Goal: Task Accomplishment & Management: Use online tool/utility

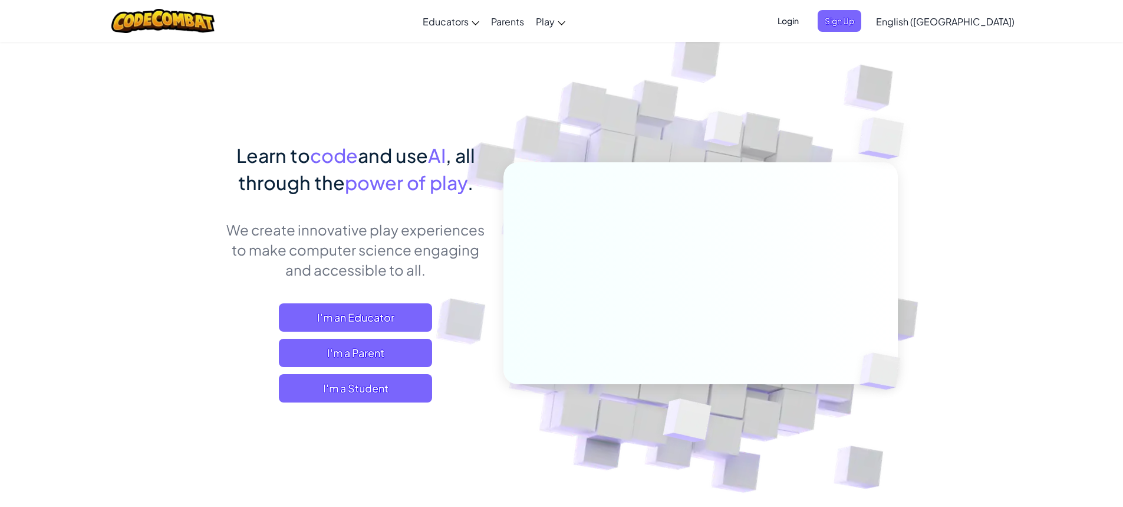
click at [806, 30] on span "Login" at bounding box center [788, 21] width 35 height 22
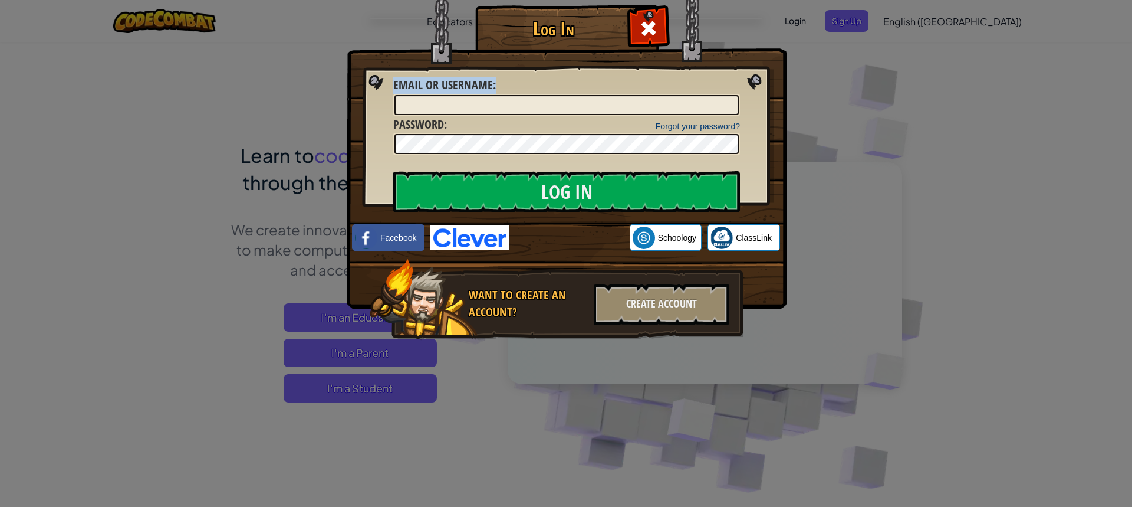
drag, startPoint x: 645, startPoint y: 28, endPoint x: 663, endPoint y: 127, distance: 100.6
click at [669, 121] on div "Log In Unknown Error Email or Username : Forgot your password? Password : Log I…" at bounding box center [566, 189] width 393 height 343
click at [657, 25] on span at bounding box center [648, 28] width 19 height 19
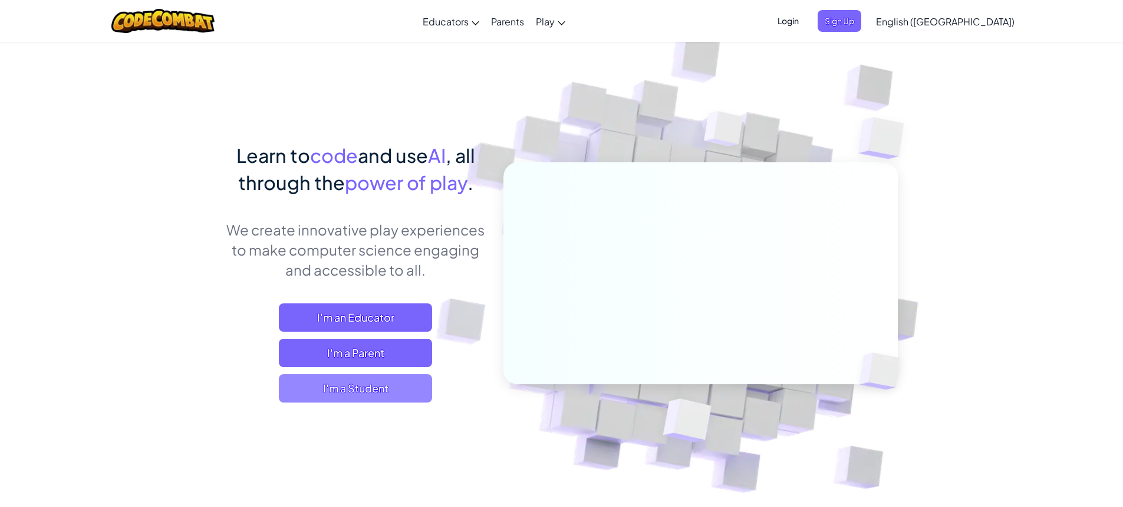
click at [357, 386] on span "I'm a Student" at bounding box center [355, 388] width 153 height 28
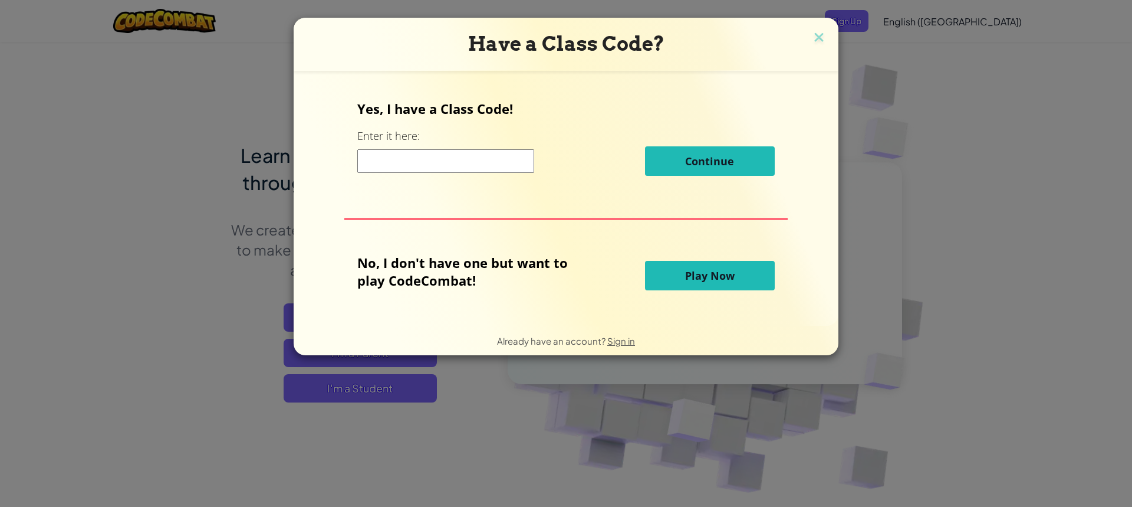
click at [421, 161] on input at bounding box center [445, 161] width 177 height 24
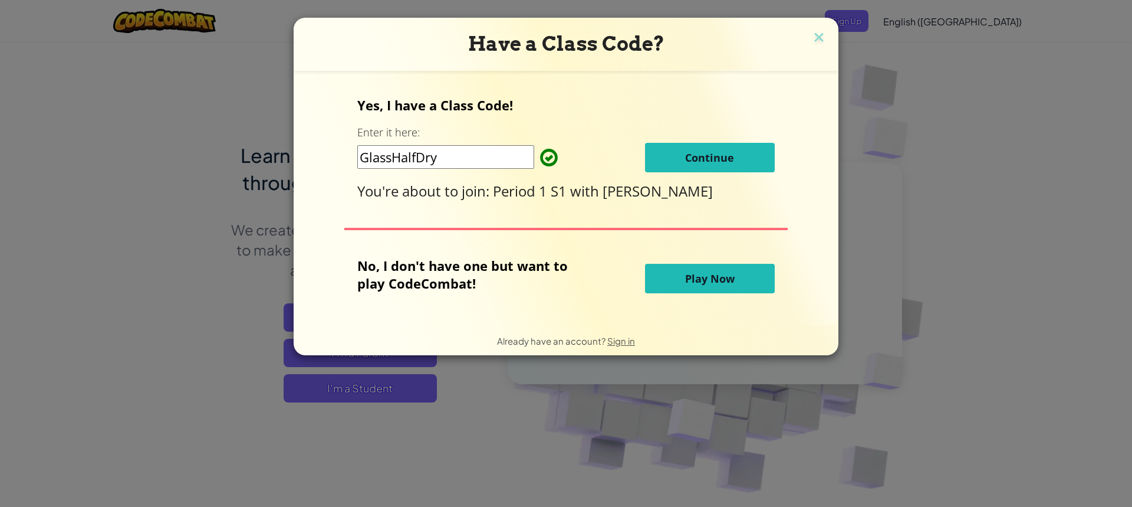
type input "GlassHalfDry"
click at [726, 162] on span "Continue" at bounding box center [709, 157] width 49 height 14
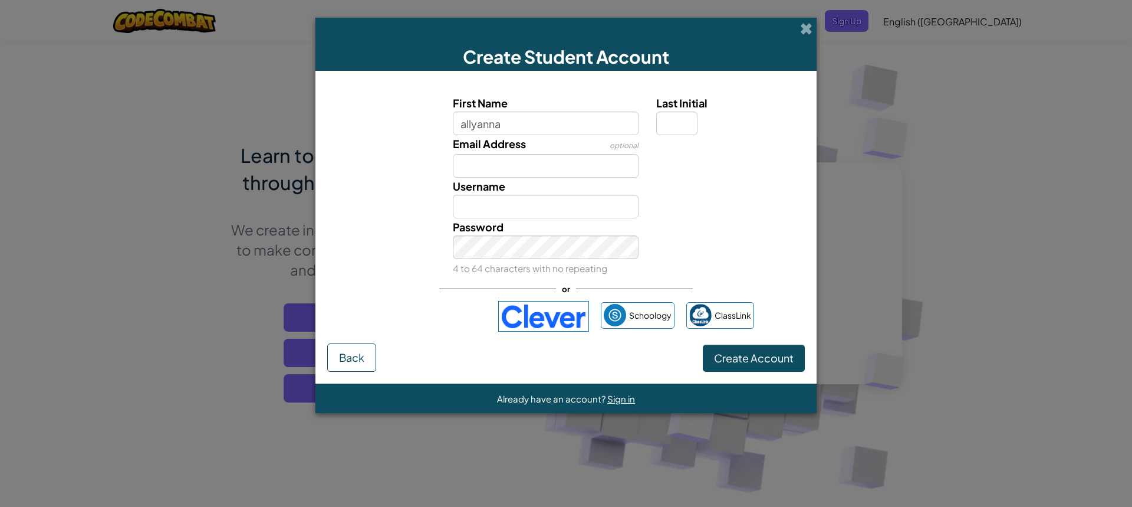
type input "allyanna"
type input "Allyanna"
click at [485, 172] on input "Email Address" at bounding box center [546, 166] width 186 height 24
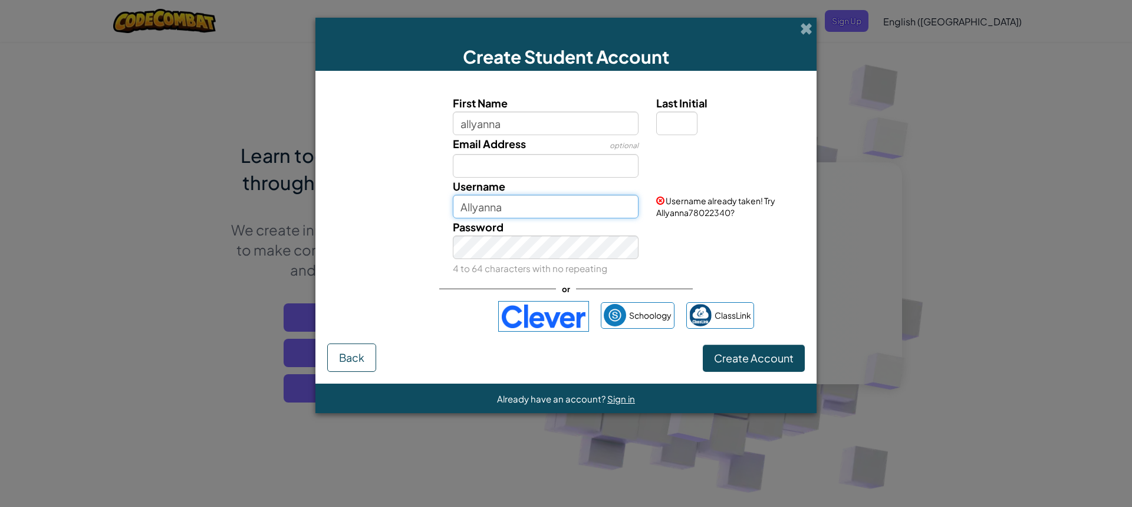
drag, startPoint x: 510, startPoint y: 208, endPoint x: 505, endPoint y: 204, distance: 6.3
click at [505, 204] on input "Allyanna" at bounding box center [546, 207] width 186 height 24
click at [465, 175] on input "Email Address" at bounding box center [546, 166] width 186 height 24
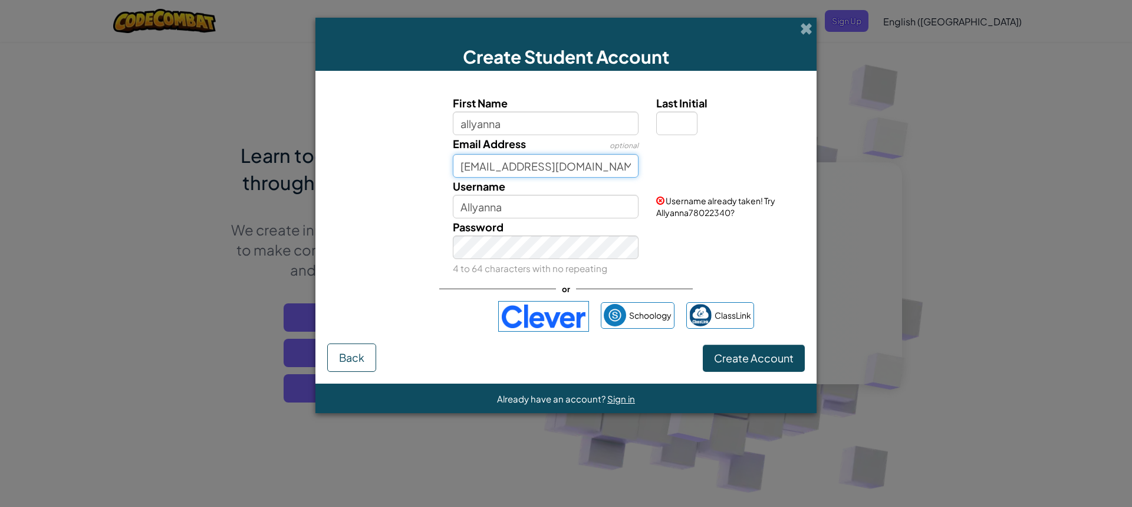
type input "perea36177@ysd7.org"
click at [500, 208] on input "Allyanna" at bounding box center [546, 207] width 186 height 24
type input "Allyanna.509"
click at [754, 360] on span "Create Account" at bounding box center [754, 358] width 80 height 14
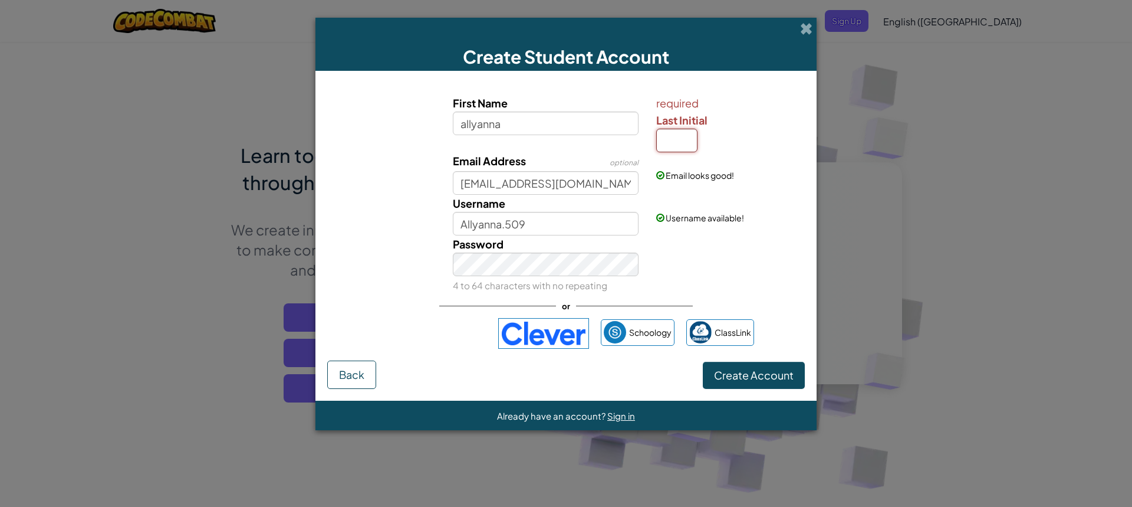
click at [675, 131] on input "Last Initial" at bounding box center [676, 141] width 41 height 24
type input "a"
type input "AllyannaA"
click at [742, 383] on button "Create Account" at bounding box center [754, 374] width 102 height 27
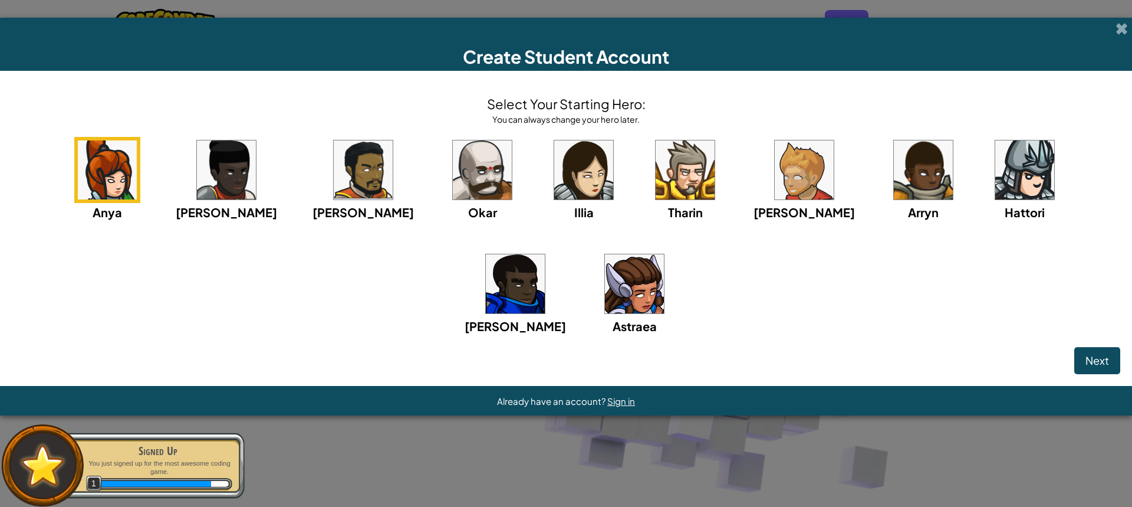
click at [212, 169] on img at bounding box center [226, 169] width 59 height 59
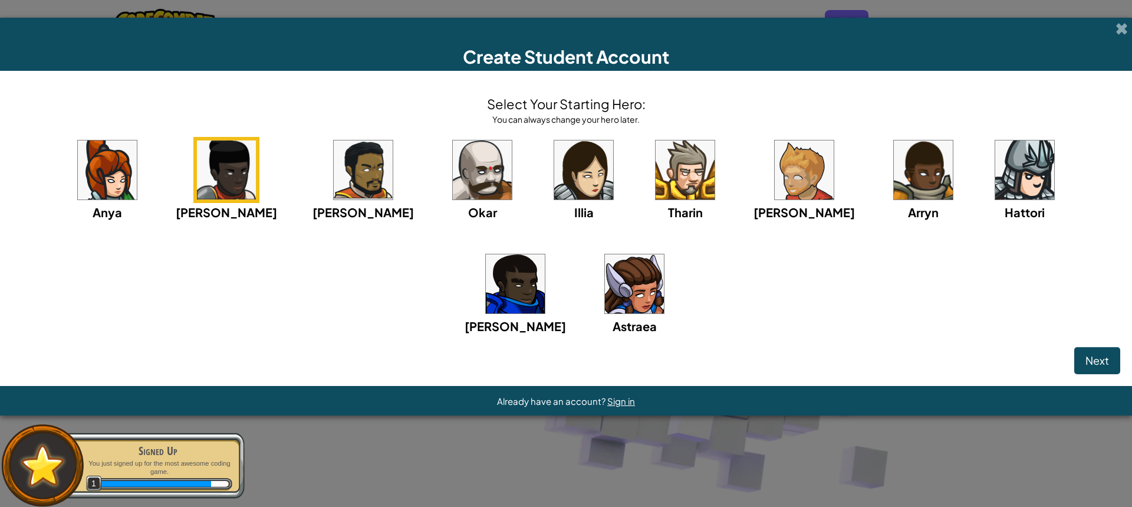
click at [605, 280] on img at bounding box center [634, 283] width 59 height 59
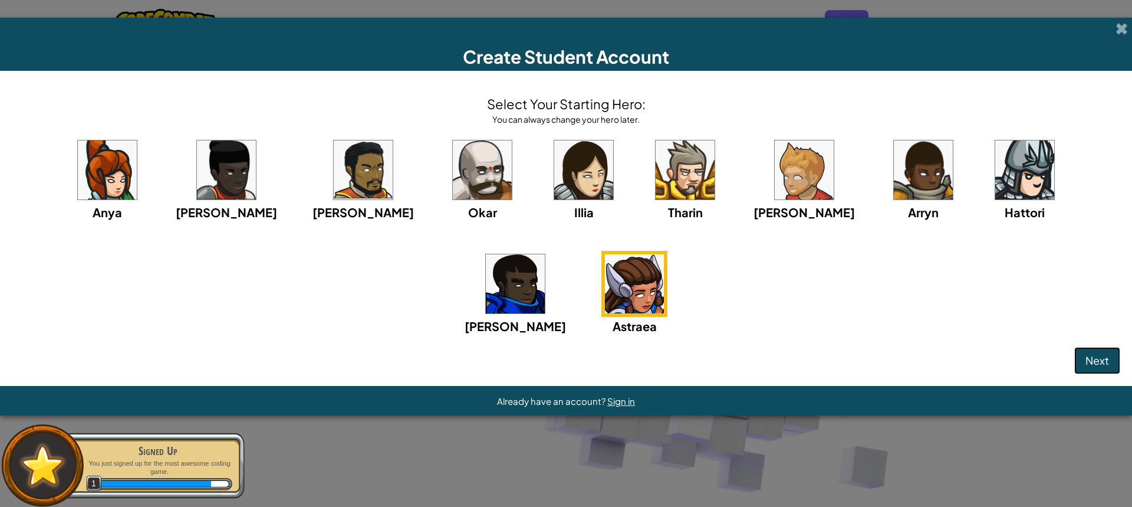
click at [1090, 371] on button "Next" at bounding box center [1097, 360] width 46 height 27
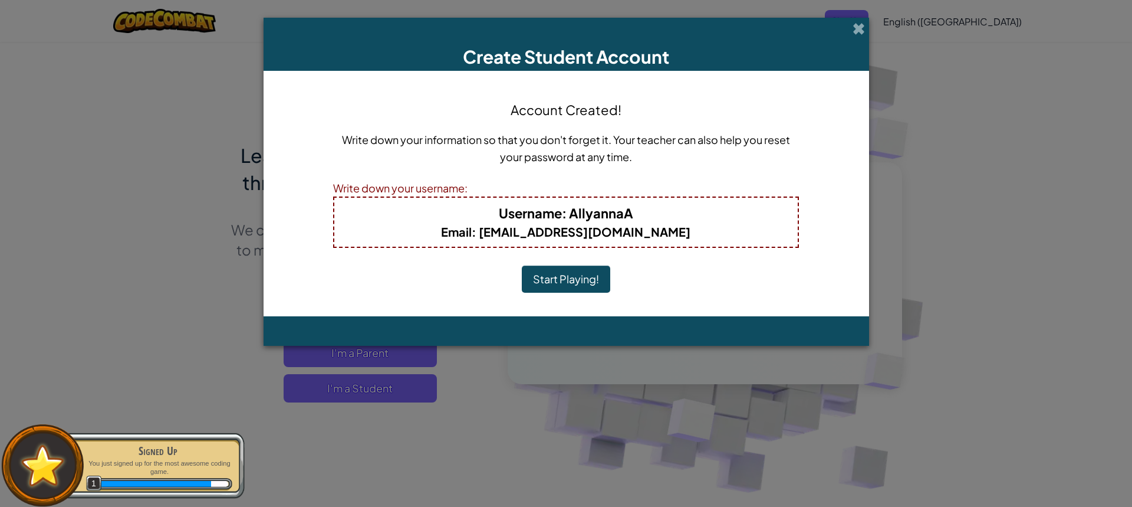
click at [565, 264] on div "Account Created! Write down your information so that you don't forget it. Your …" at bounding box center [566, 194] width 466 height 222
click at [574, 279] on button "Start Playing!" at bounding box center [566, 278] width 88 height 27
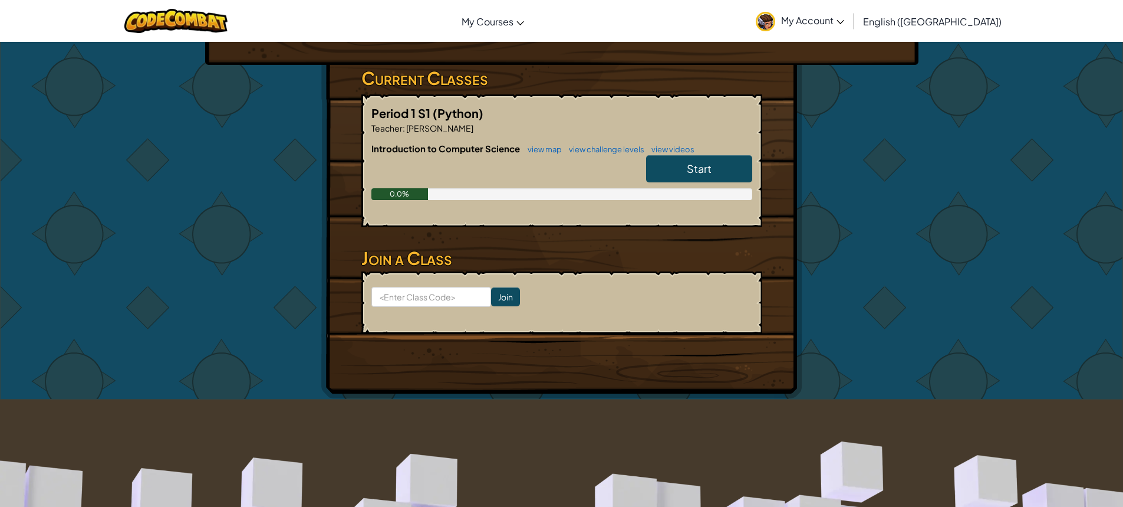
scroll to position [59, 0]
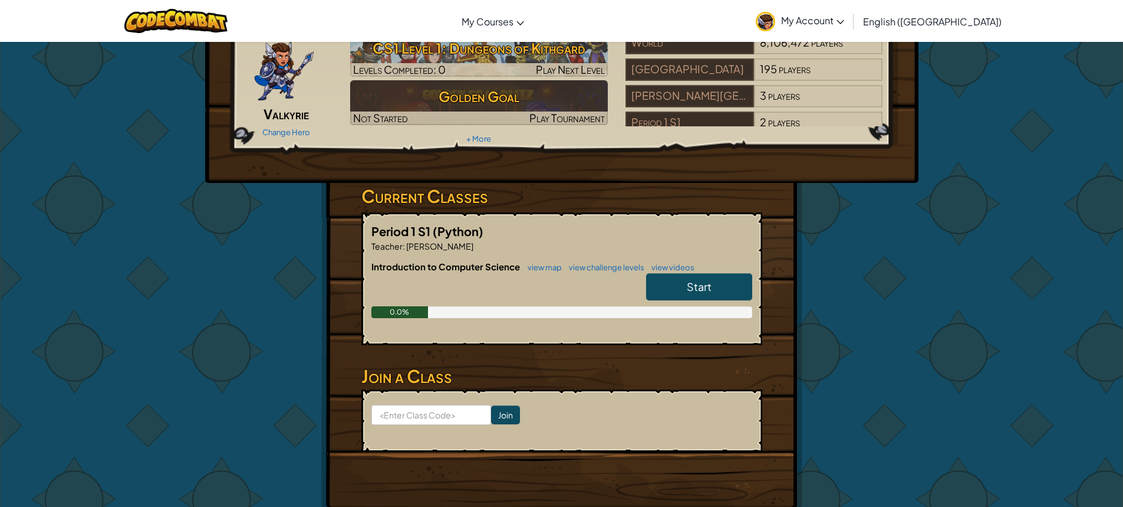
click at [683, 286] on link "Start" at bounding box center [699, 286] width 106 height 27
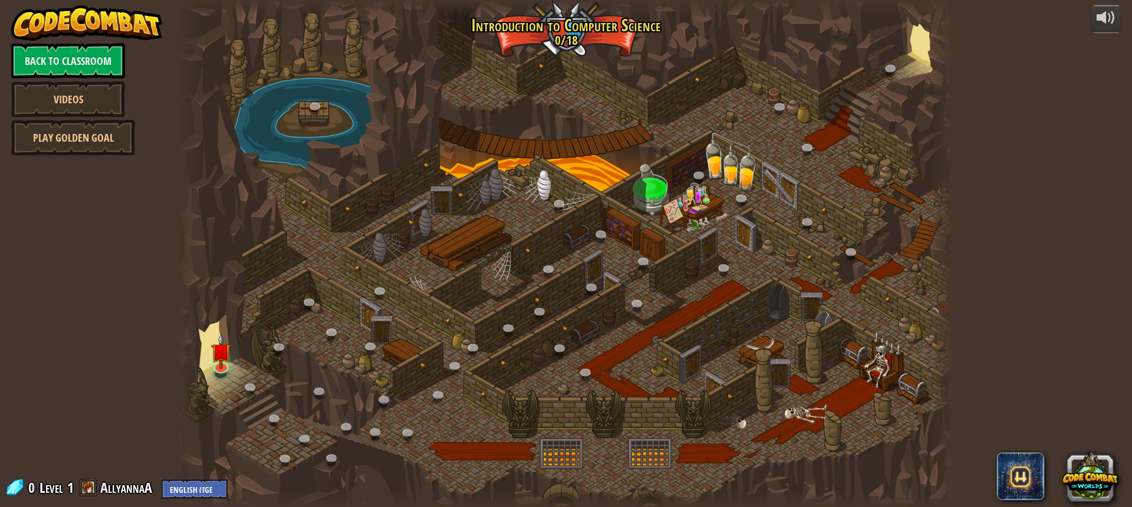
click at [492, 172] on div at bounding box center [566, 253] width 775 height 507
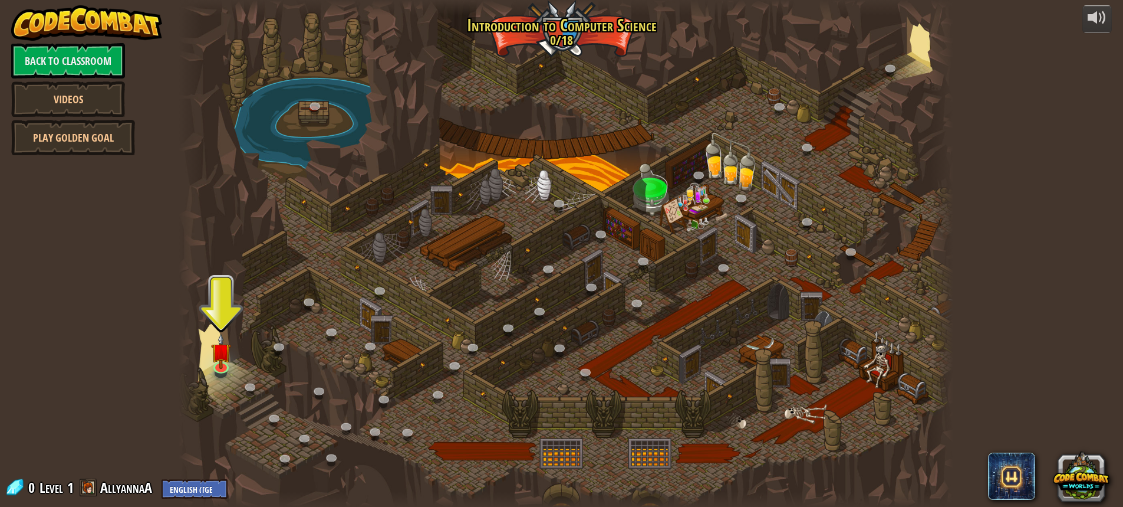
click at [509, 130] on div at bounding box center [566, 253] width 775 height 507
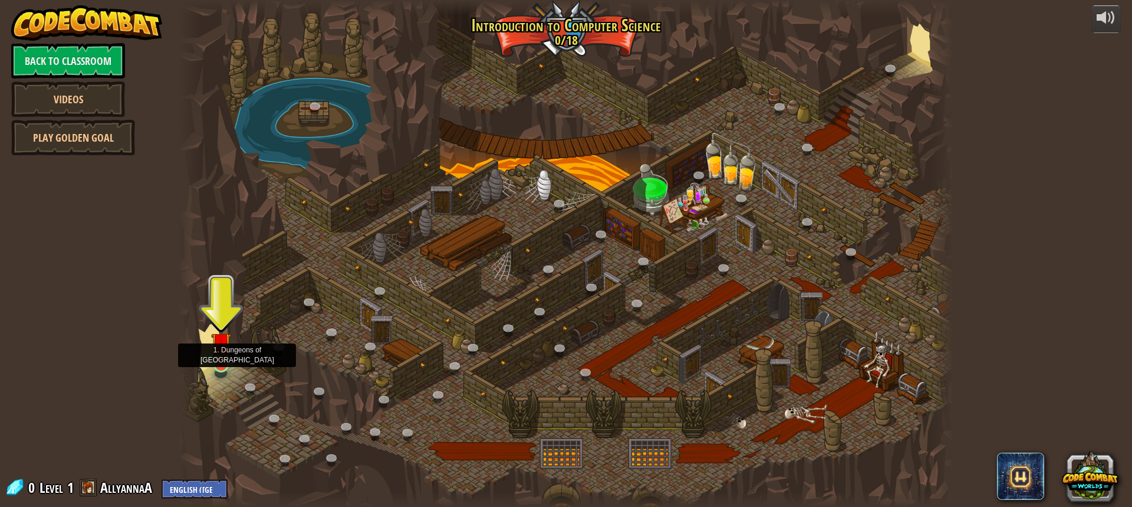
click at [223, 358] on img at bounding box center [221, 342] width 20 height 47
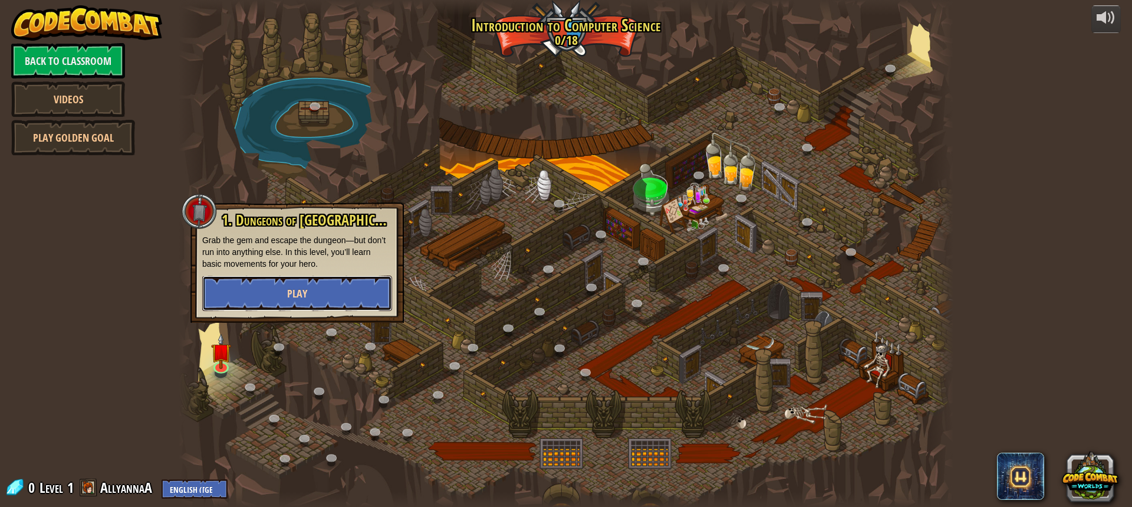
click at [292, 281] on button "Play" at bounding box center [297, 292] width 190 height 35
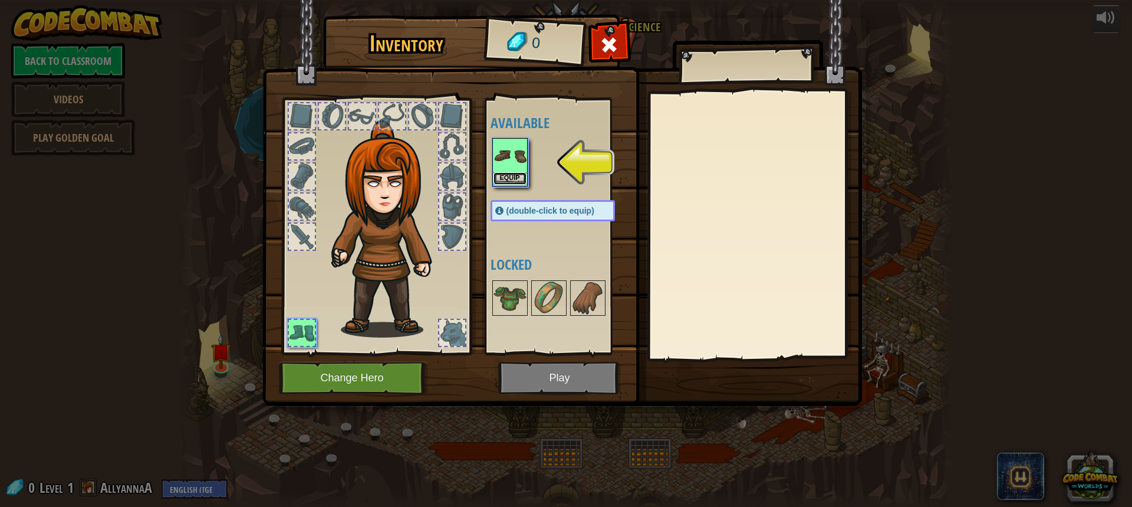
click at [495, 180] on button "Equip" at bounding box center [510, 178] width 33 height 12
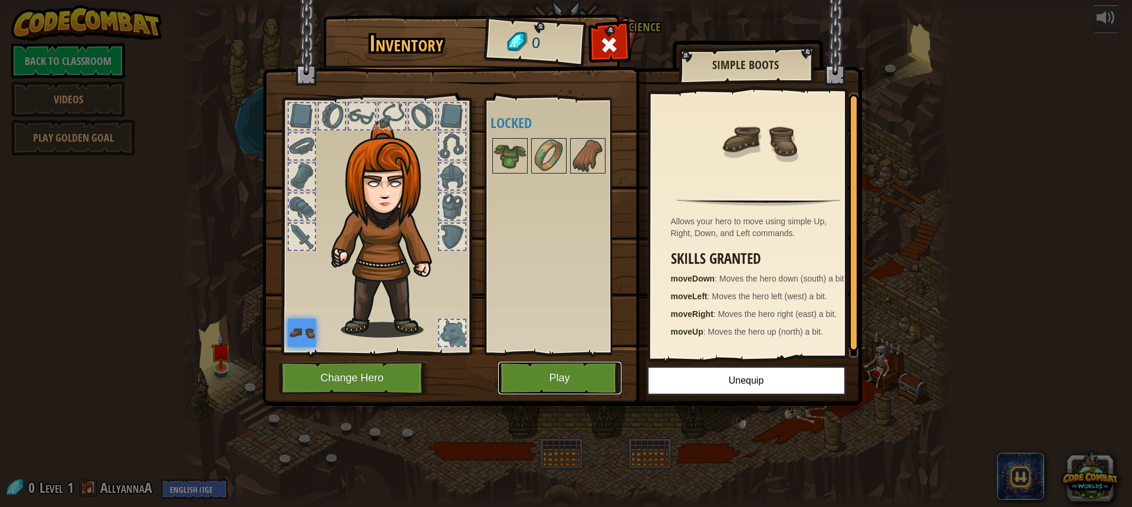
click at [577, 374] on button "Play" at bounding box center [559, 377] width 123 height 32
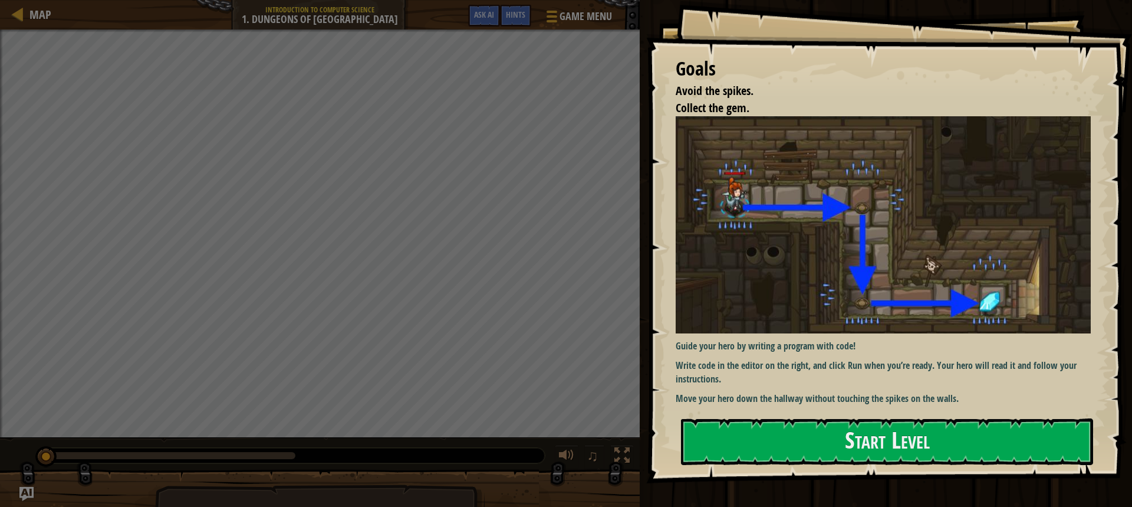
click at [733, 417] on div "Goals Avoid the spikes. Collect the gem. Guide your hero by writing a program w…" at bounding box center [889, 241] width 486 height 483
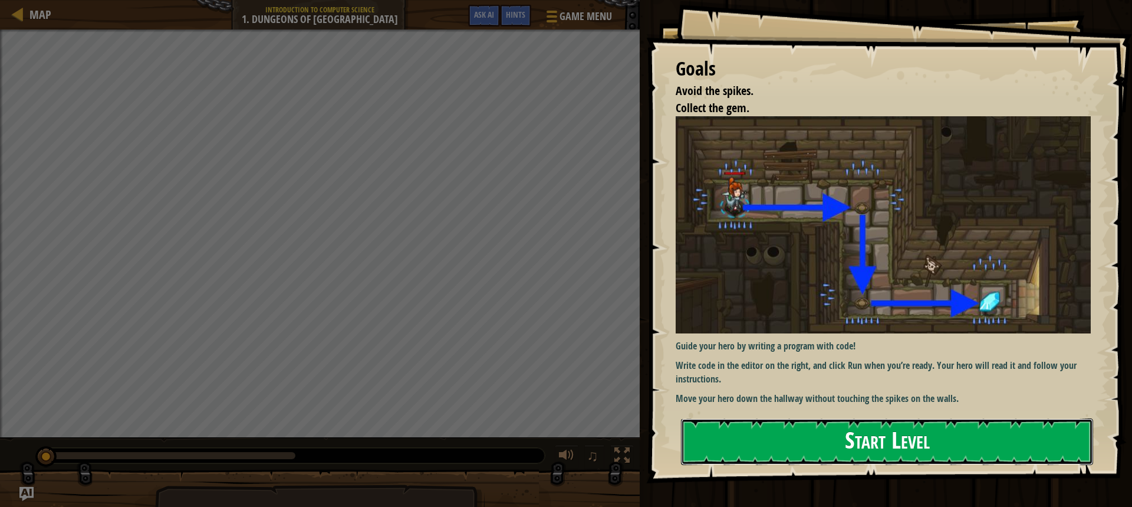
click at [736, 432] on button "Start Level" at bounding box center [887, 441] width 412 height 47
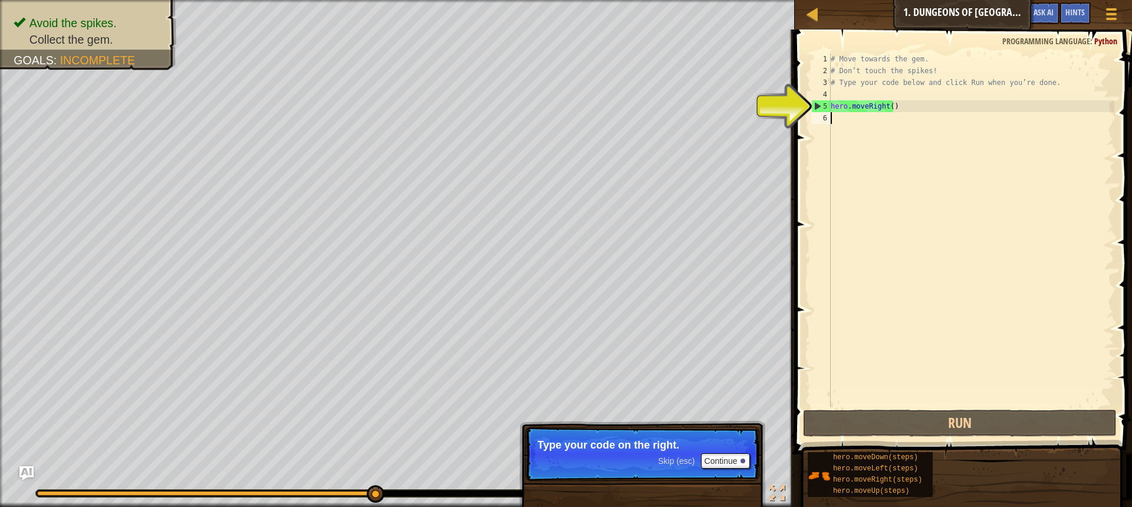
click at [844, 107] on div "# Move towards the gem. # Don’t touch the spikes! # Type your code below and cl…" at bounding box center [971, 241] width 286 height 377
type textarea "hero.moveRight()"
click at [837, 118] on div "# Move towards the gem. # Don’t touch the spikes! # Type your code below and cl…" at bounding box center [971, 241] width 286 height 377
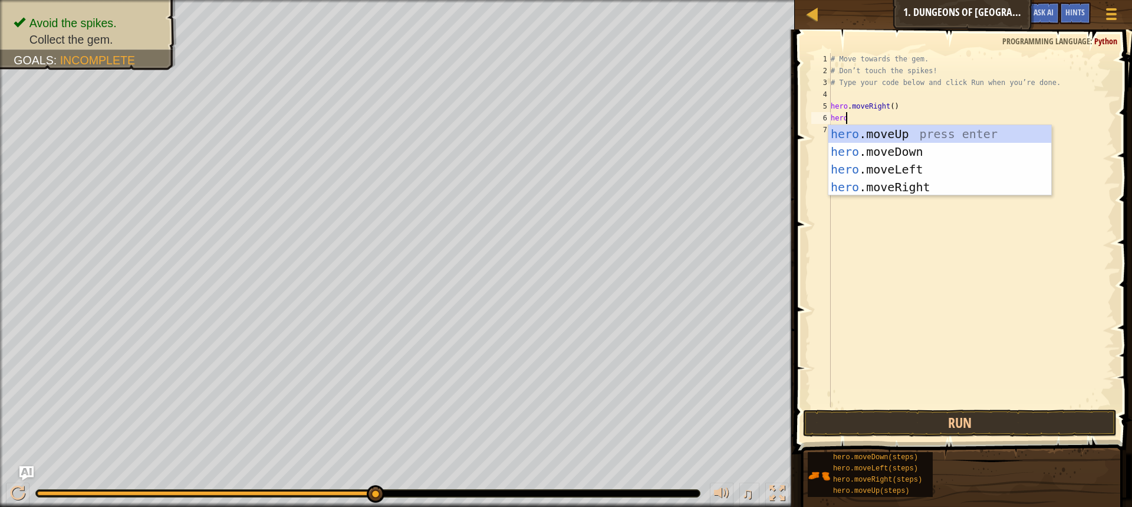
scroll to position [5, 1]
type textarea "hero"
click at [892, 0] on body "Map Introduction to Computer Science 1. Dungeons of Kithgard Game Menu Done Hin…" at bounding box center [566, 0] width 1132 height 0
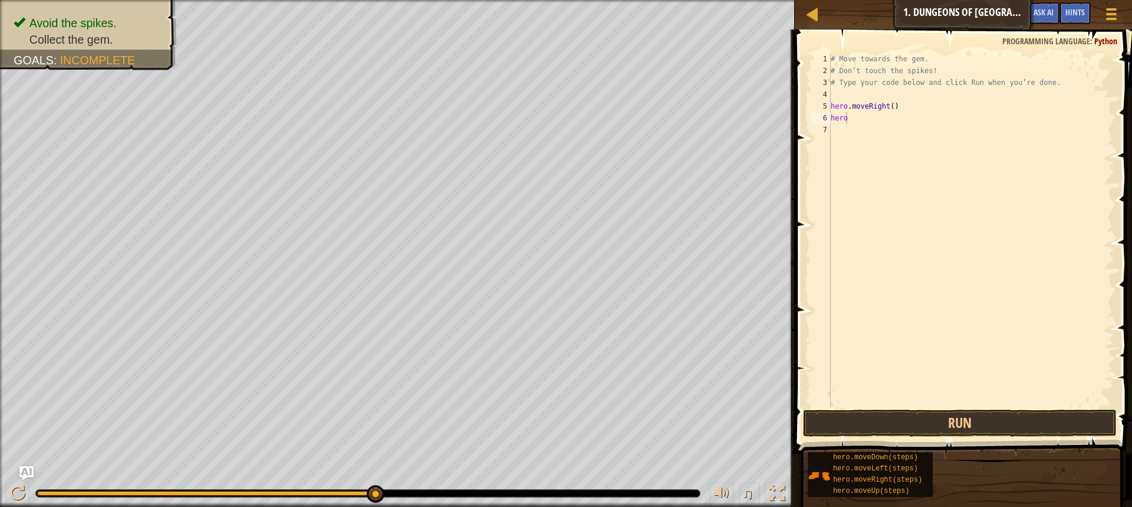
scroll to position [5, 0]
drag, startPoint x: 868, startPoint y: 126, endPoint x: 858, endPoint y: 113, distance: 15.9
click at [865, 121] on div "# Move towards the gem. # Don’t touch the spikes! # Type your code below and cl…" at bounding box center [971, 241] width 286 height 377
click at [857, 113] on div "# Move towards the gem. # Don’t touch the spikes! # Type your code below and cl…" at bounding box center [971, 230] width 286 height 354
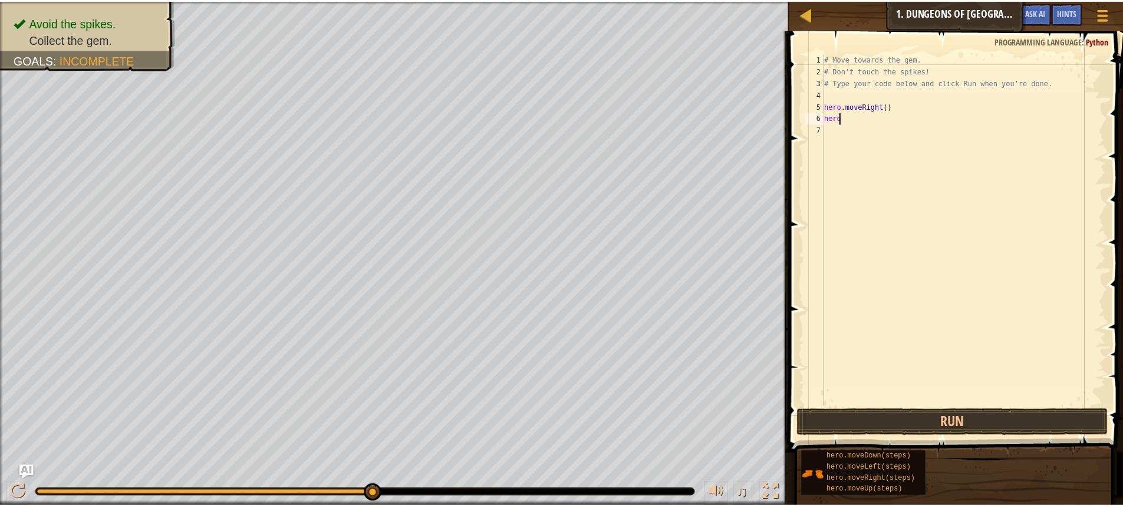
scroll to position [5, 1]
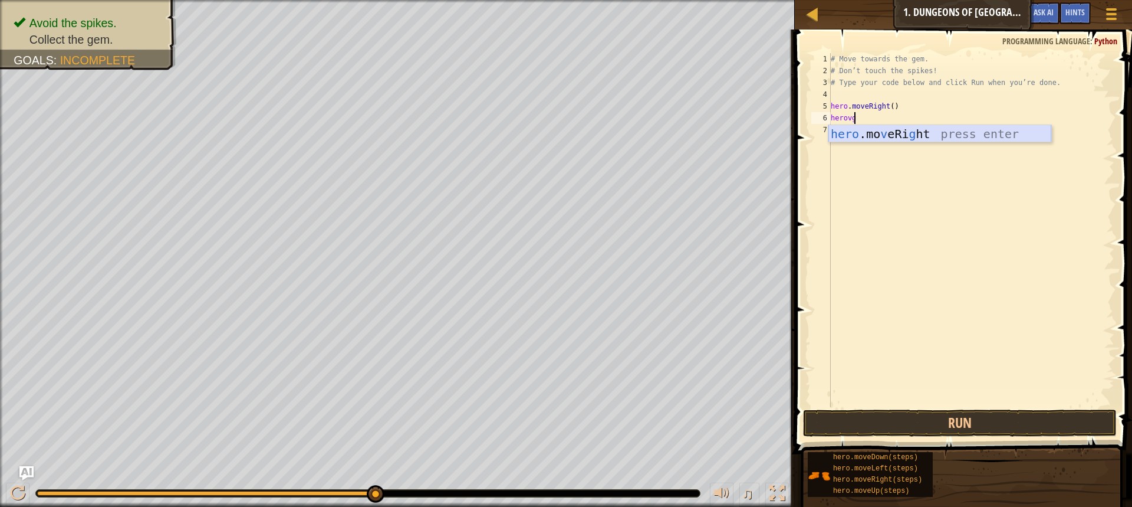
type textarea "herov"
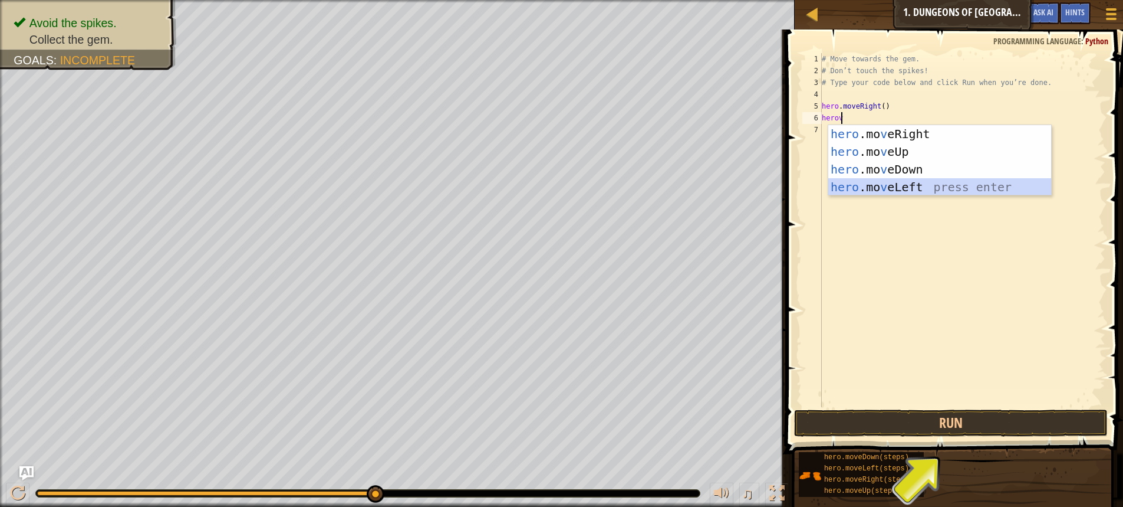
click at [883, 183] on div "hero .mo v eRight press enter hero .mo v eUp press enter hero .mo v eDown press…" at bounding box center [939, 178] width 223 height 106
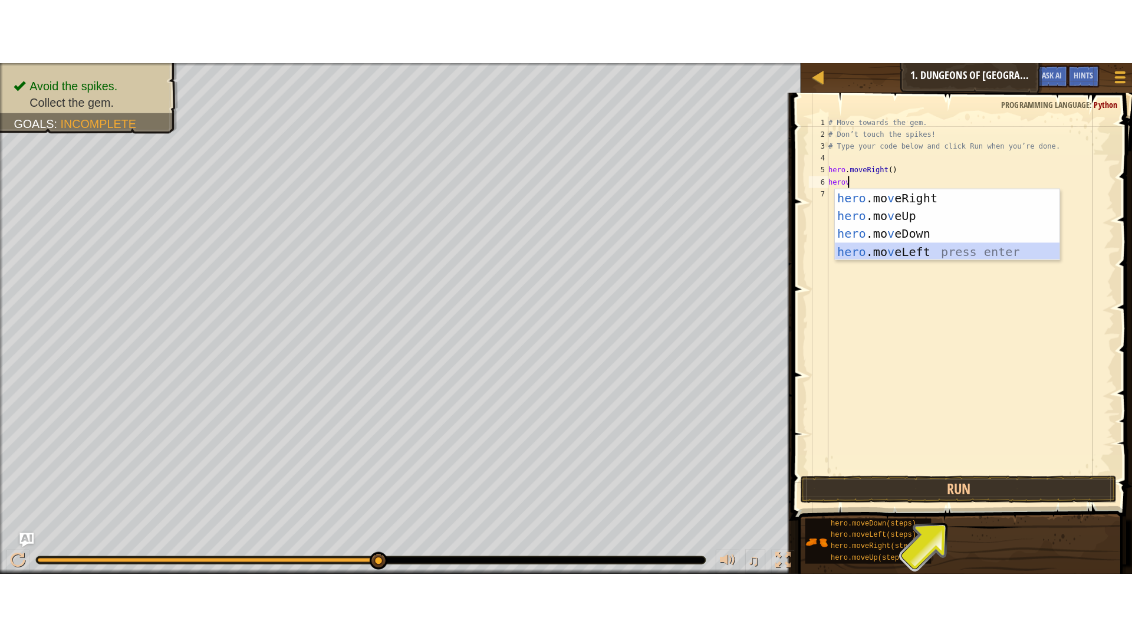
scroll to position [5, 0]
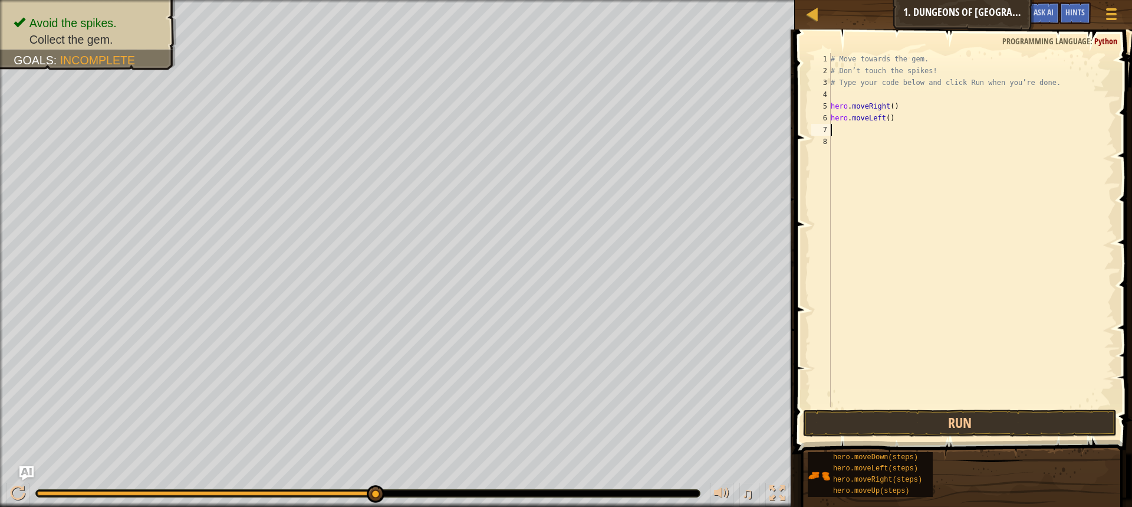
type textarea "h"
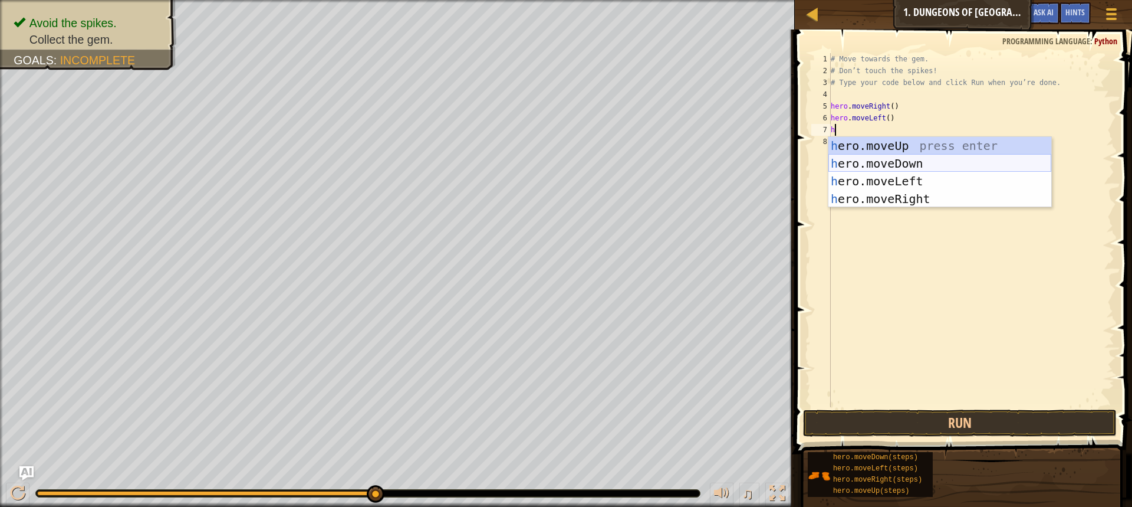
click at [862, 160] on div "h ero.moveUp press enter h ero.moveDown press enter h ero.moveLeft press enter …" at bounding box center [939, 190] width 223 height 106
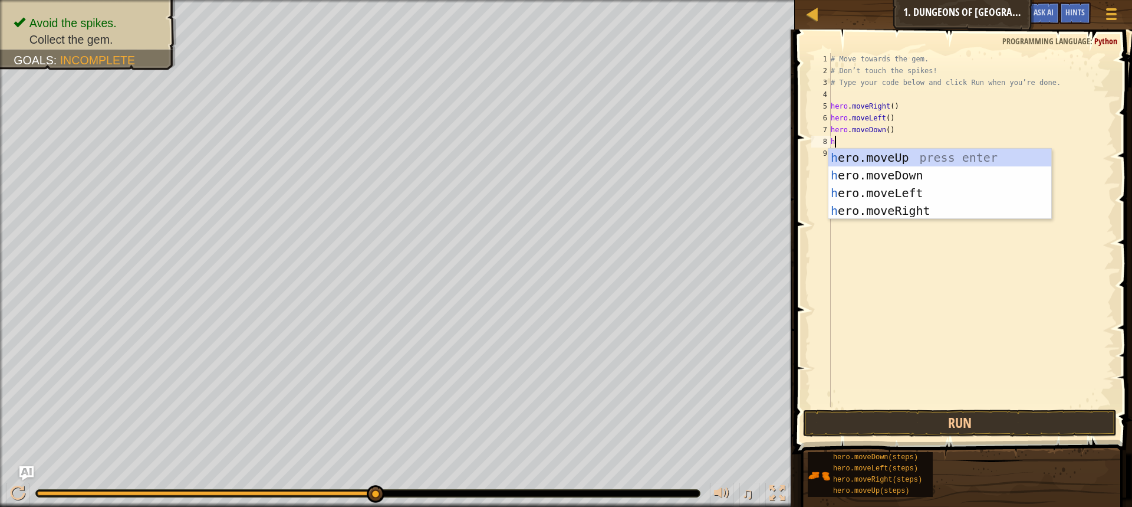
type textarea "he"
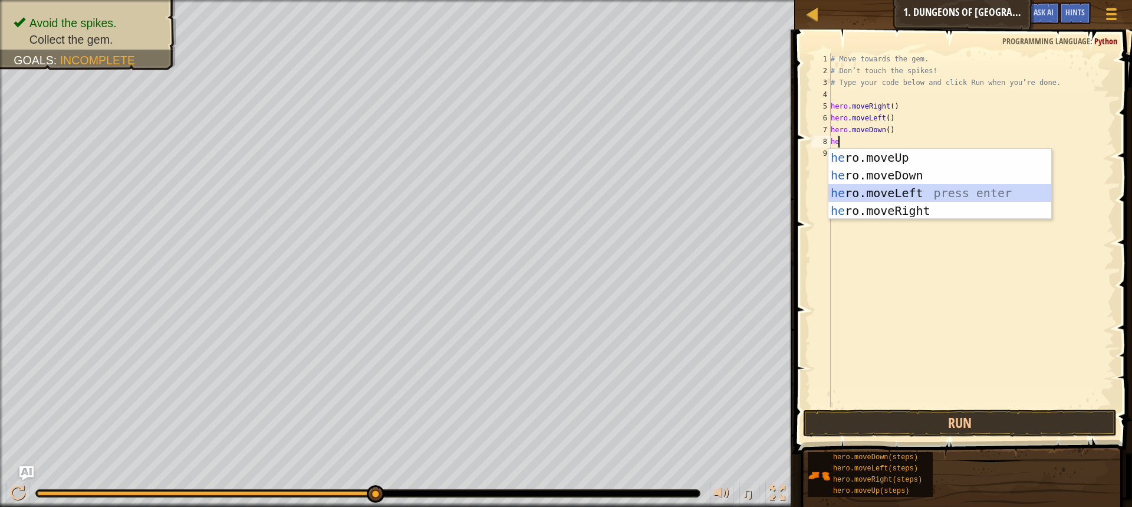
click at [886, 189] on div "he ro.moveUp press enter he ro.moveDown press enter he ro.moveLeft press enter …" at bounding box center [939, 202] width 223 height 106
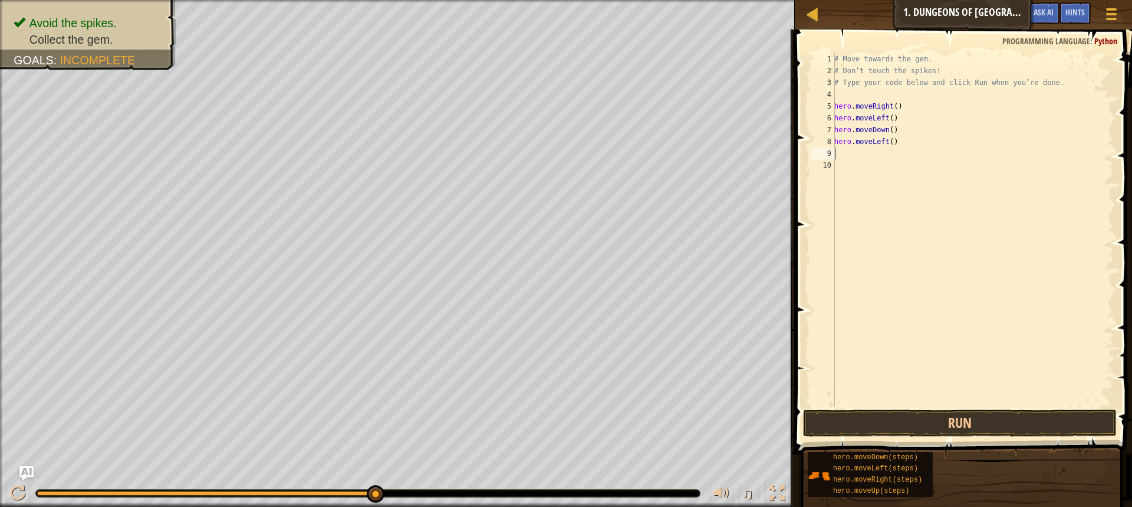
click at [920, 438] on span at bounding box center [964, 224] width 347 height 459
click at [921, 413] on button "Run" at bounding box center [960, 422] width 314 height 27
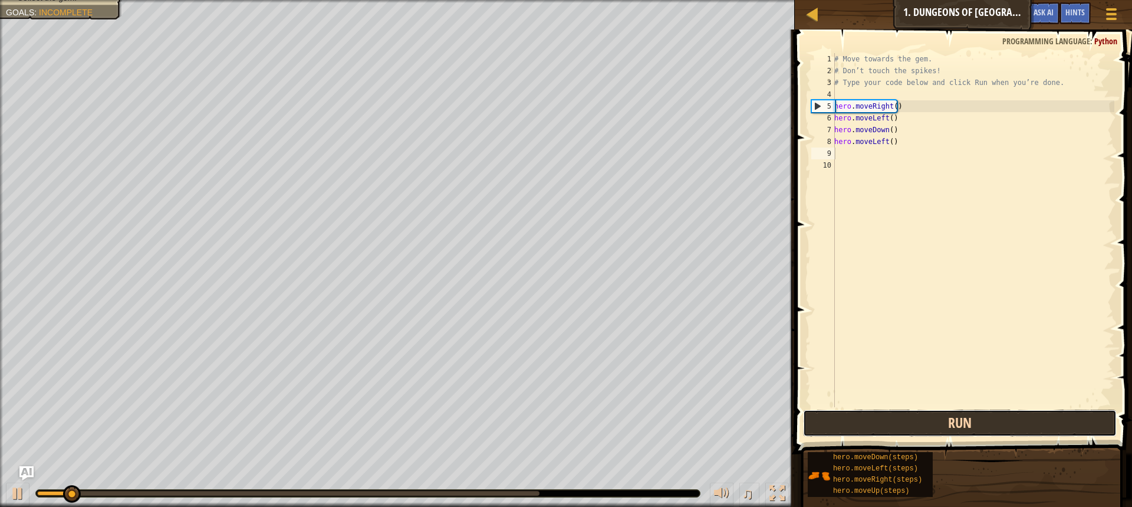
click at [921, 413] on button "Run" at bounding box center [960, 422] width 314 height 27
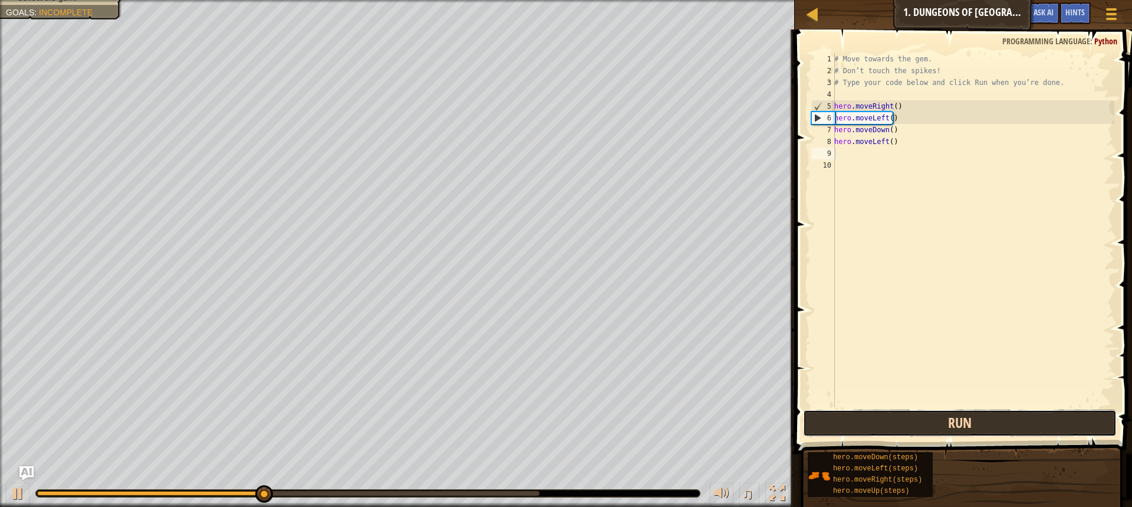
click at [919, 412] on button "Run" at bounding box center [960, 422] width 314 height 27
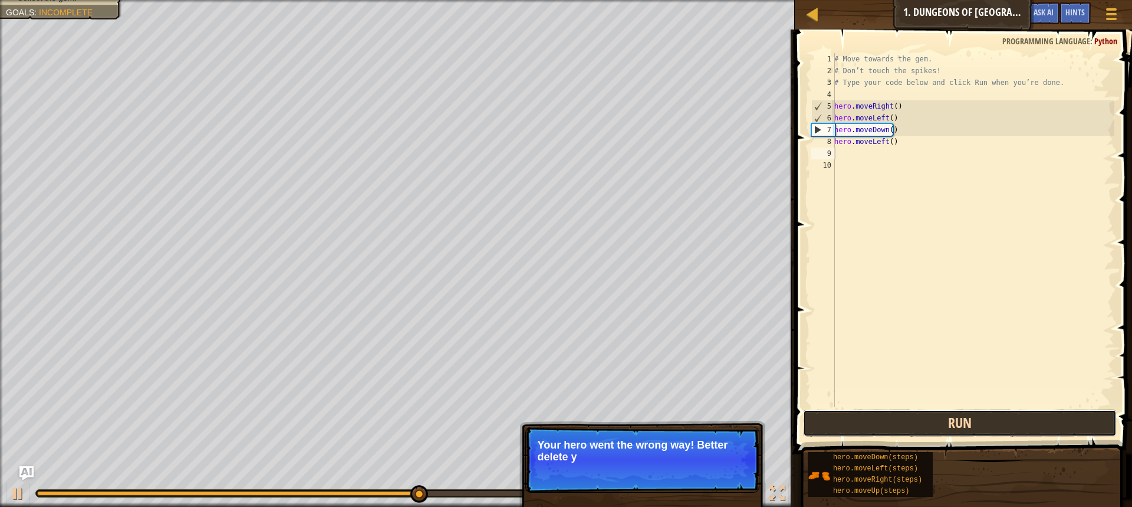
click at [919, 412] on button "Run" at bounding box center [960, 422] width 314 height 27
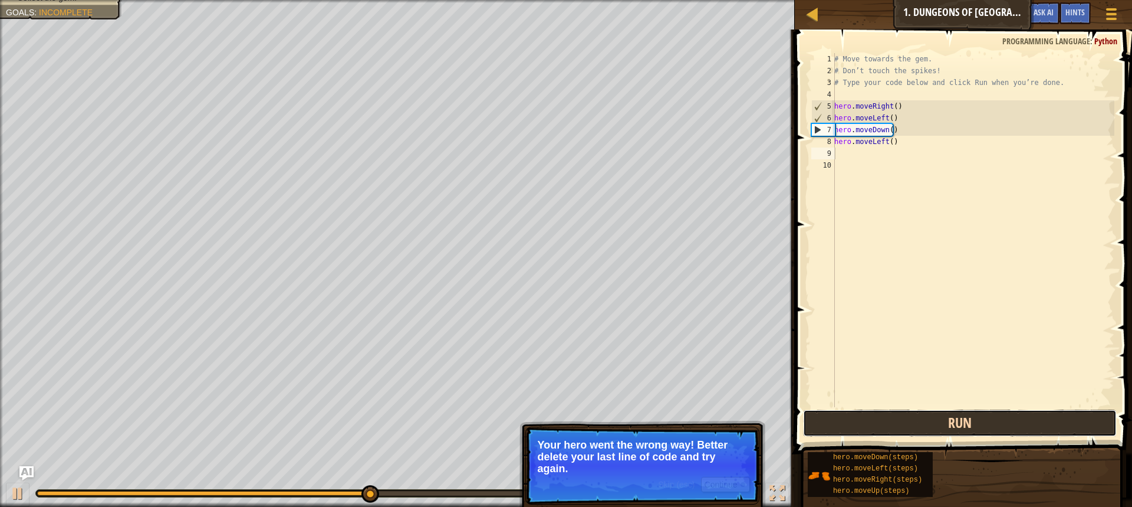
click at [919, 412] on button "Run" at bounding box center [960, 422] width 314 height 27
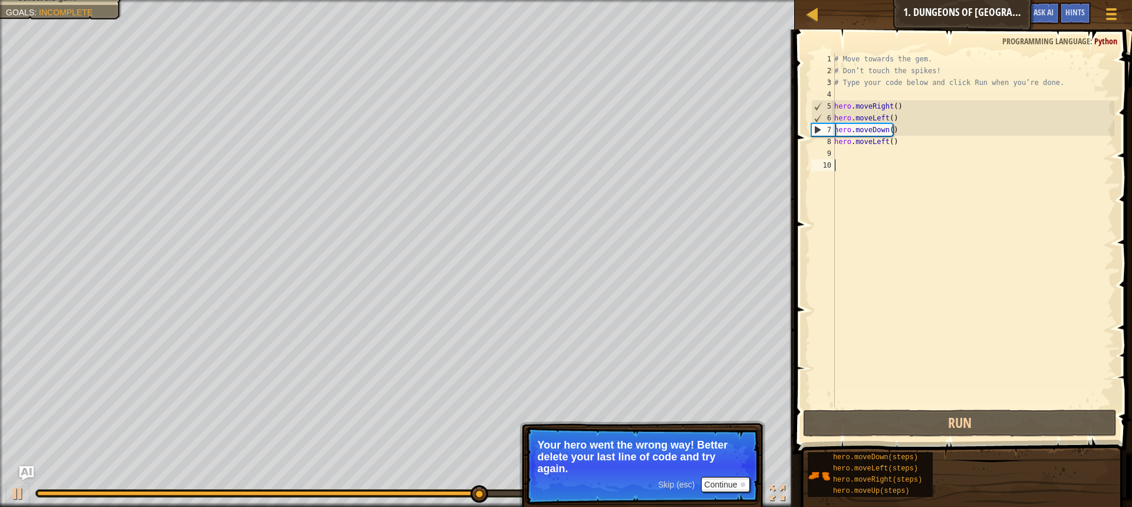
click at [921, 162] on div "# Move towards the gem. # Don’t touch the spikes! # Type your code below and cl…" at bounding box center [973, 241] width 282 height 377
drag, startPoint x: 911, startPoint y: 157, endPoint x: 869, endPoint y: 117, distance: 58.8
click at [907, 155] on div "# Move towards the gem. # Don’t touch the spikes! # Type your code below and cl…" at bounding box center [973, 241] width 282 height 377
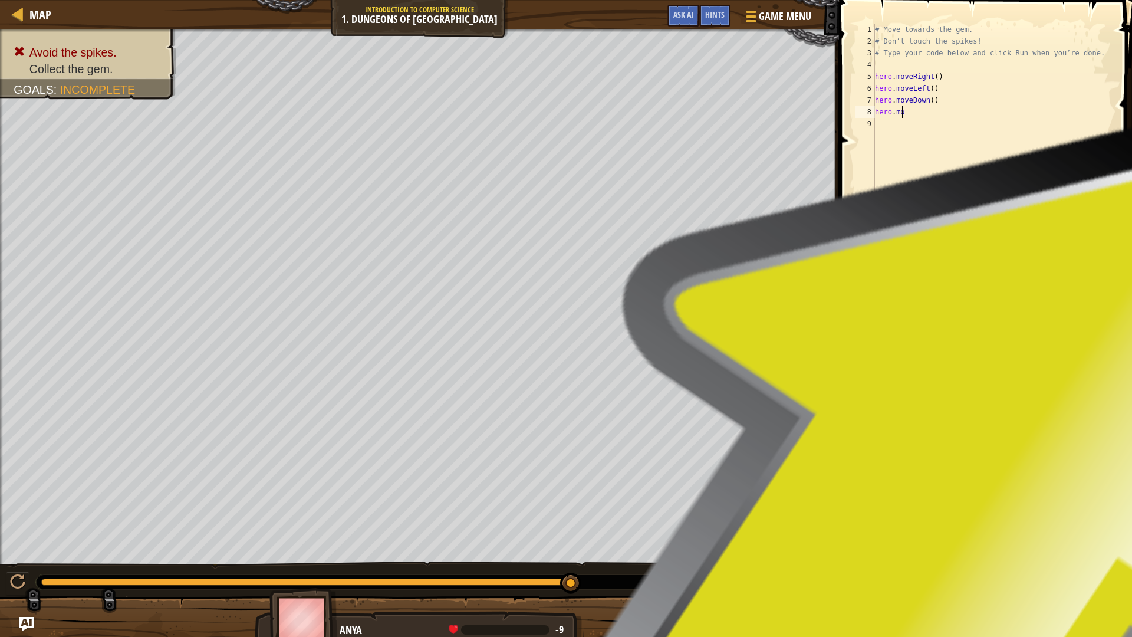
type textarea "h"
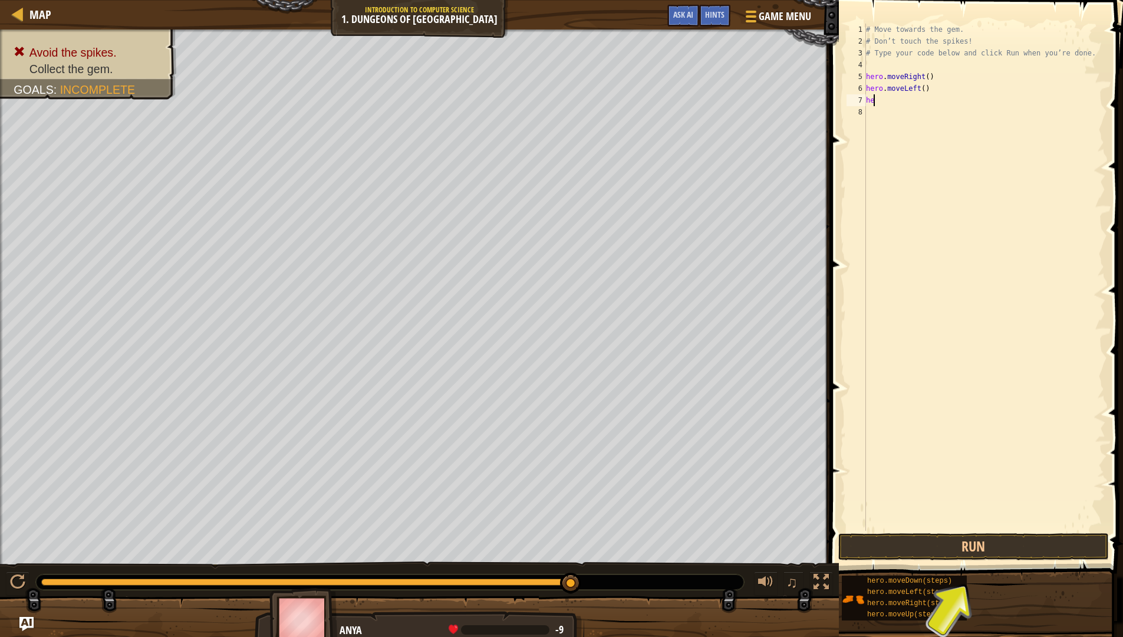
type textarea "h"
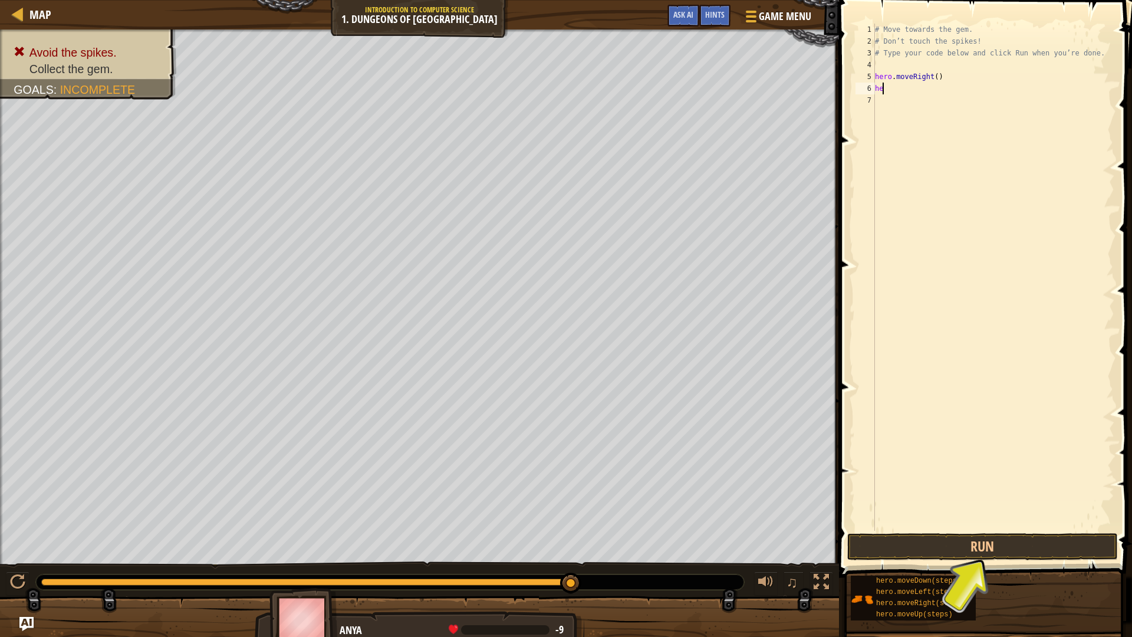
type textarea "h"
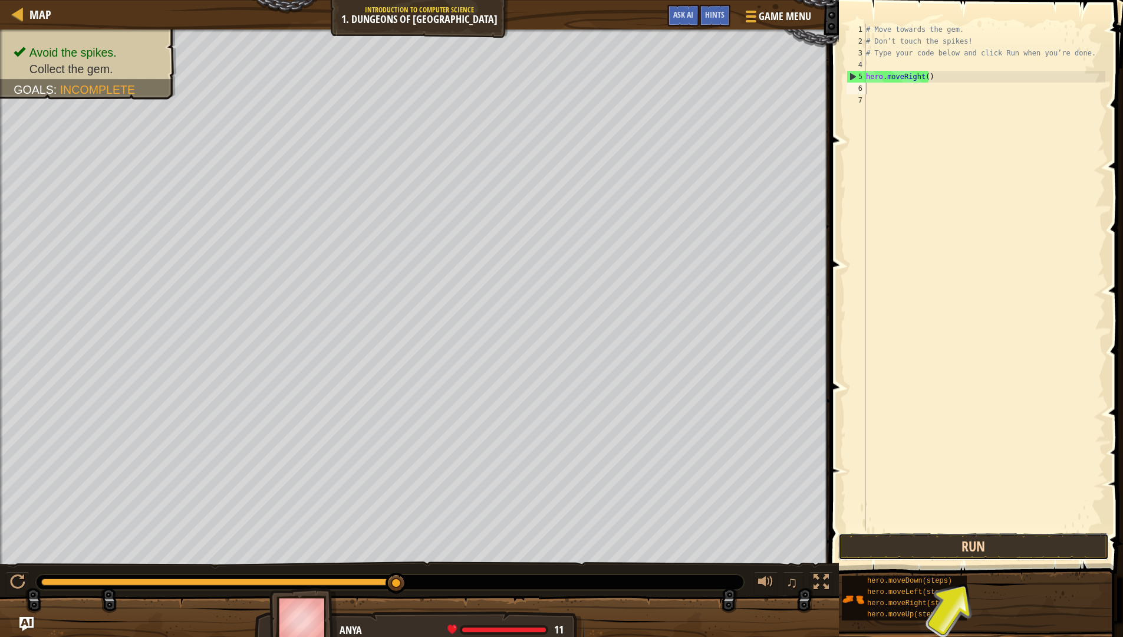
click at [894, 506] on button "Run" at bounding box center [973, 546] width 271 height 27
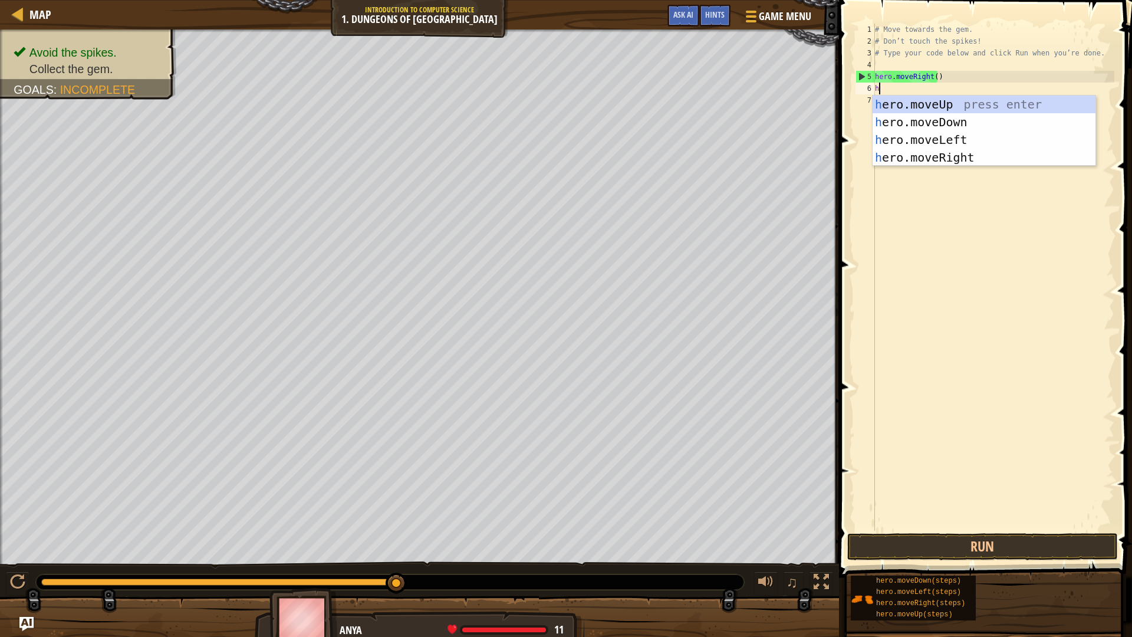
type textarea "he"
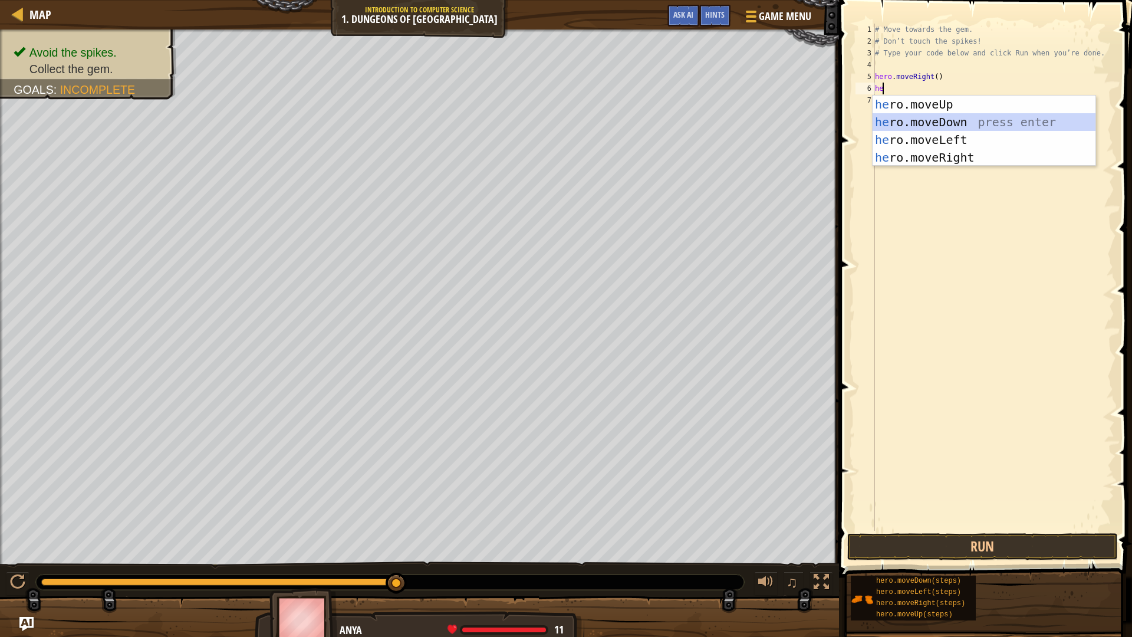
click at [911, 130] on div "he ro.moveUp press enter he ro.moveDown press enter he ro.moveLeft press enter …" at bounding box center [984, 149] width 223 height 106
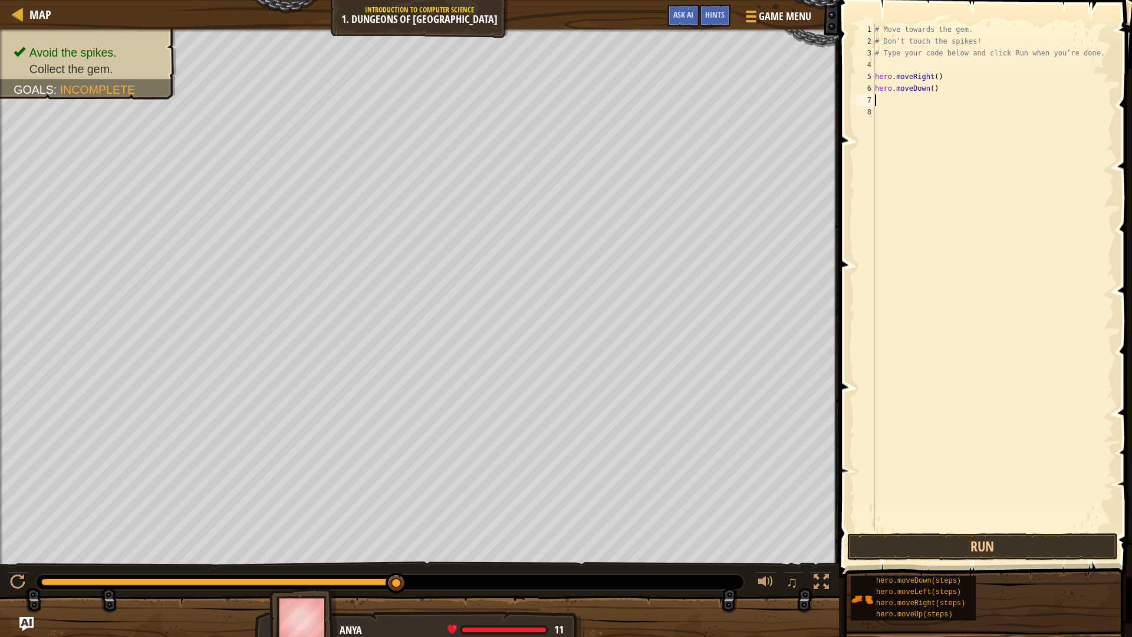
type textarea "h"
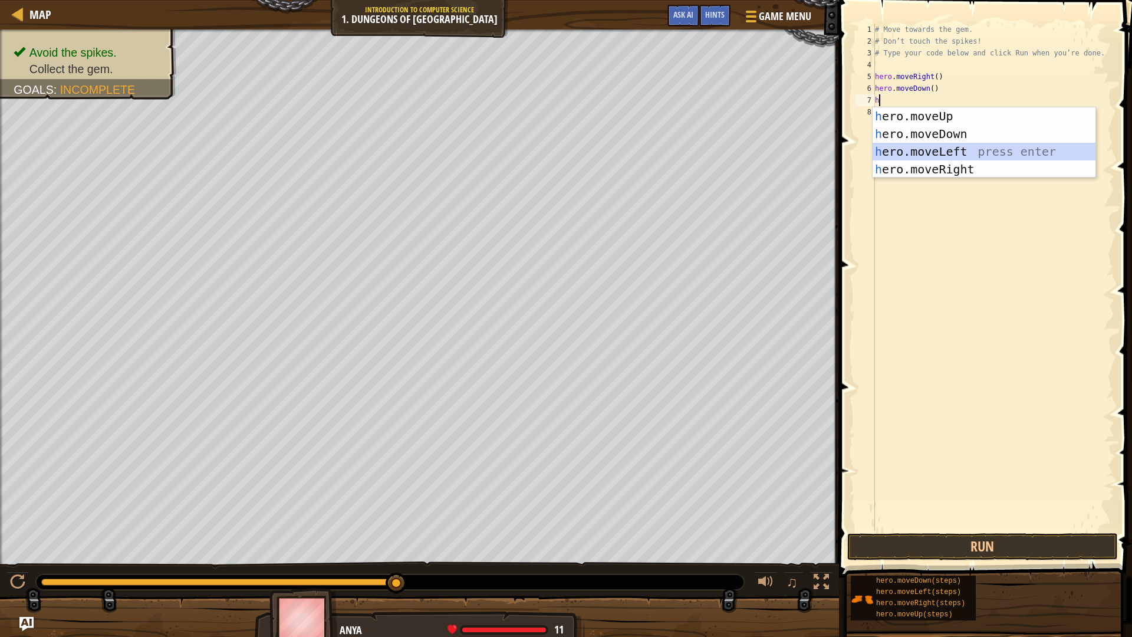
click at [938, 156] on div "h ero.moveUp press enter h ero.moveDown press enter h ero.moveLeft press enter …" at bounding box center [984, 160] width 223 height 106
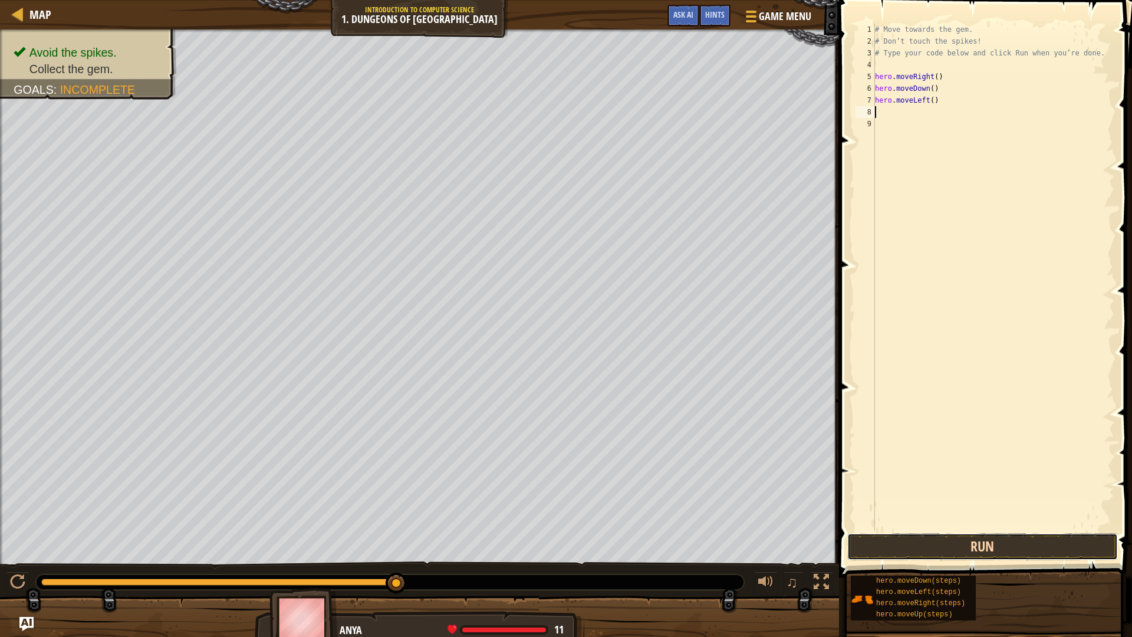
click at [934, 506] on button "Run" at bounding box center [982, 546] width 271 height 27
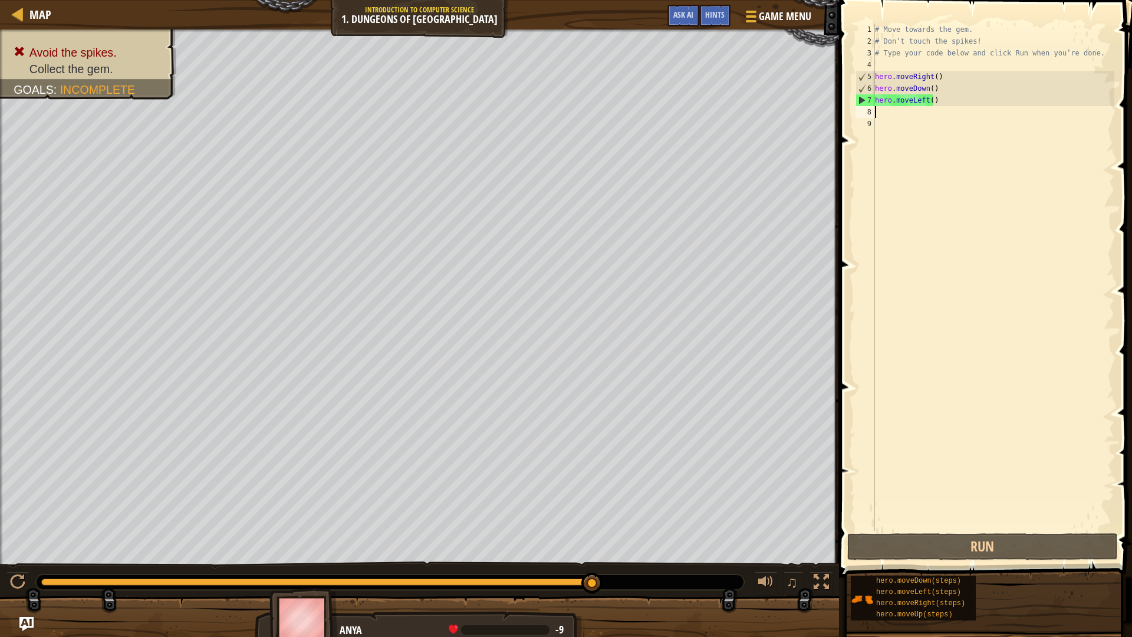
click at [945, 103] on div "# Move towards the gem. # Don’t touch the spikes! # Type your code below and cl…" at bounding box center [994, 289] width 242 height 531
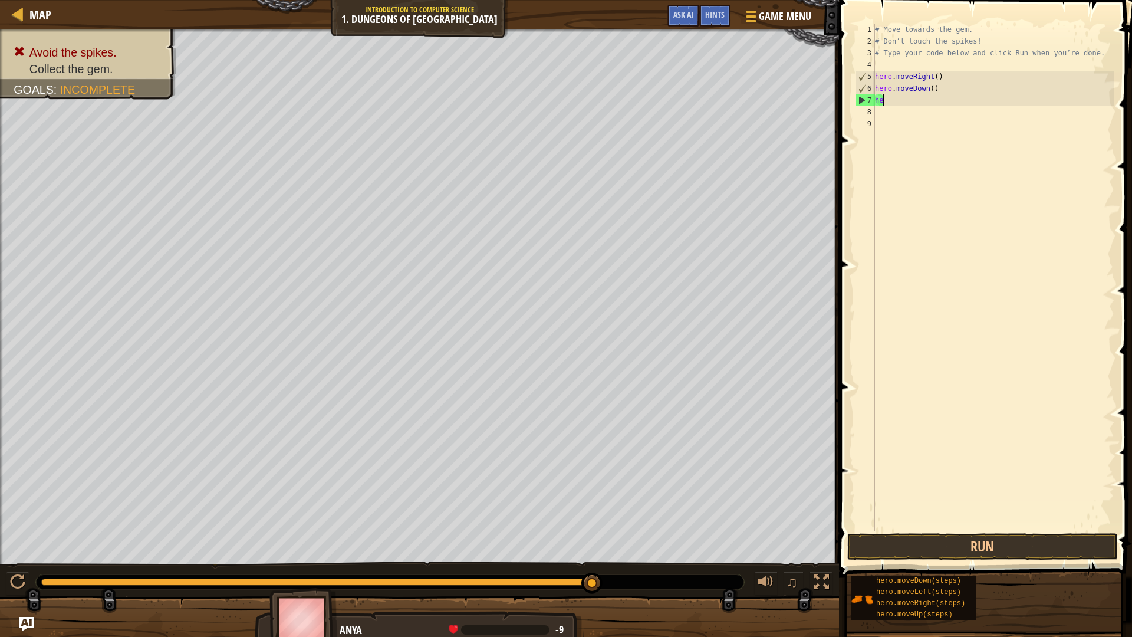
type textarea "h"
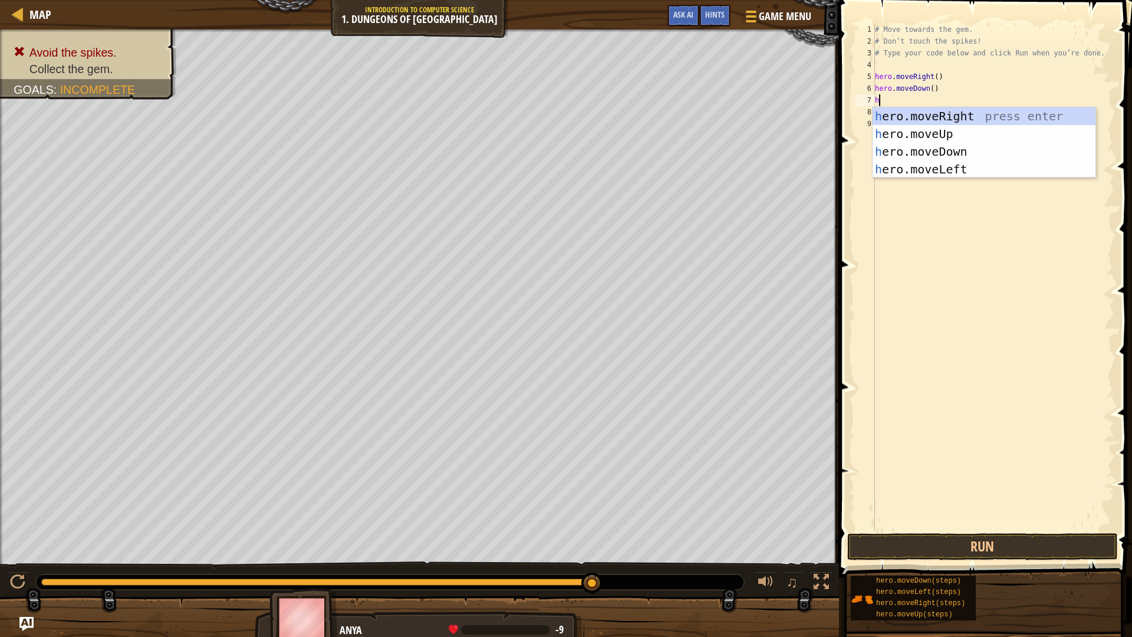
type textarea "he"
click at [935, 166] on div "he ro.moveUp press enter he ro.moveDown press enter he ro.moveLeft press enter …" at bounding box center [984, 160] width 223 height 106
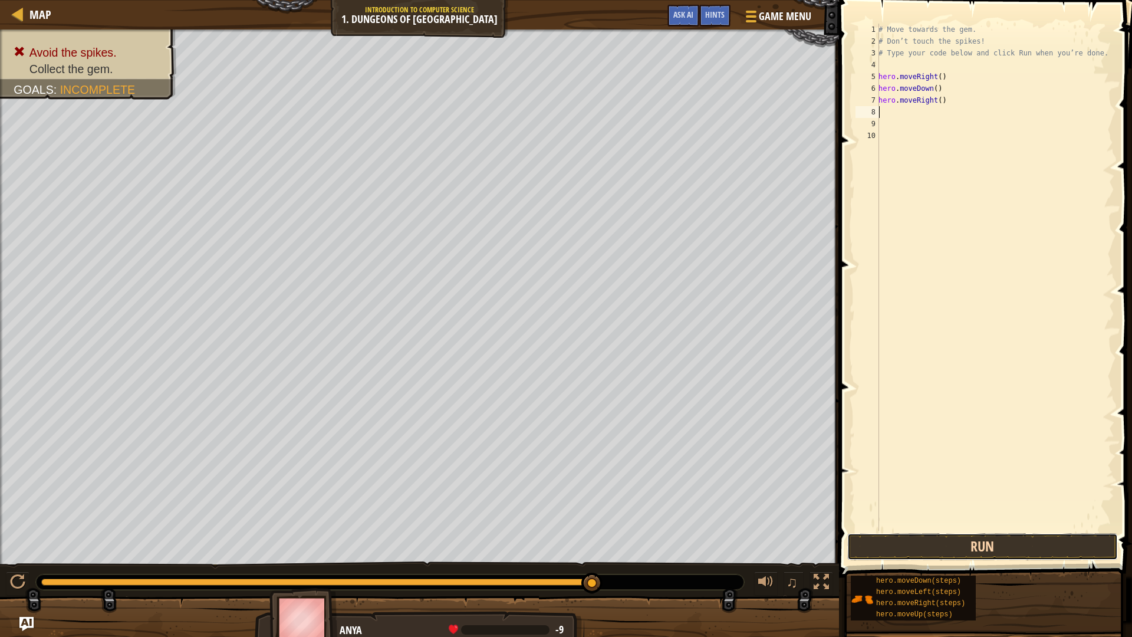
click at [1033, 506] on button "Run" at bounding box center [982, 546] width 271 height 27
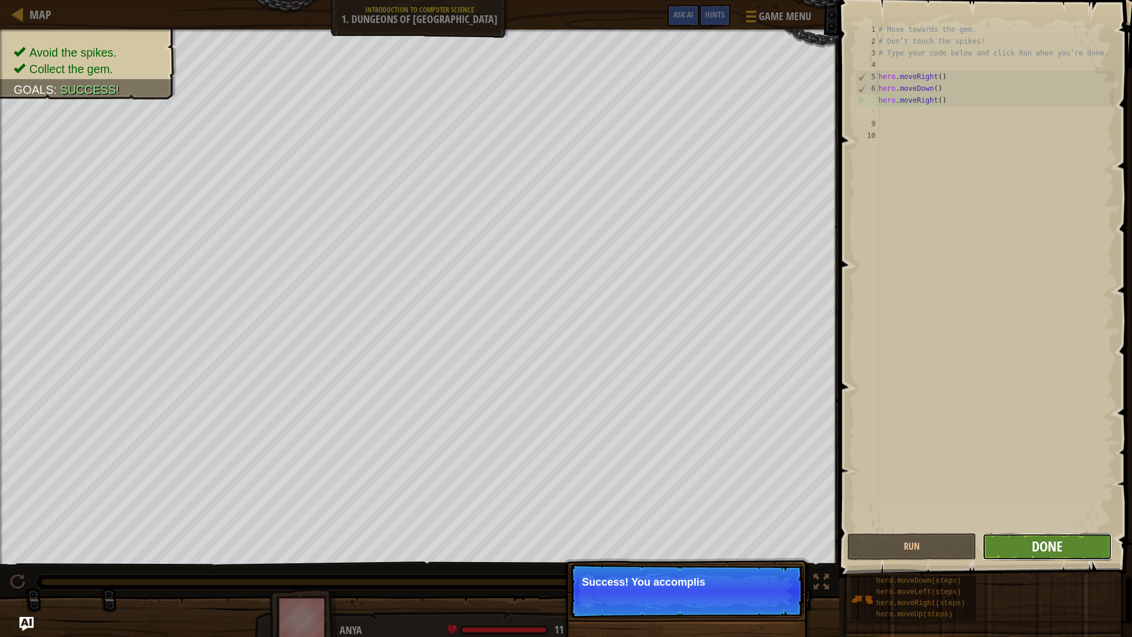
click at [1062, 506] on span "Done" at bounding box center [1047, 546] width 31 height 19
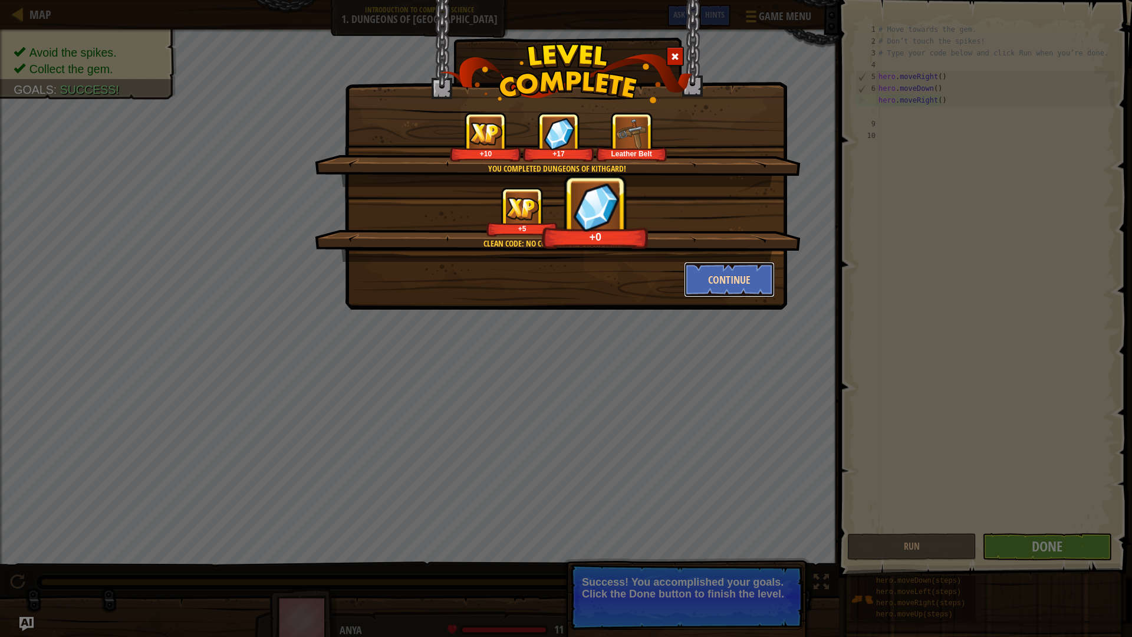
click at [746, 292] on button "Continue" at bounding box center [729, 279] width 91 height 35
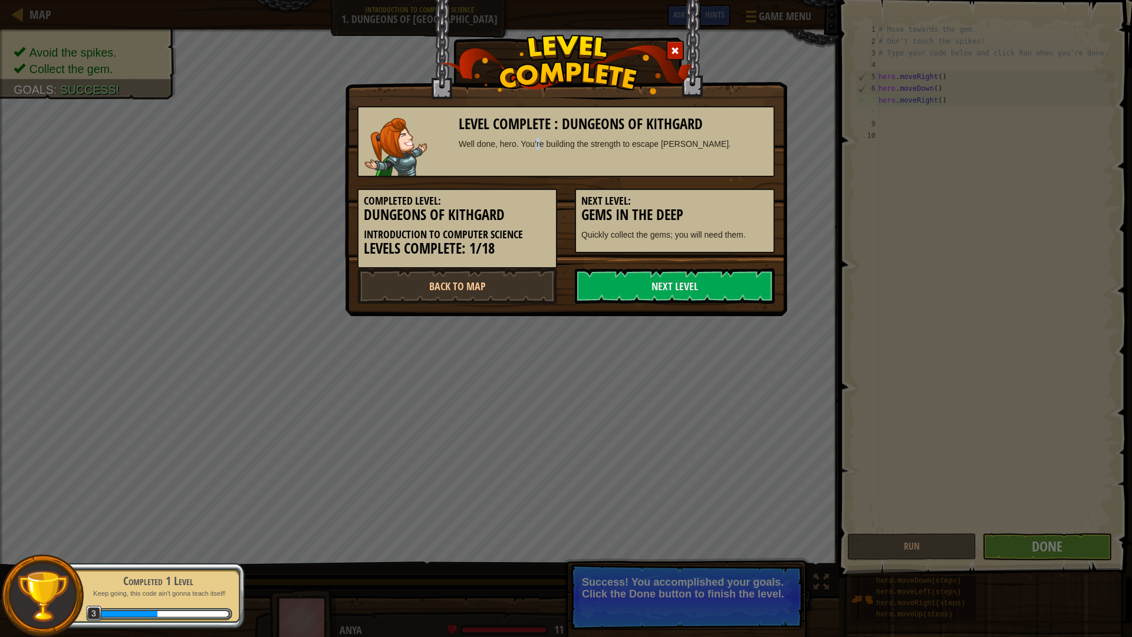
click at [538, 162] on div "Level Complete : Dungeons of Kithgard Well done, hero. You’re building the stre…" at bounding box center [565, 141] width 417 height 71
click at [575, 226] on div "Next Level: Gems in the Deep Quickly collect the gems; you will need them." at bounding box center [675, 221] width 200 height 64
click at [632, 284] on link "Next Level" at bounding box center [675, 285] width 200 height 35
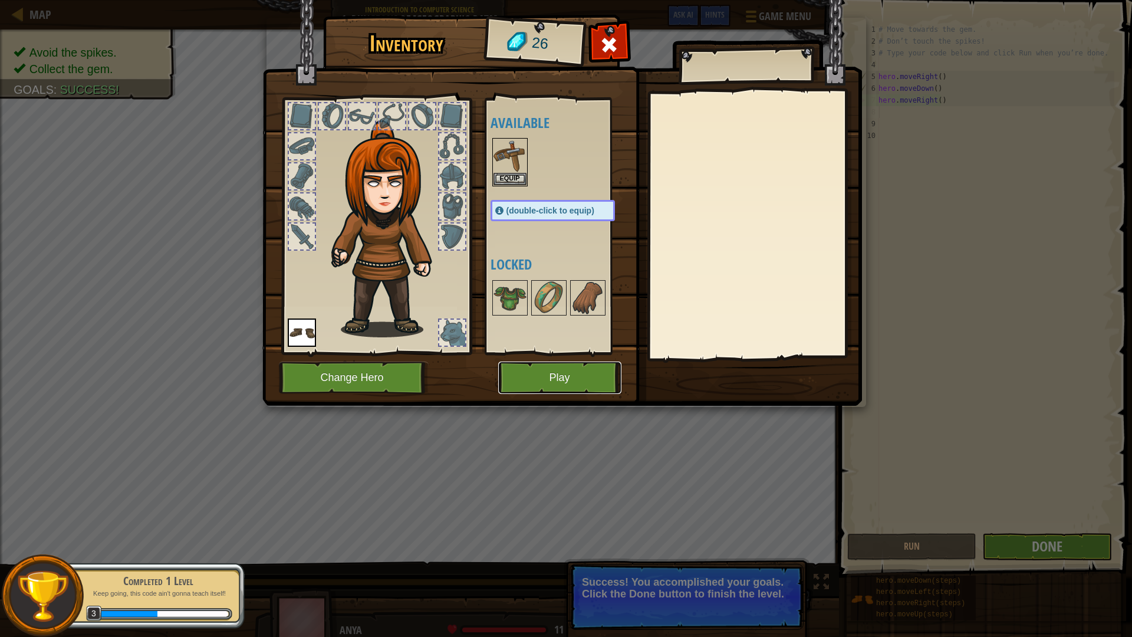
click at [568, 390] on button "Play" at bounding box center [559, 377] width 123 height 32
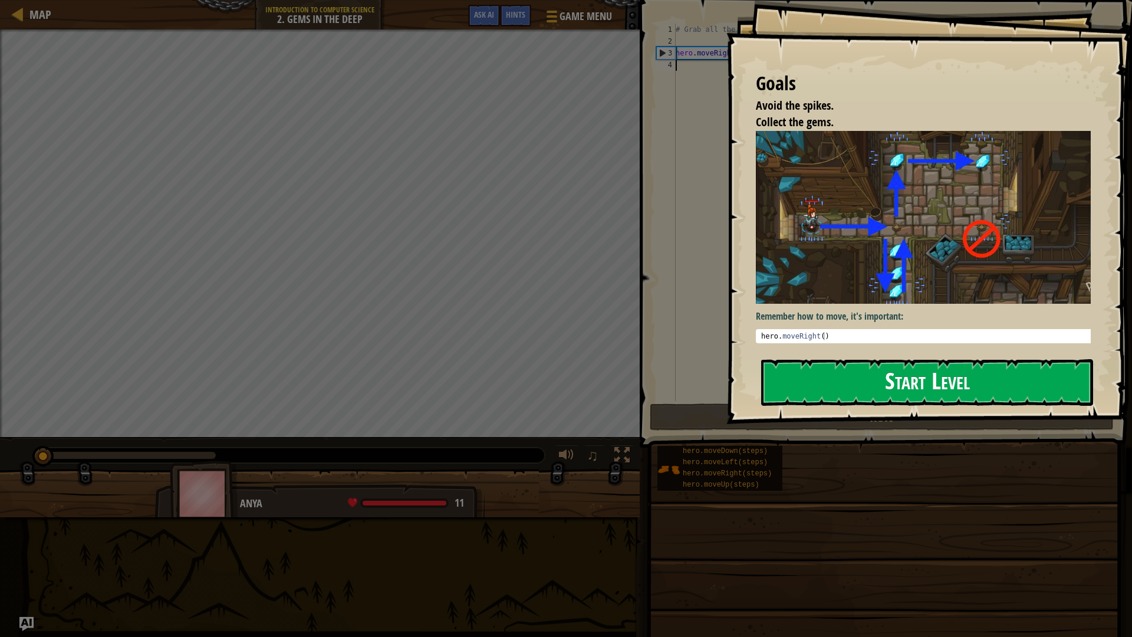
click at [834, 381] on button "Start Level" at bounding box center [927, 382] width 332 height 47
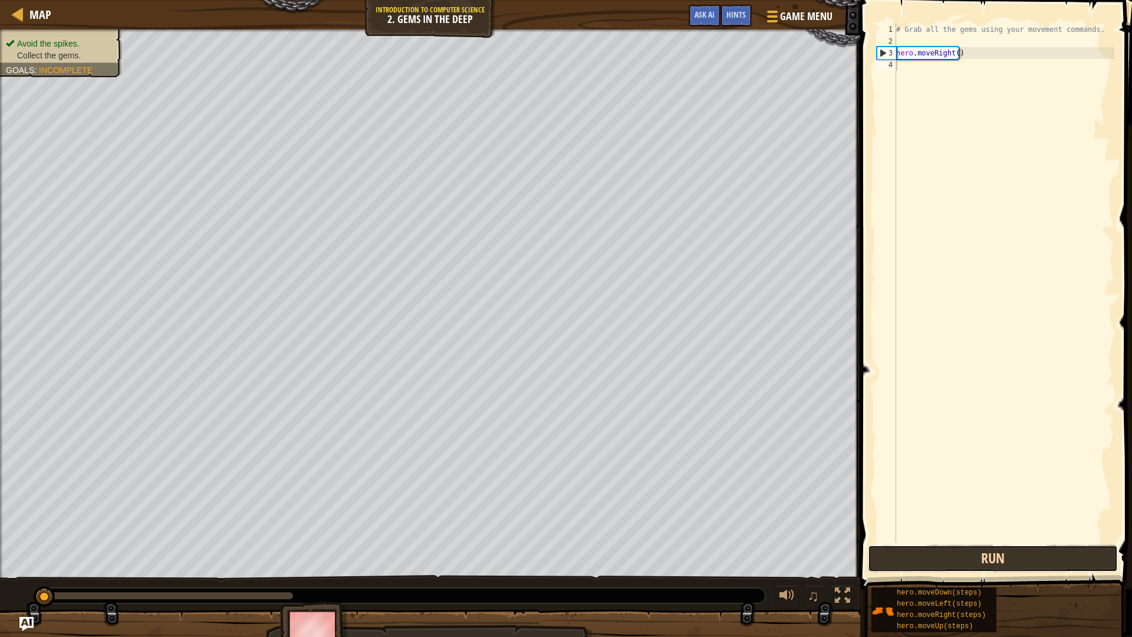
click at [889, 506] on button "Run" at bounding box center [993, 558] width 250 height 27
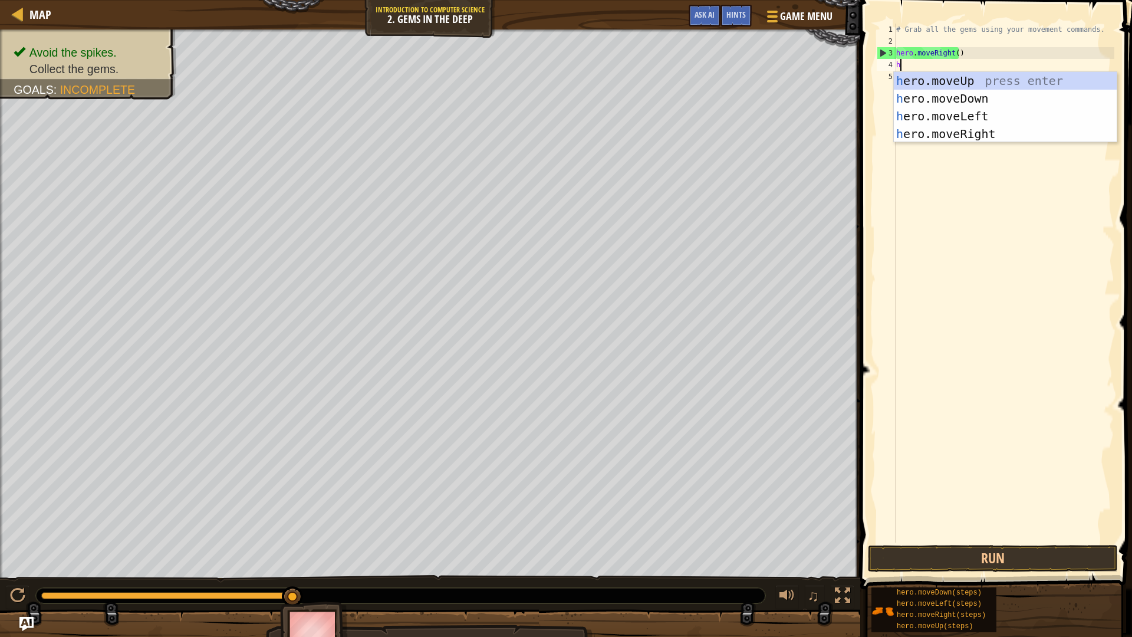
scroll to position [5, 0]
type textarea "he"
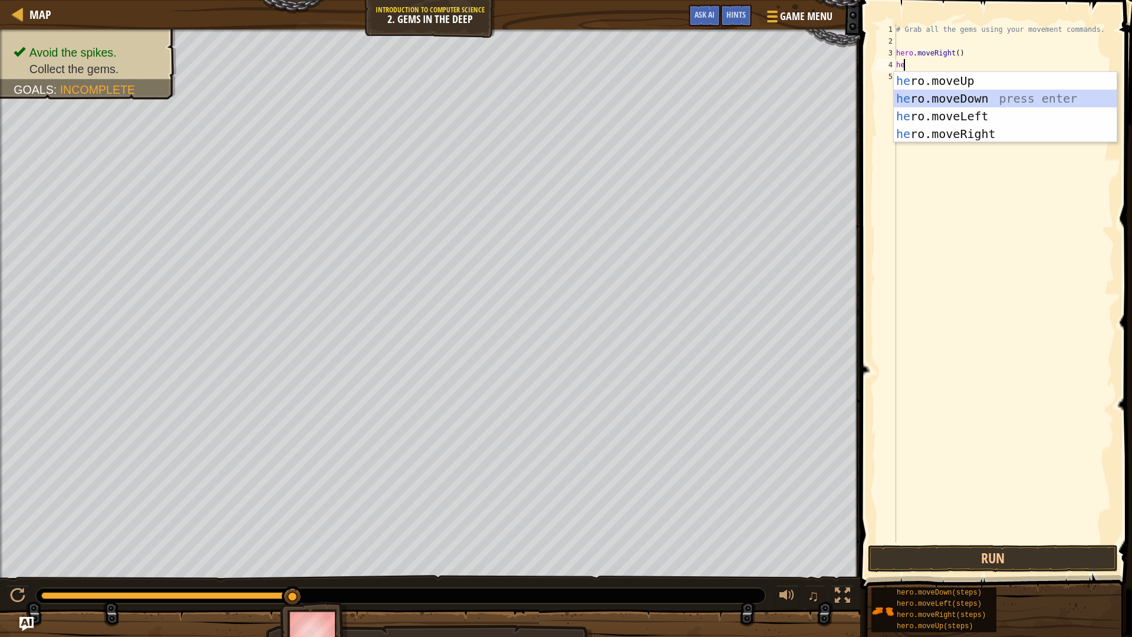
drag, startPoint x: 965, startPoint y: 106, endPoint x: 945, endPoint y: 97, distance: 22.7
click at [945, 97] on div "he ro.moveUp press enter he ro.moveDown press enter he ro.moveLeft press enter …" at bounding box center [1005, 125] width 223 height 106
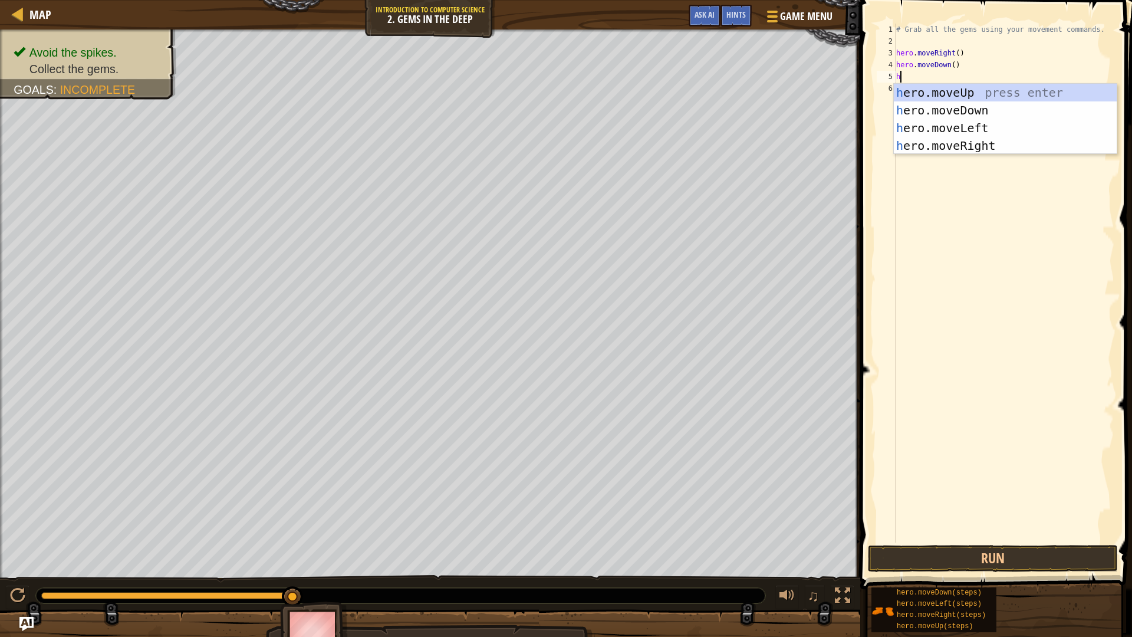
type textarea "he"
drag, startPoint x: 948, startPoint y: 100, endPoint x: 940, endPoint y: 86, distance: 16.1
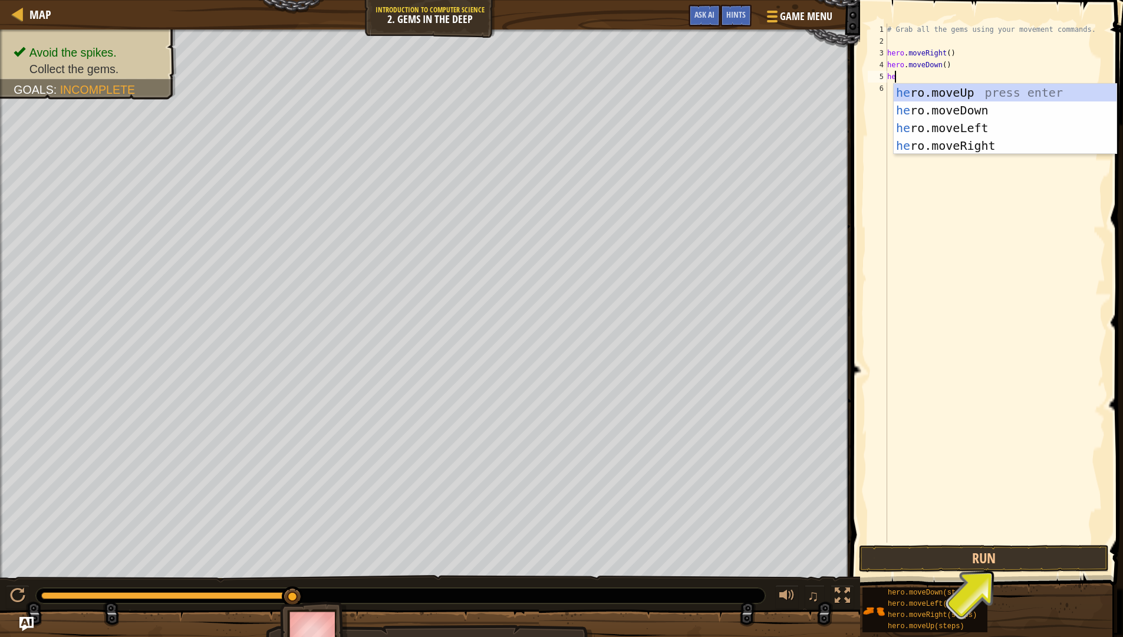
drag, startPoint x: 940, startPoint y: 86, endPoint x: 918, endPoint y: 96, distance: 24.0
click at [918, 96] on div "he ro.moveUp press enter he ro.moveDown press enter he ro.moveLeft press enter …" at bounding box center [1005, 137] width 223 height 106
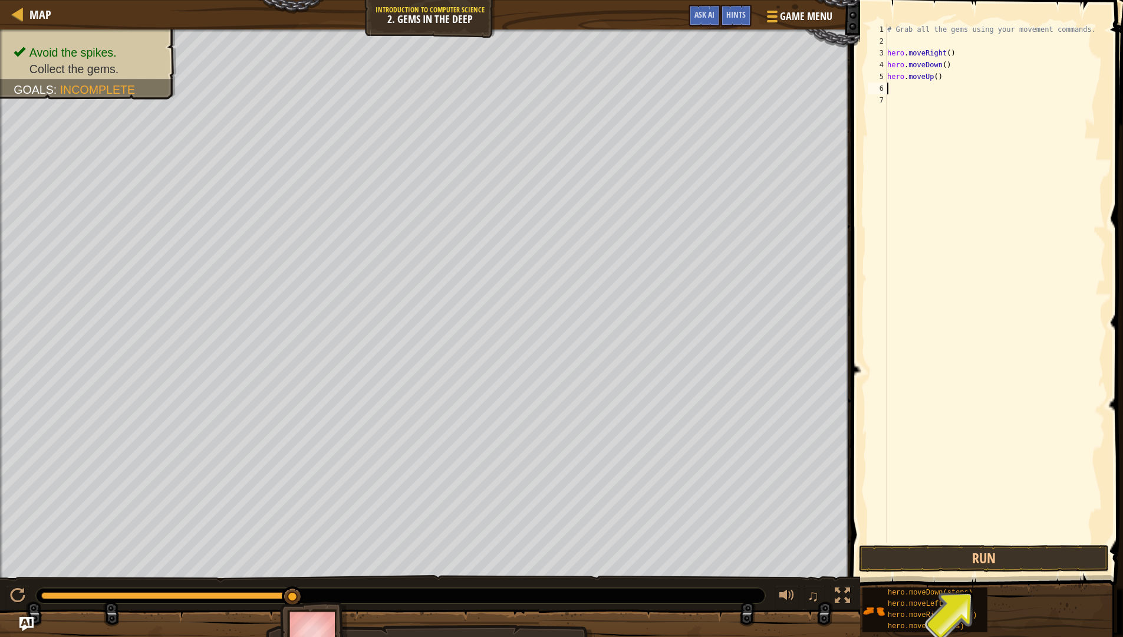
type textarea "h"
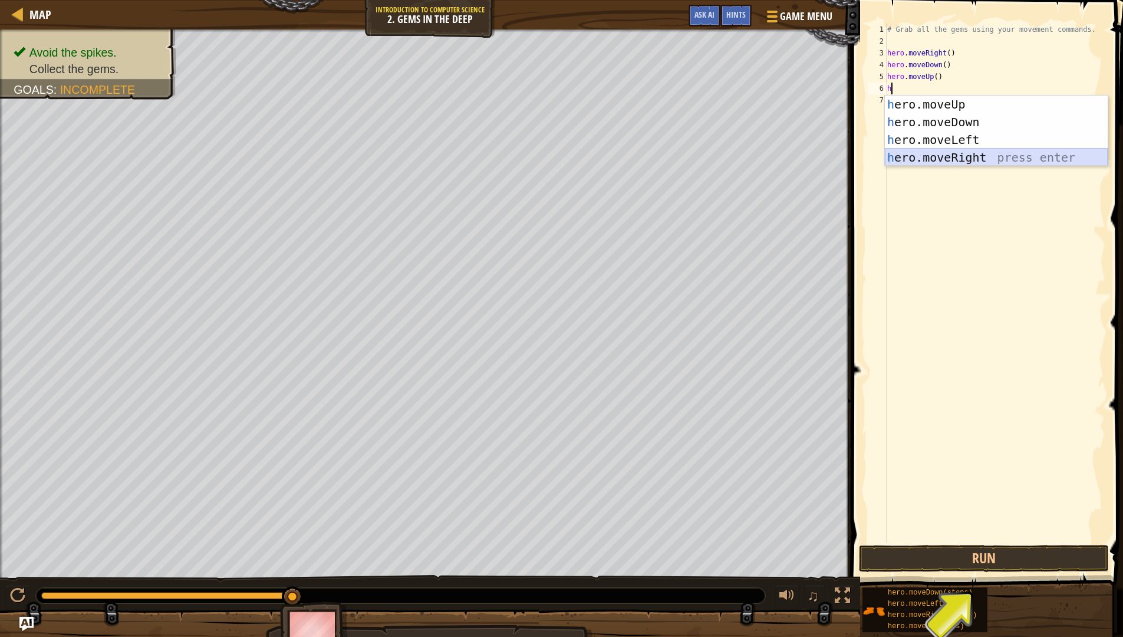
click at [960, 160] on div "h ero.moveUp press enter h ero.moveDown press enter h ero.moveLeft press enter …" at bounding box center [996, 149] width 223 height 106
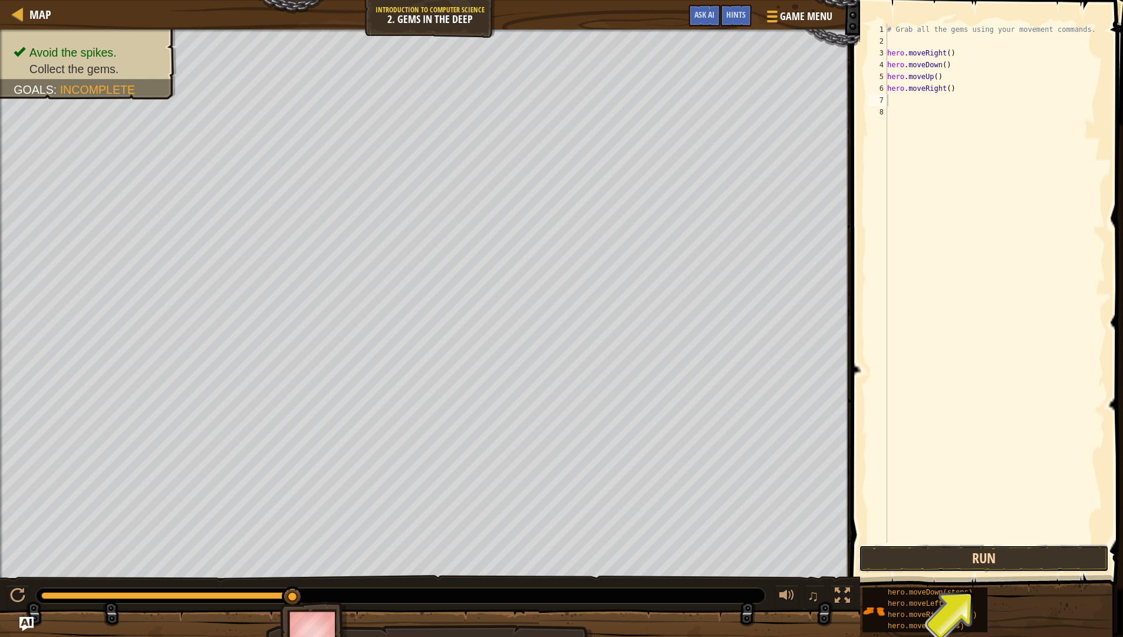
click at [1012, 506] on button "Run" at bounding box center [984, 558] width 250 height 27
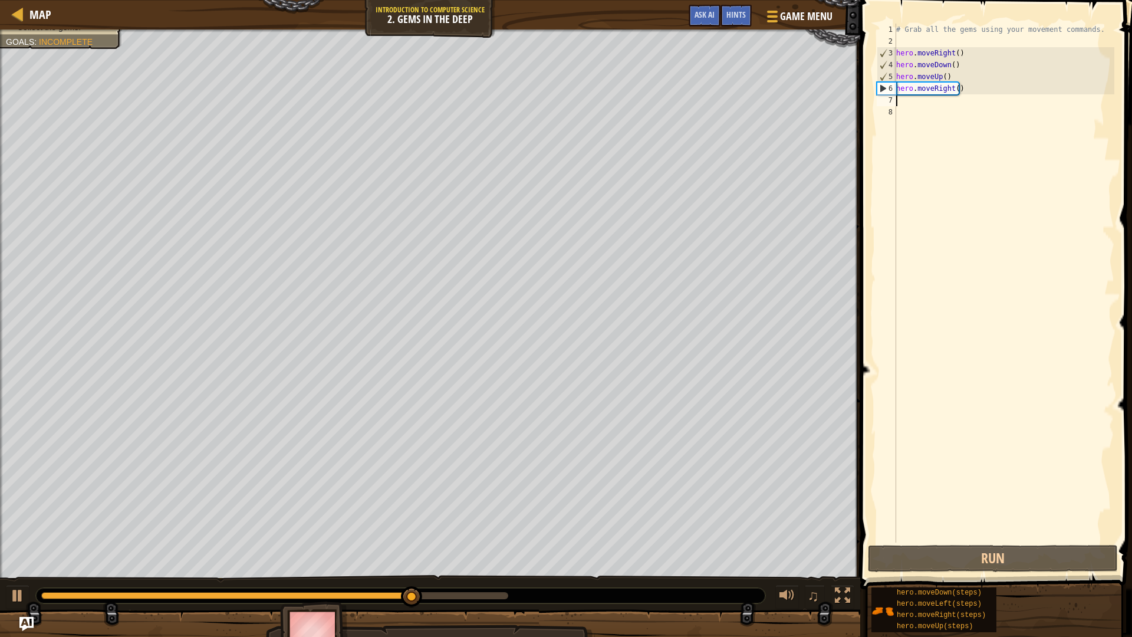
type textarea "h"
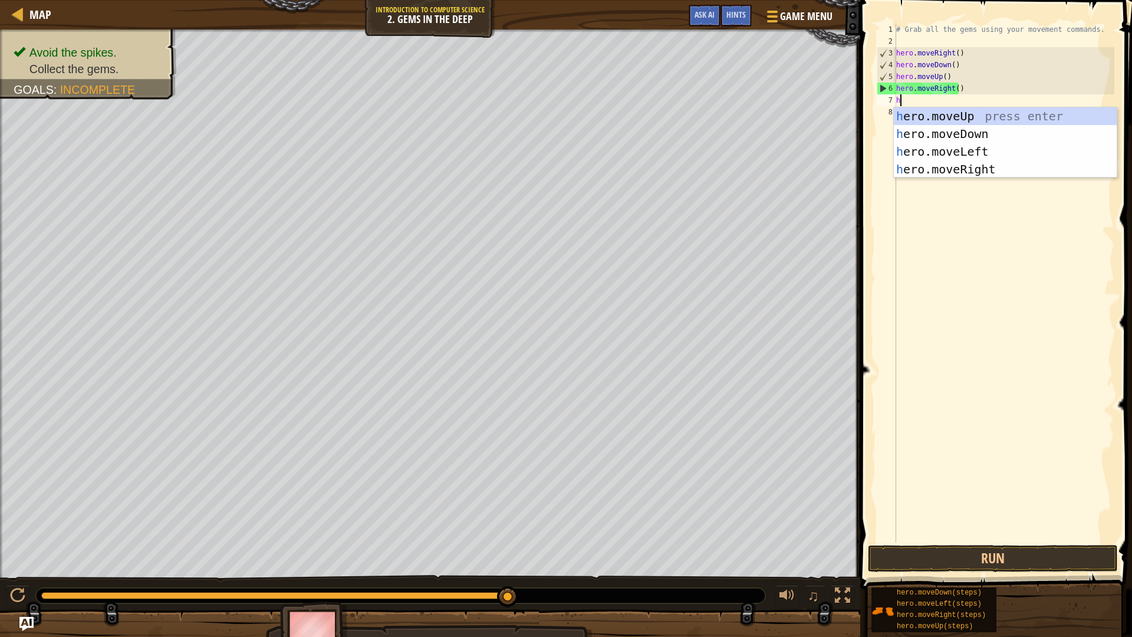
click at [972, 119] on div "h ero.moveUp press enter h ero.moveDown press enter h ero.moveLeft press enter …" at bounding box center [1005, 160] width 223 height 106
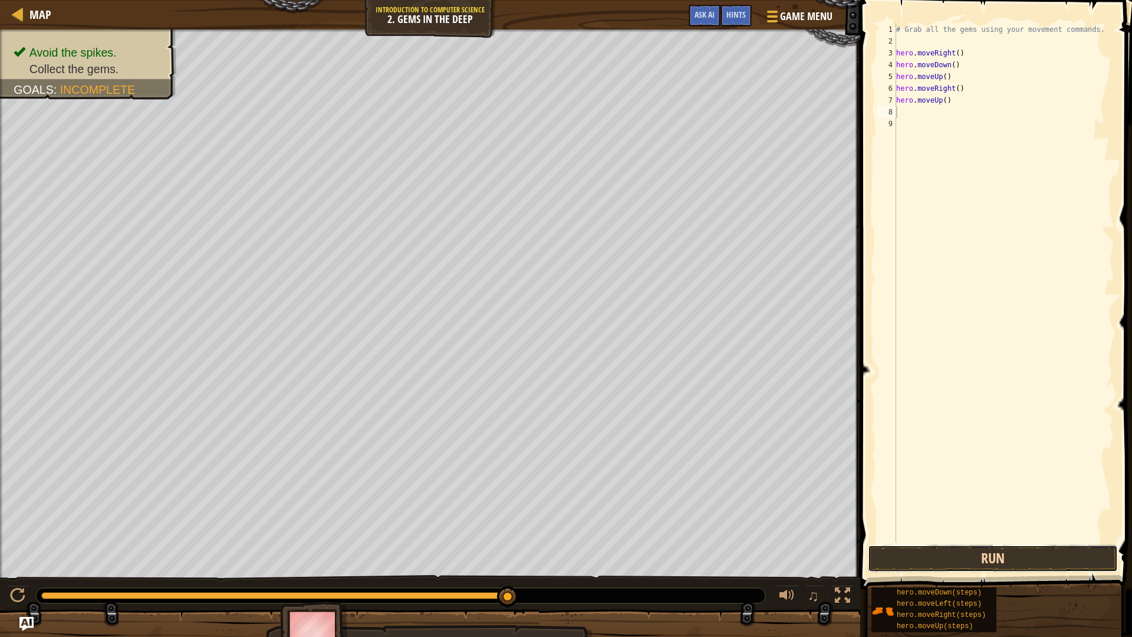
drag, startPoint x: 1022, startPoint y: 563, endPoint x: 1028, endPoint y: 565, distance: 6.2
click at [1030, 506] on button "Run" at bounding box center [993, 558] width 250 height 27
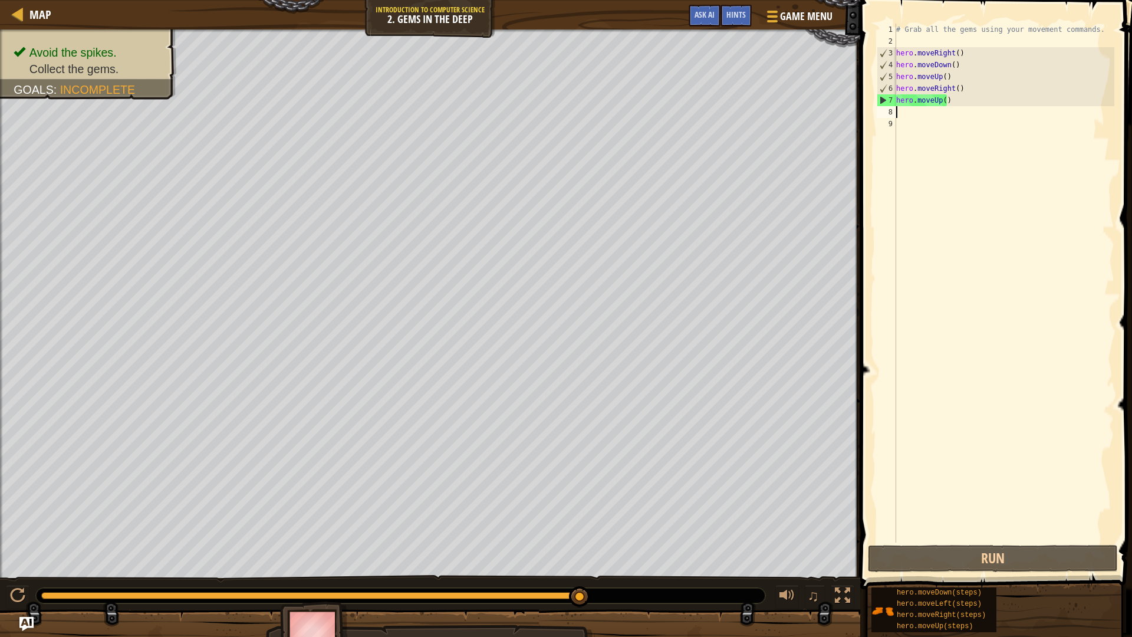
type textarea "h"
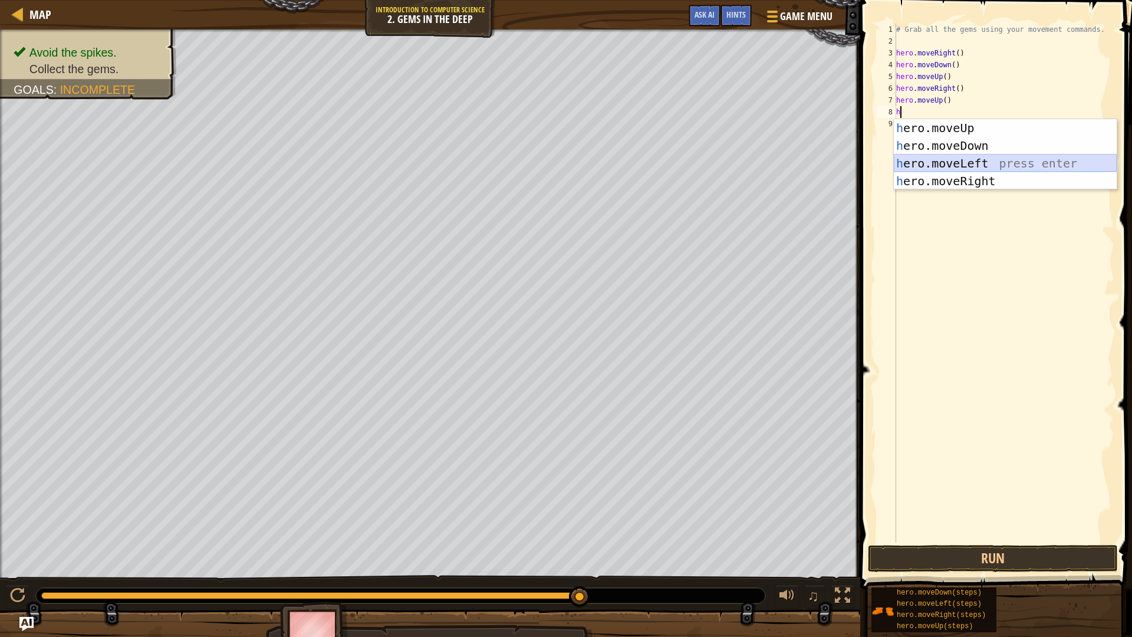
click at [927, 157] on div "h ero.moveUp press enter h ero.moveDown press enter h ero.moveLeft press enter …" at bounding box center [1005, 172] width 223 height 106
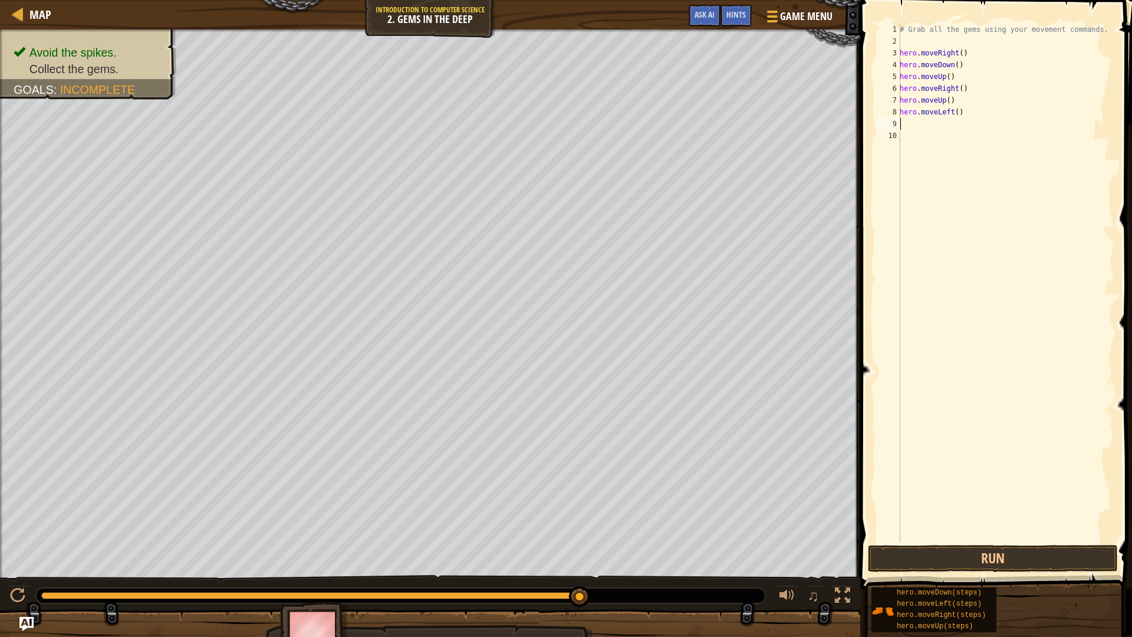
type textarea "g"
type textarea "h"
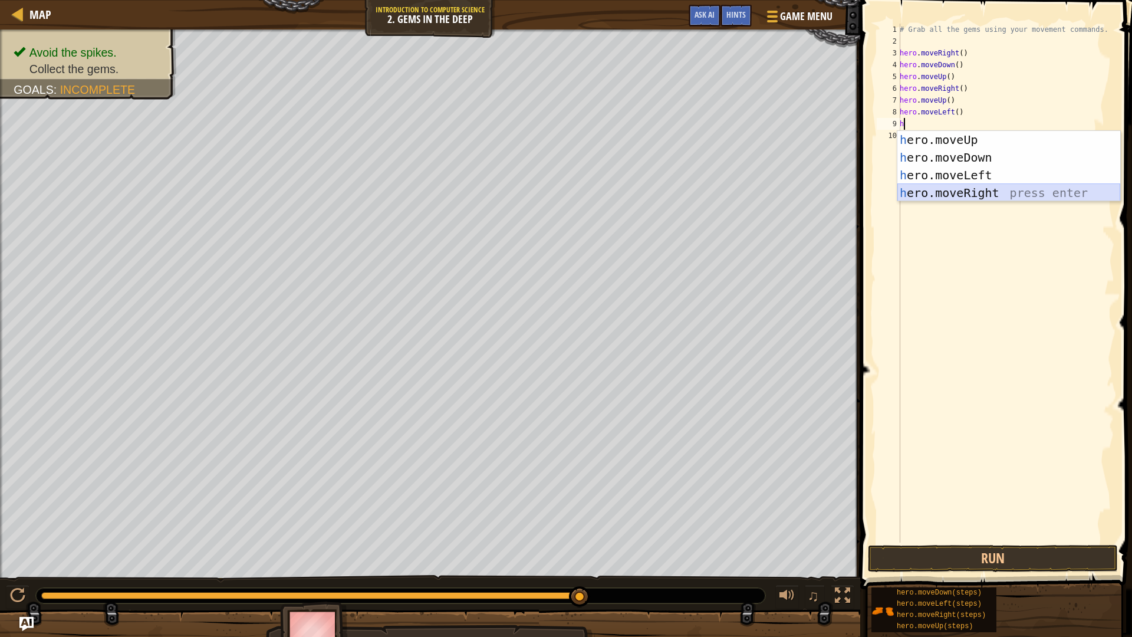
click at [962, 191] on div "h ero.moveUp press enter h ero.moveDown press enter h ero.moveLeft press enter …" at bounding box center [1008, 184] width 223 height 106
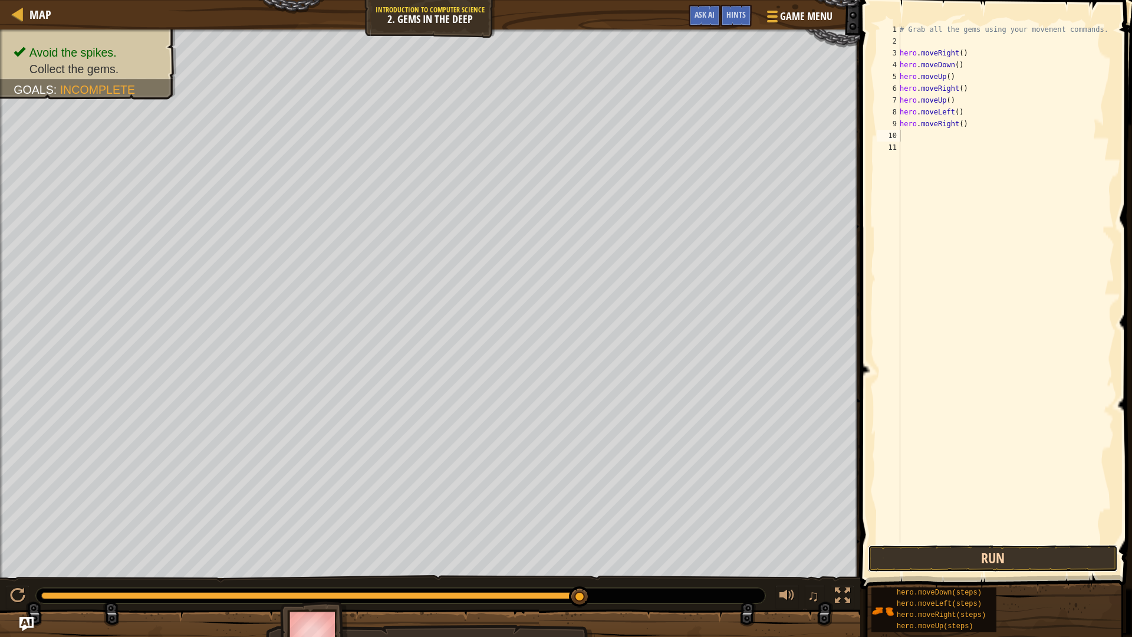
click at [942, 506] on button "Run" at bounding box center [993, 558] width 250 height 27
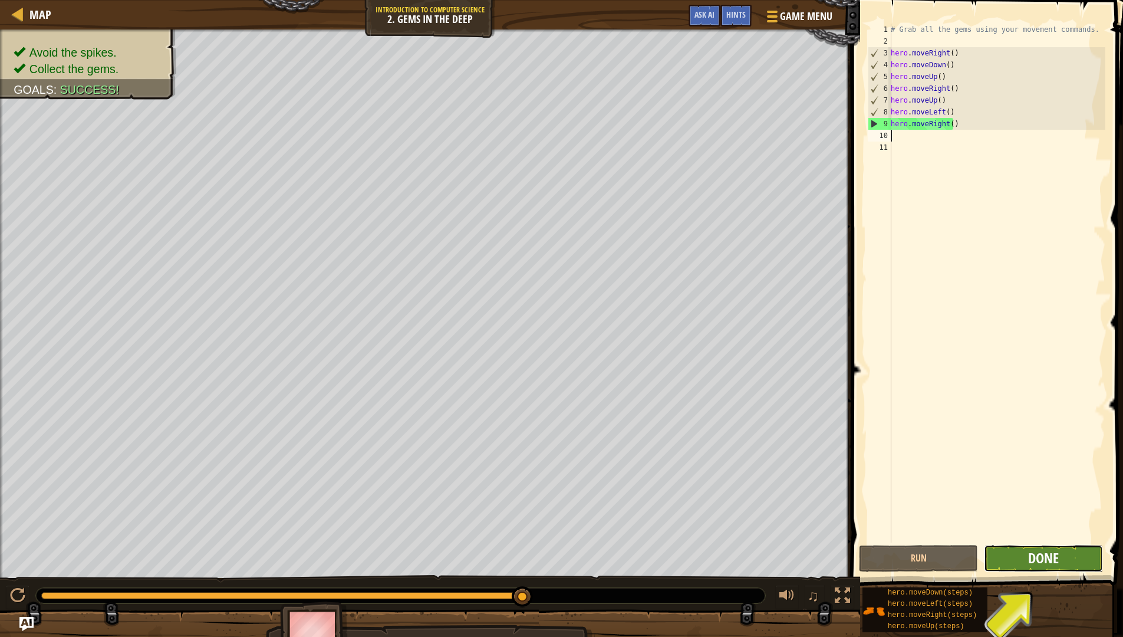
click at [1035, 506] on span "Done" at bounding box center [1043, 557] width 31 height 19
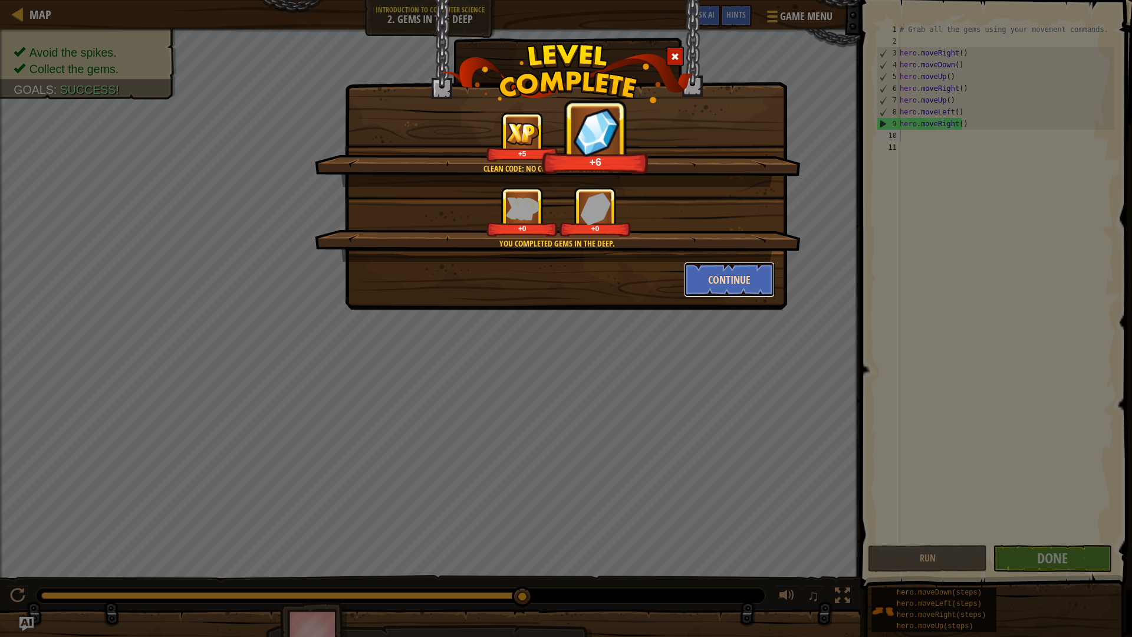
click at [701, 292] on button "Continue" at bounding box center [729, 279] width 91 height 35
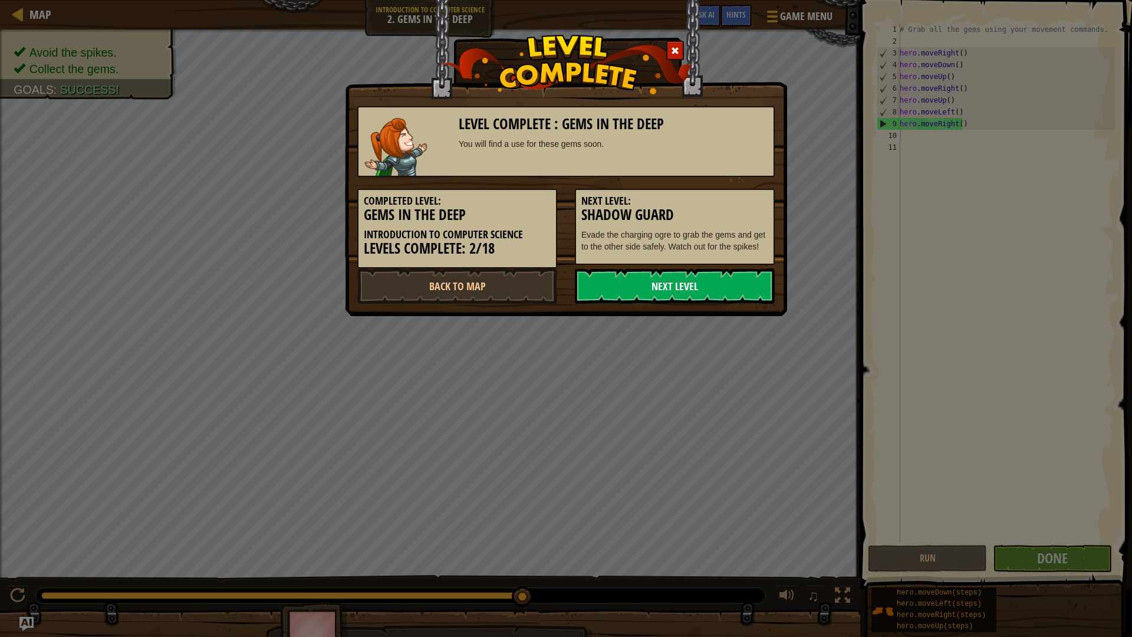
click at [680, 278] on link "Next Level" at bounding box center [675, 285] width 200 height 35
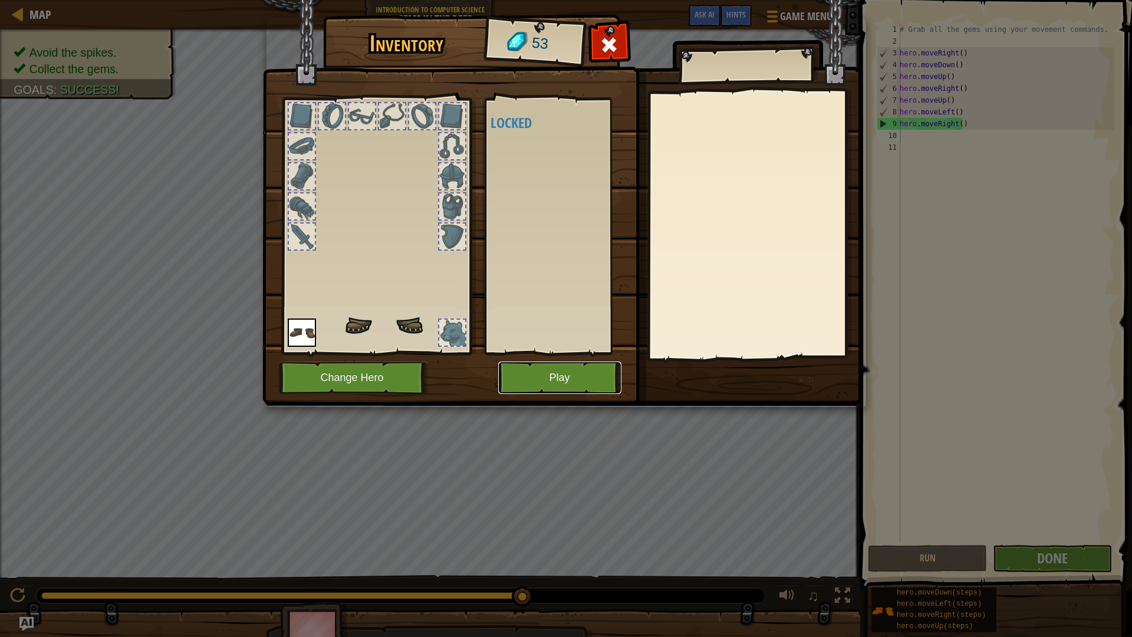
click at [536, 384] on button "Play" at bounding box center [559, 377] width 123 height 32
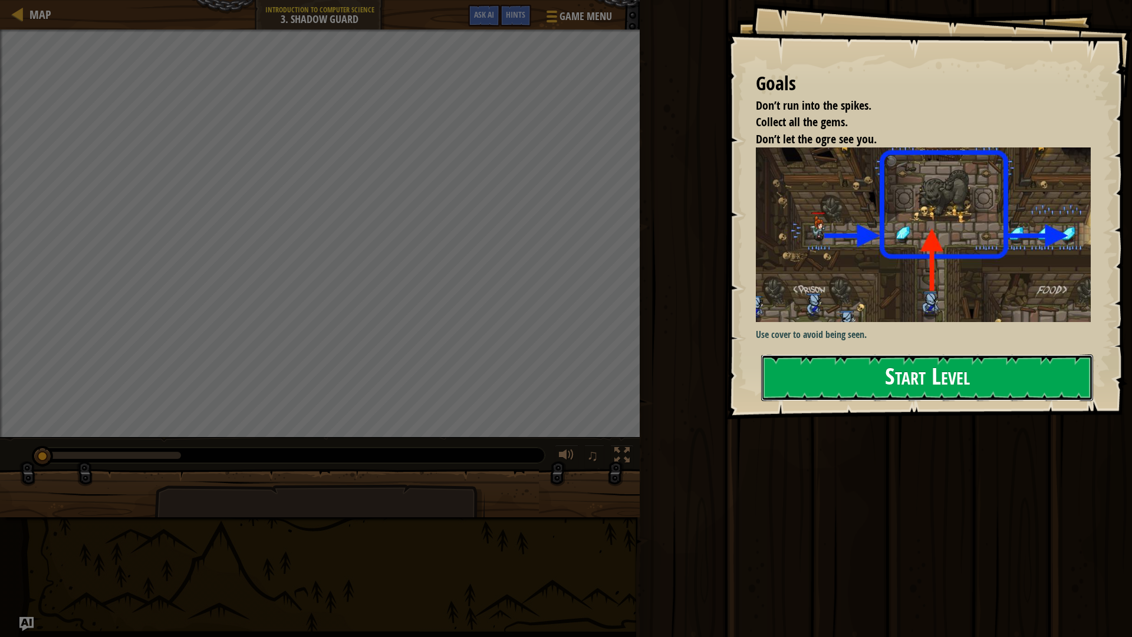
click at [863, 365] on button "Start Level" at bounding box center [927, 377] width 332 height 47
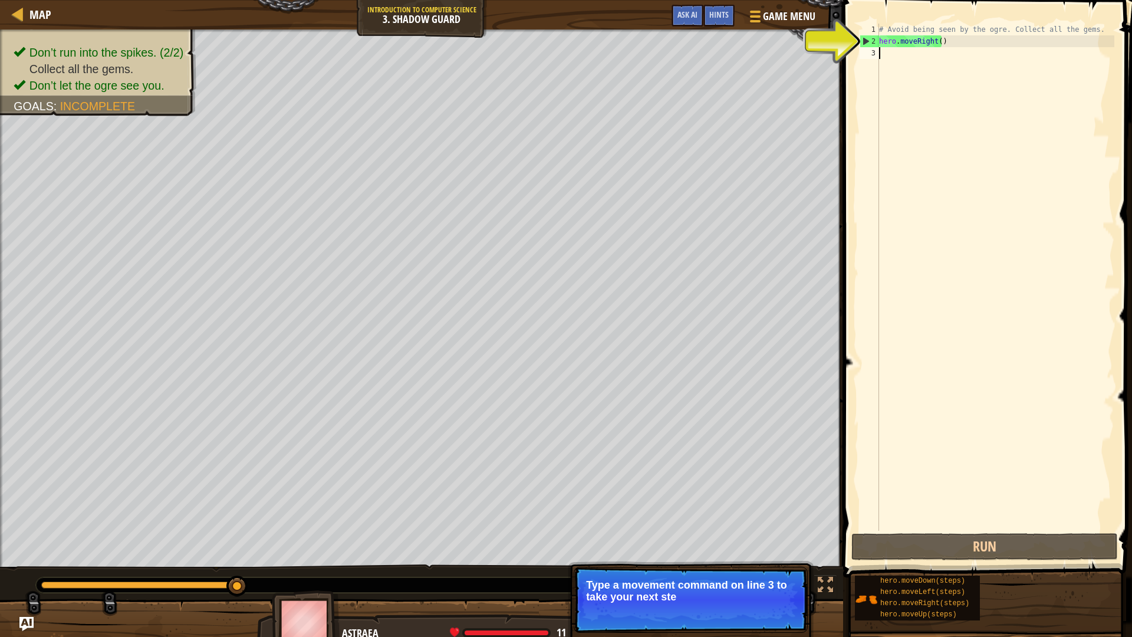
type textarea "h"
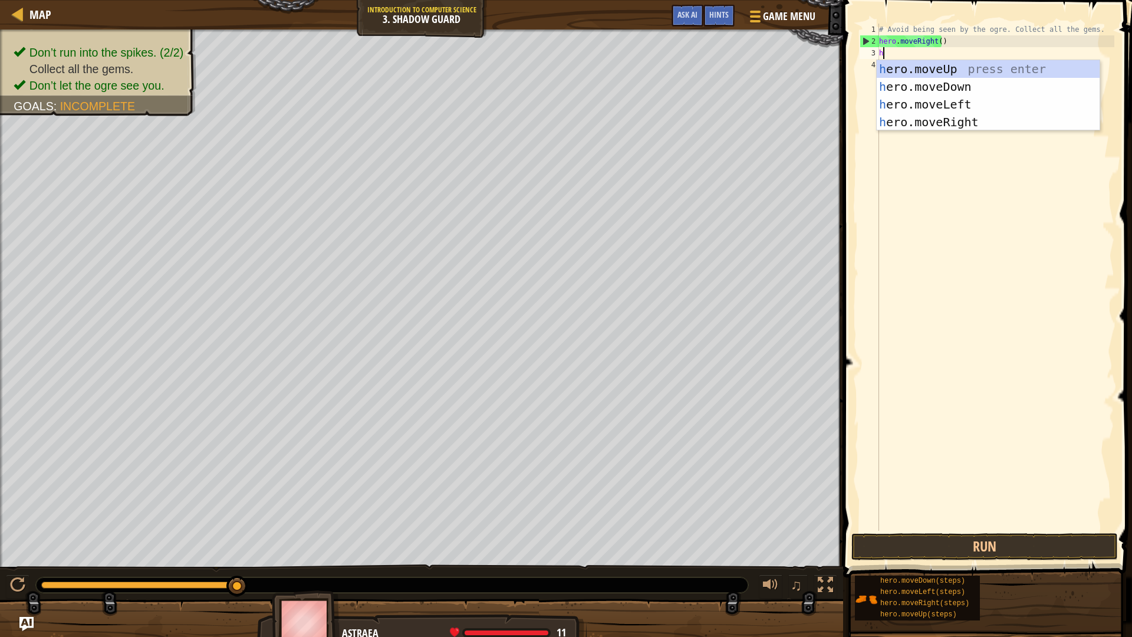
scroll to position [5, 0]
click at [928, 90] on div "h ero.moveUp press enter h ero.moveDown press enter h ero.moveLeft press enter …" at bounding box center [988, 113] width 223 height 106
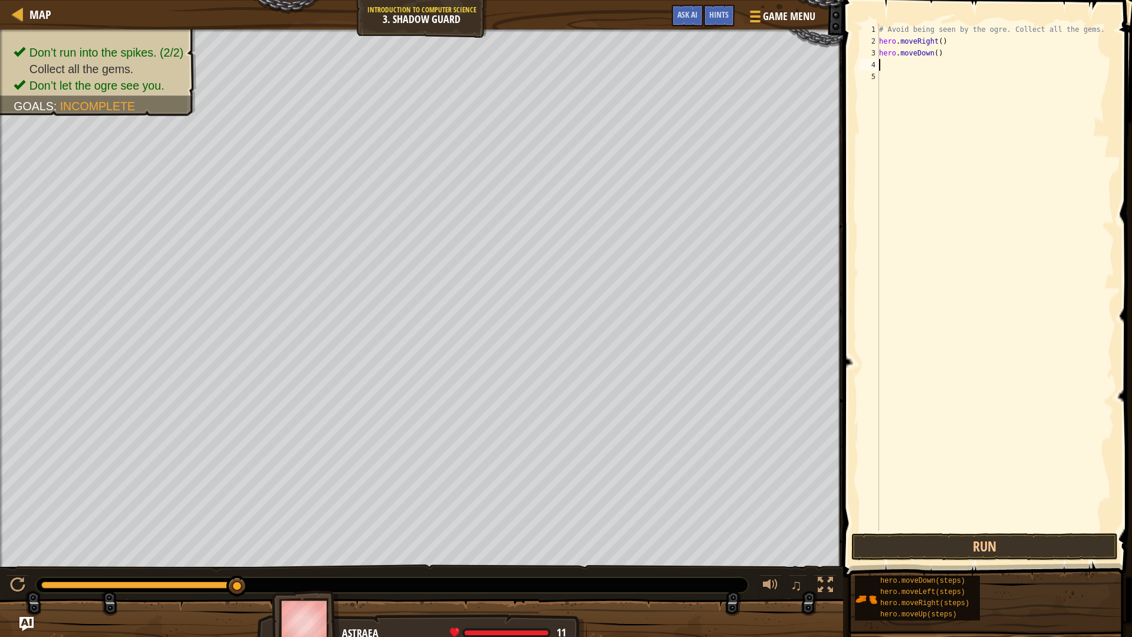
click at [926, 52] on div "# Avoid being seen by the ogre. Collect all the gems. hero . moveRight ( ) hero…" at bounding box center [996, 289] width 238 height 531
click at [930, 51] on div "# Avoid being seen by the ogre. Collect all the gems. hero . moveRight ( ) hero…" at bounding box center [996, 289] width 238 height 531
click at [938, 52] on div "# Avoid being seen by the ogre. Collect all the gems. hero . moveRight ( ) hero…" at bounding box center [996, 289] width 238 height 531
type textarea "h"
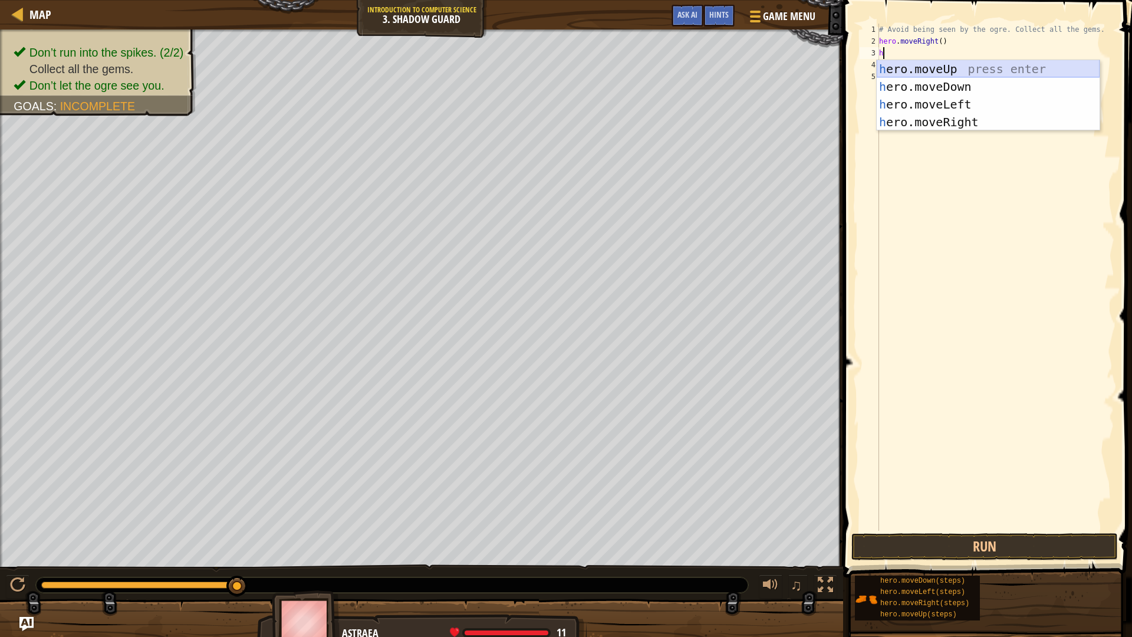
click at [920, 65] on div "h ero.moveUp press enter h ero.moveDown press enter h ero.moveLeft press enter …" at bounding box center [988, 113] width 223 height 106
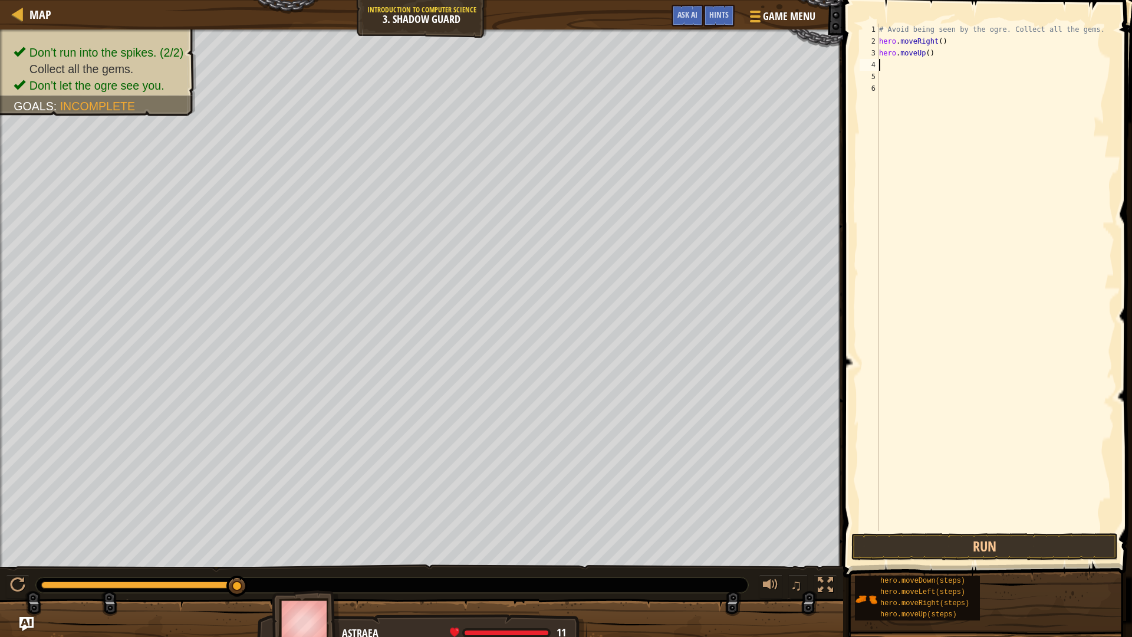
type textarea "h"
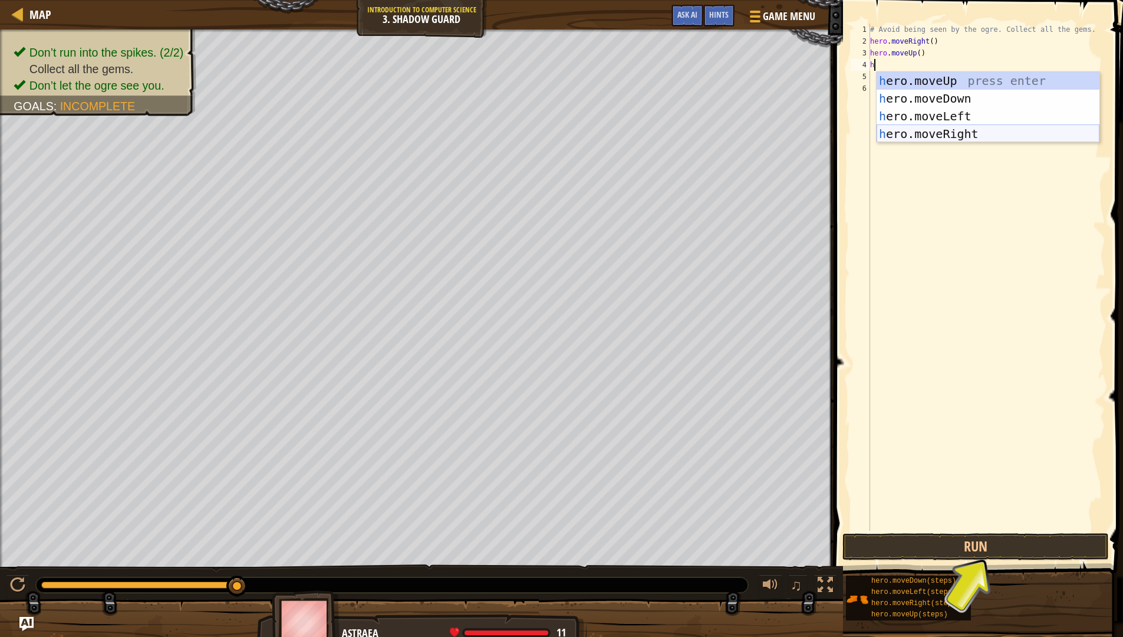
click at [936, 129] on div "h ero.moveUp press enter h ero.moveDown press enter h ero.moveLeft press enter …" at bounding box center [988, 125] width 223 height 106
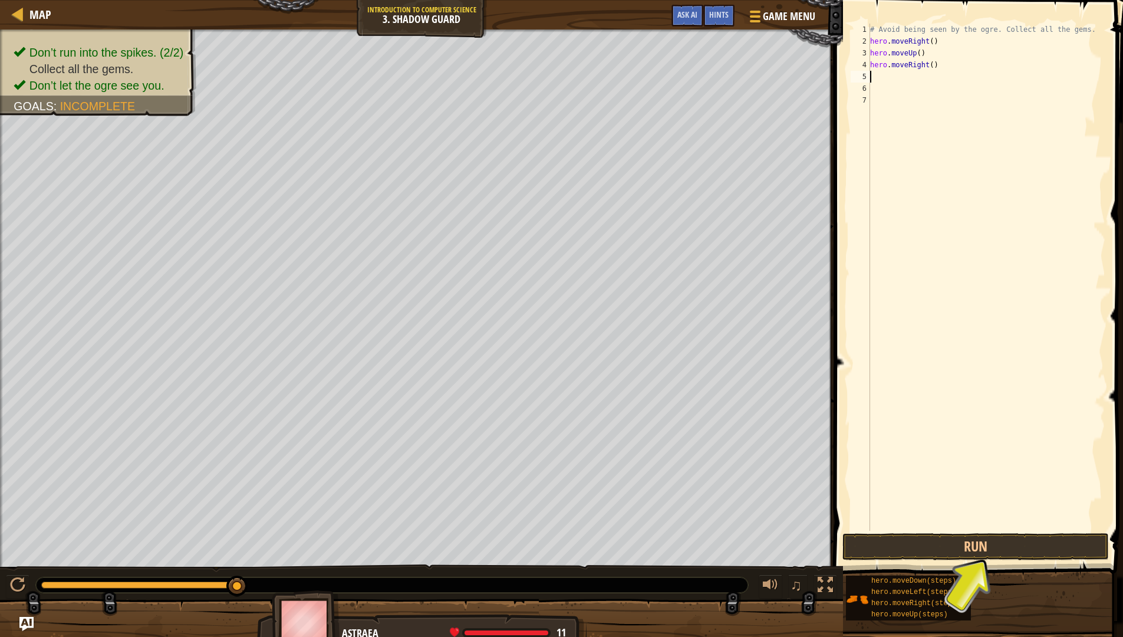
type textarea "h"
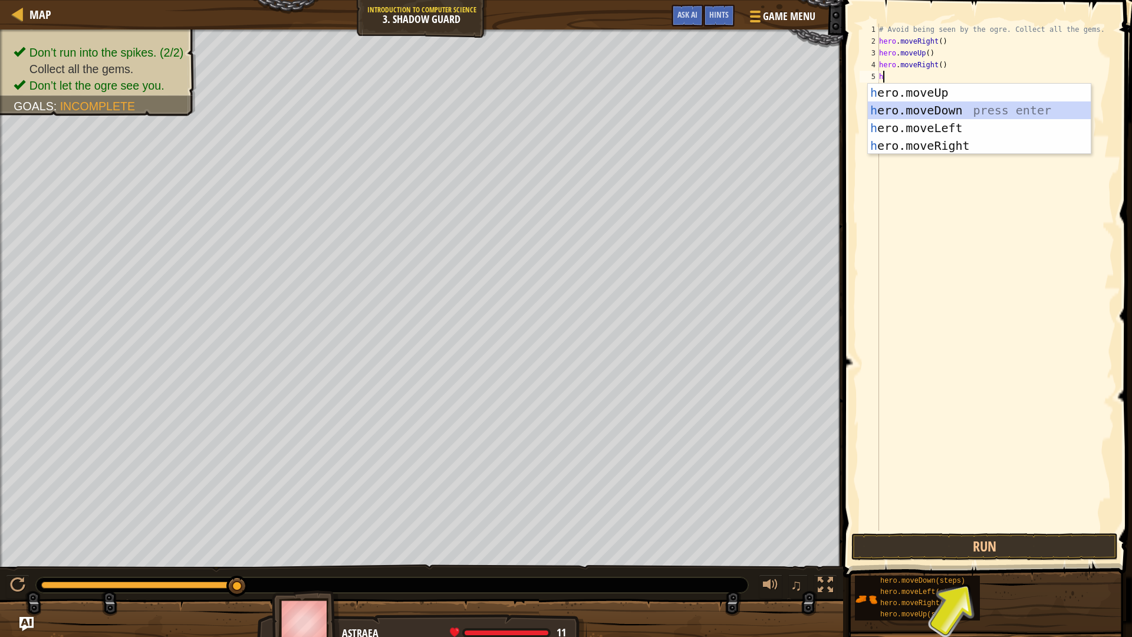
click at [930, 110] on div "h ero.moveUp press enter h ero.moveDown press enter h ero.moveLeft press enter …" at bounding box center [979, 137] width 223 height 106
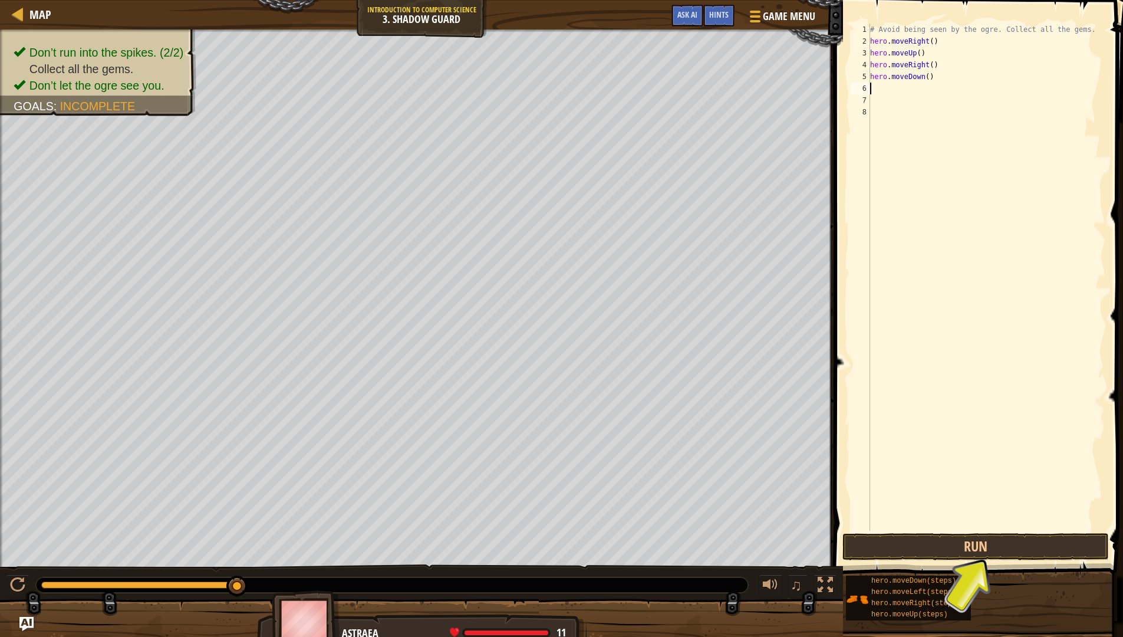
type textarea "h"
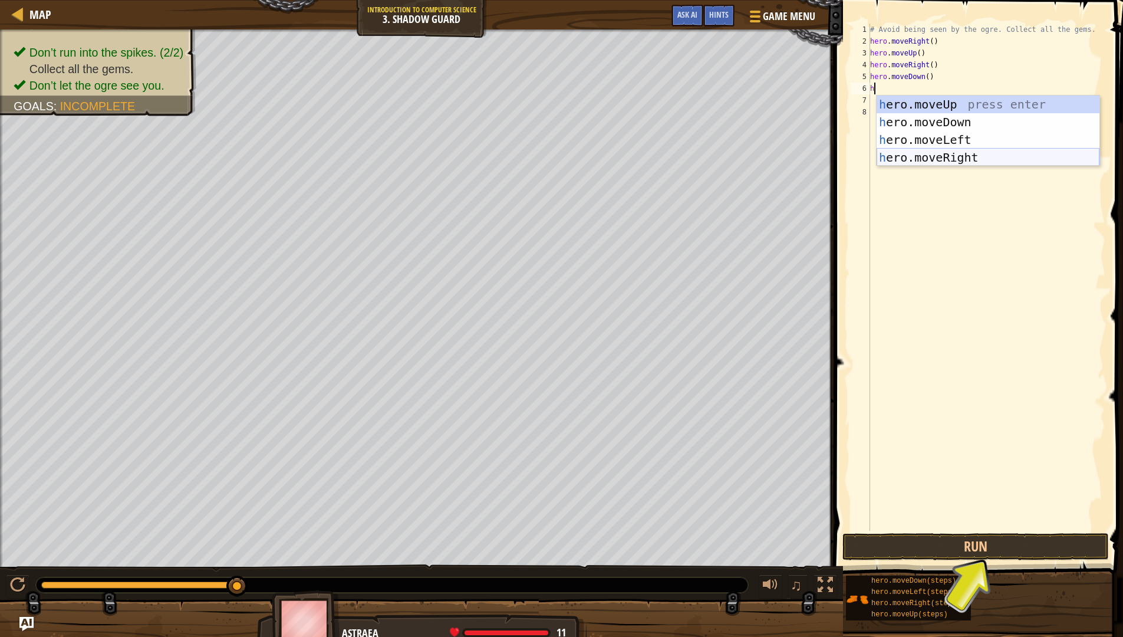
click at [926, 149] on div "h ero.moveUp press enter h ero.moveDown press enter h ero.moveLeft press enter …" at bounding box center [988, 149] width 223 height 106
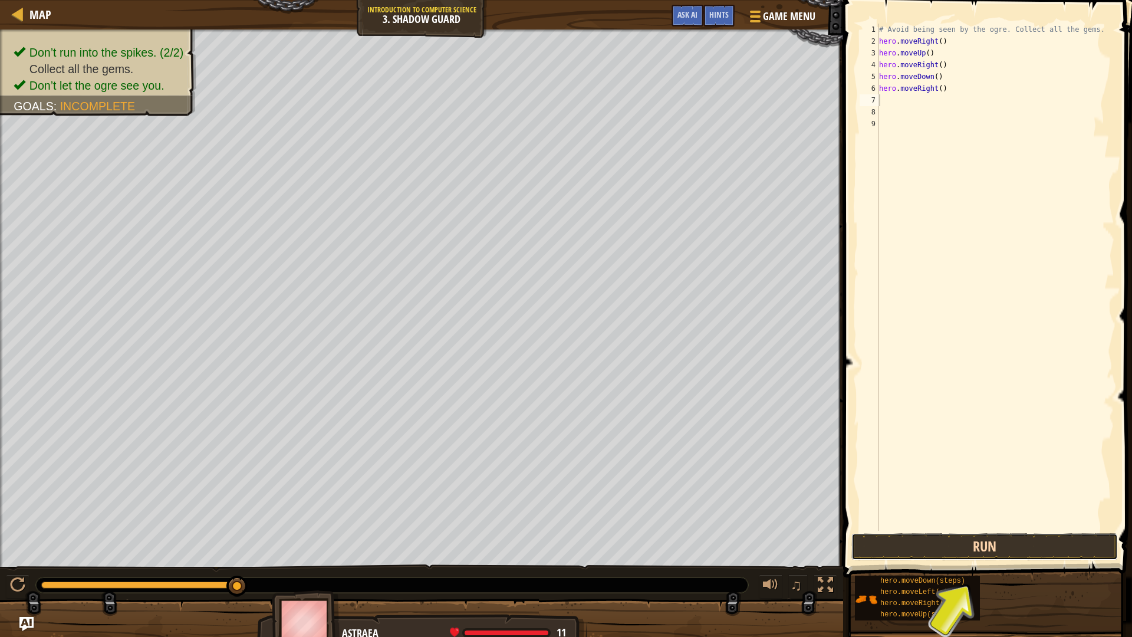
drag, startPoint x: 937, startPoint y: 545, endPoint x: 936, endPoint y: 537, distance: 8.3
click at [935, 506] on button "Run" at bounding box center [984, 546] width 267 height 27
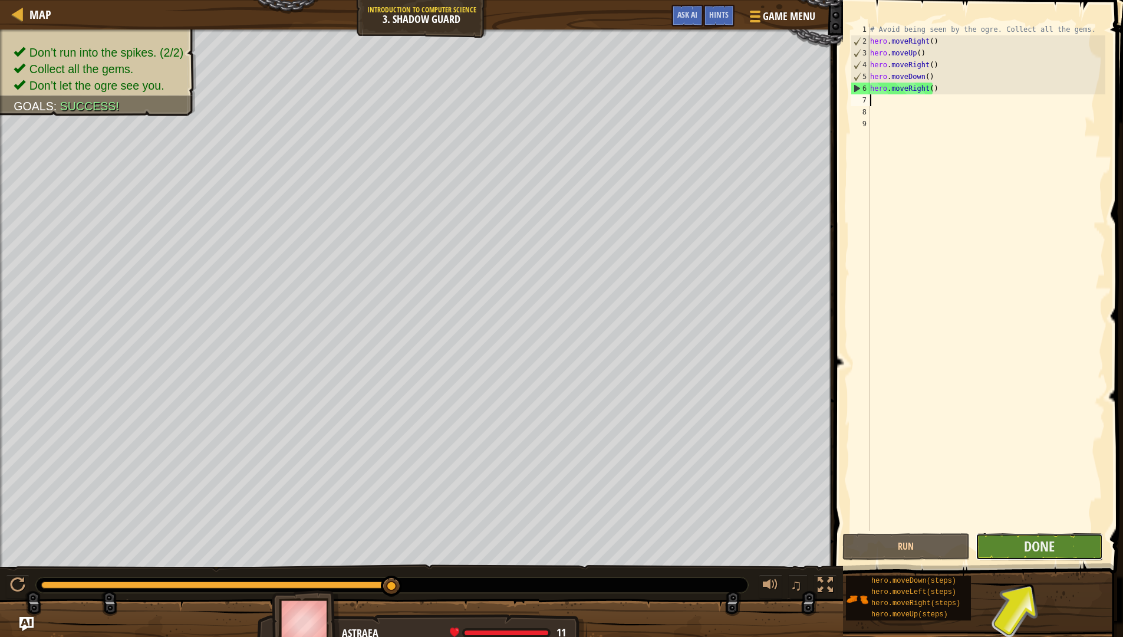
click at [1061, 506] on button "Done" at bounding box center [1039, 546] width 127 height 27
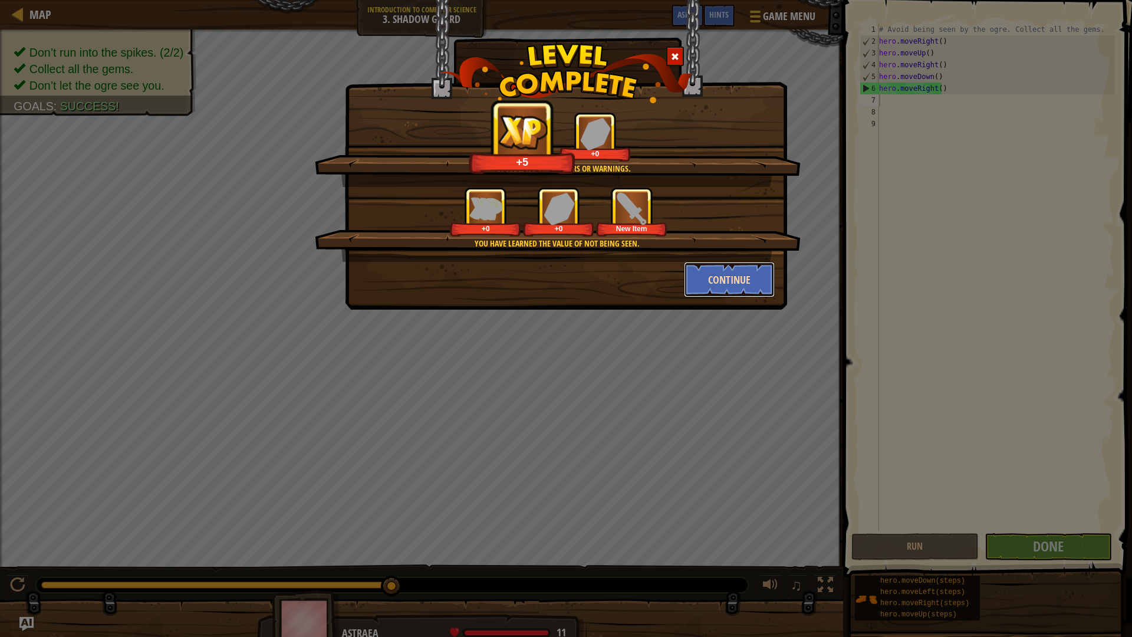
click at [698, 277] on button "Continue" at bounding box center [729, 279] width 91 height 35
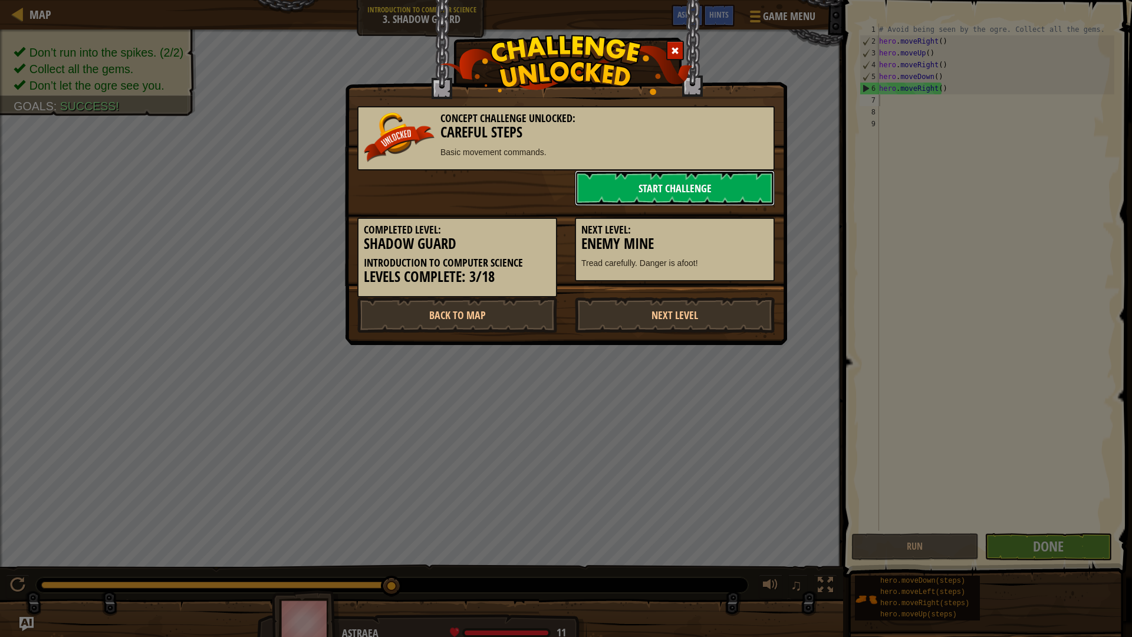
click at [644, 190] on link "Start Challenge" at bounding box center [675, 187] width 200 height 35
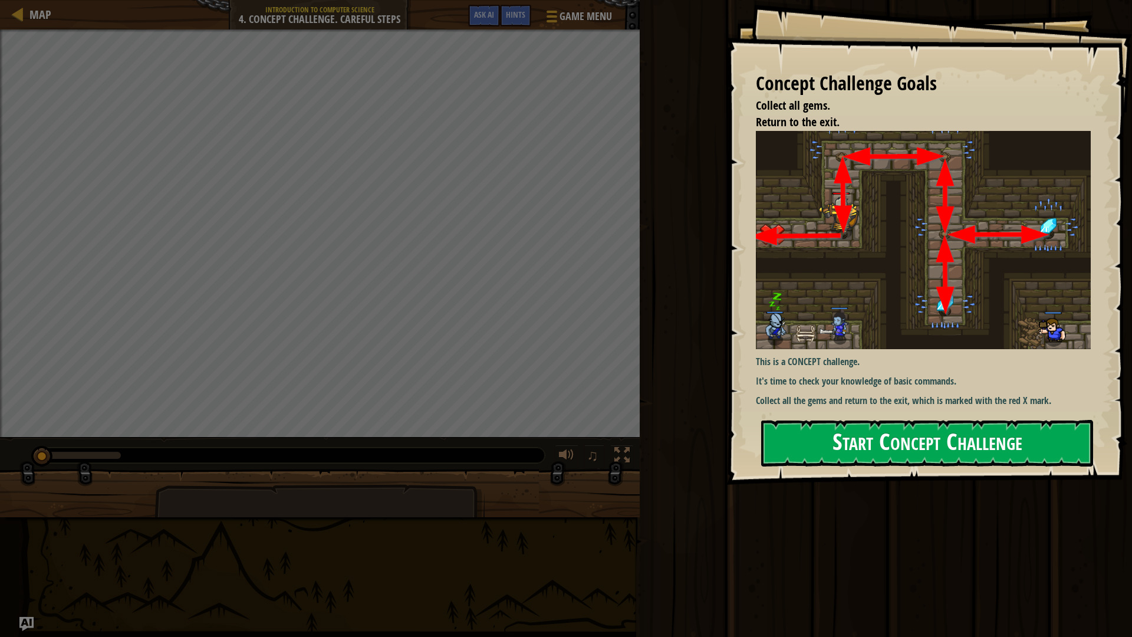
click at [847, 439] on button "Start Concept Challenge" at bounding box center [927, 443] width 332 height 47
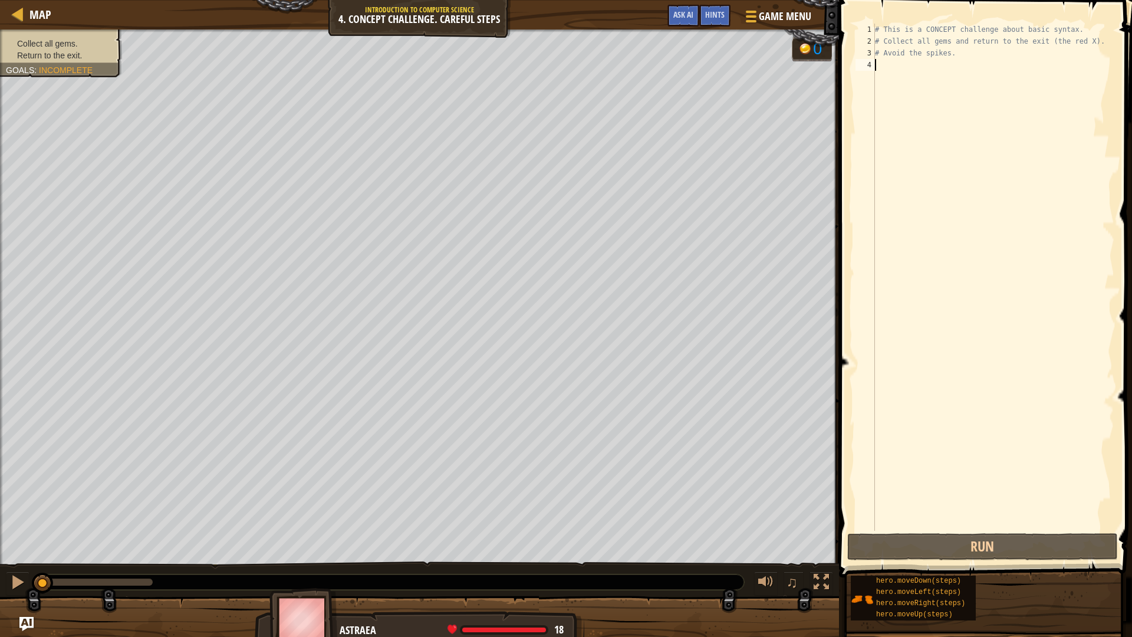
type textarea "h"
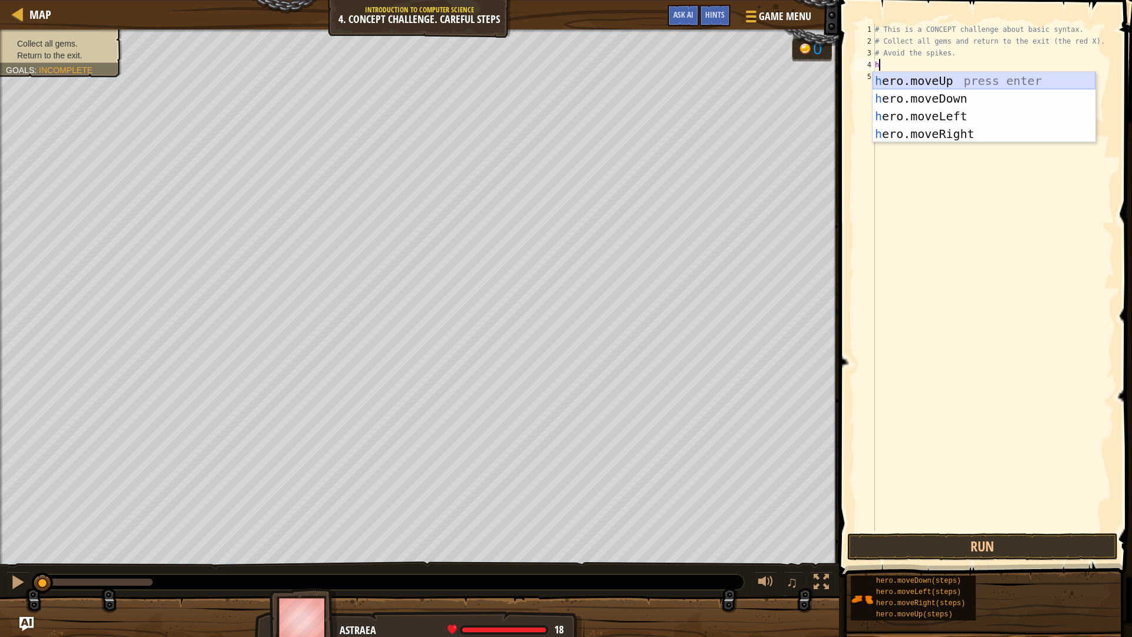
click at [943, 83] on div "h ero.moveUp press enter h ero.moveDown press enter h ero.moveLeft press enter …" at bounding box center [984, 125] width 223 height 106
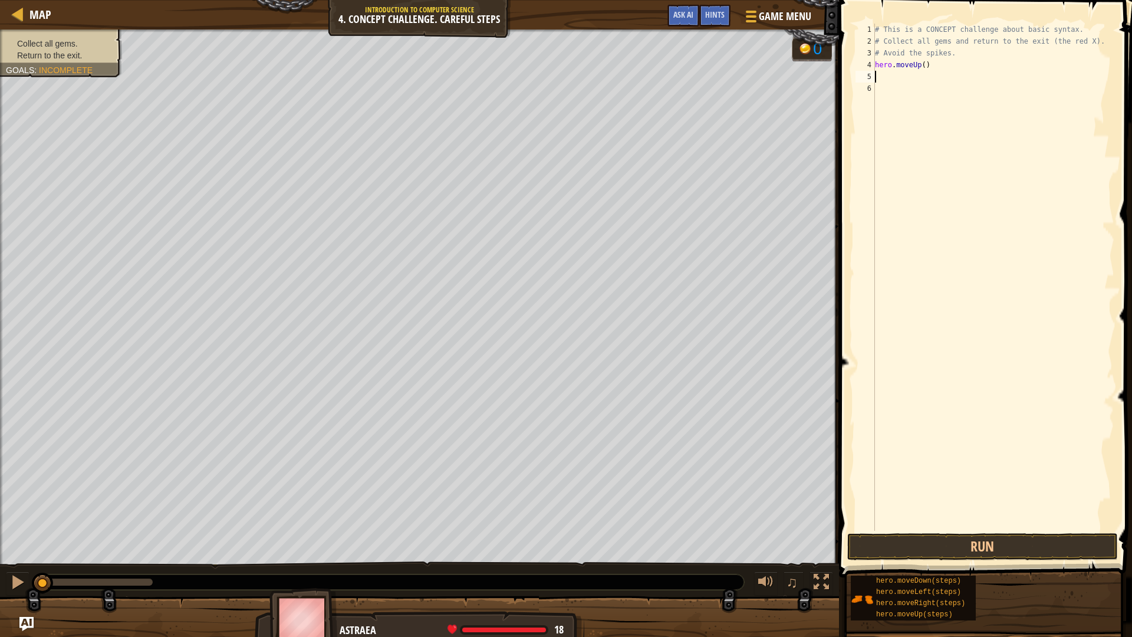
type textarea "h"
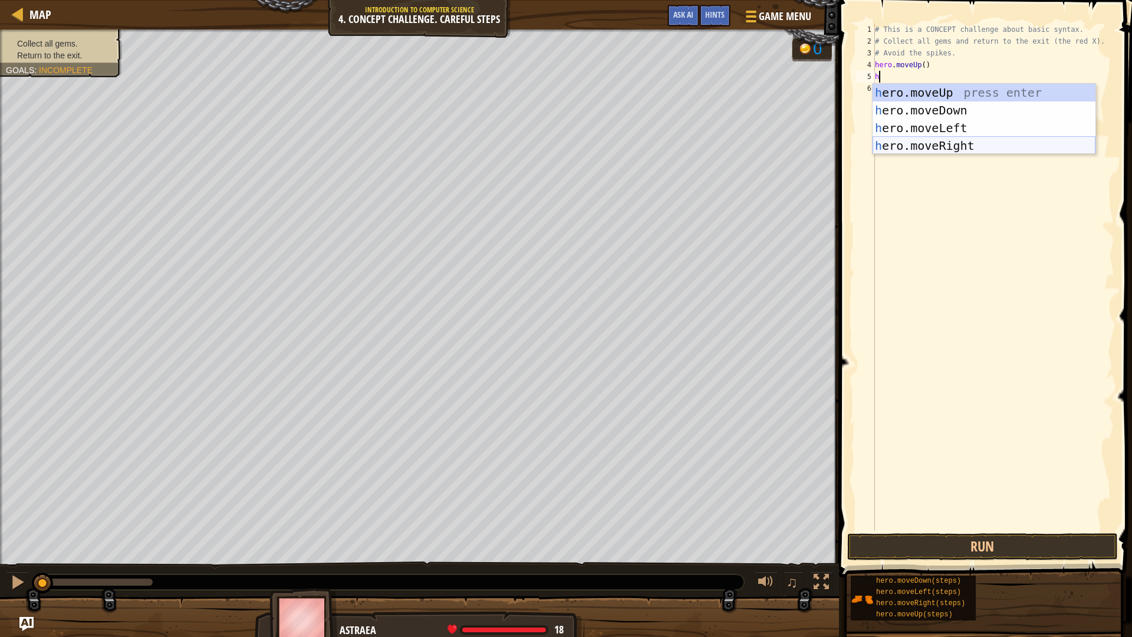
click at [915, 149] on div "h ero.moveUp press enter h ero.moveDown press enter h ero.moveLeft press enter …" at bounding box center [984, 137] width 223 height 106
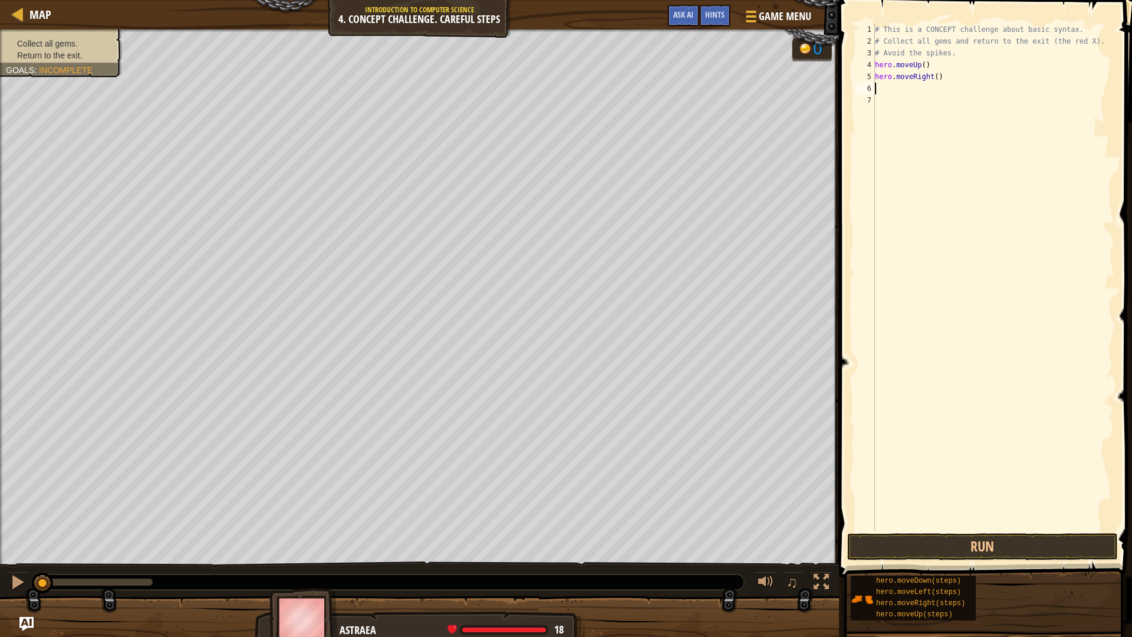
type textarea "h"
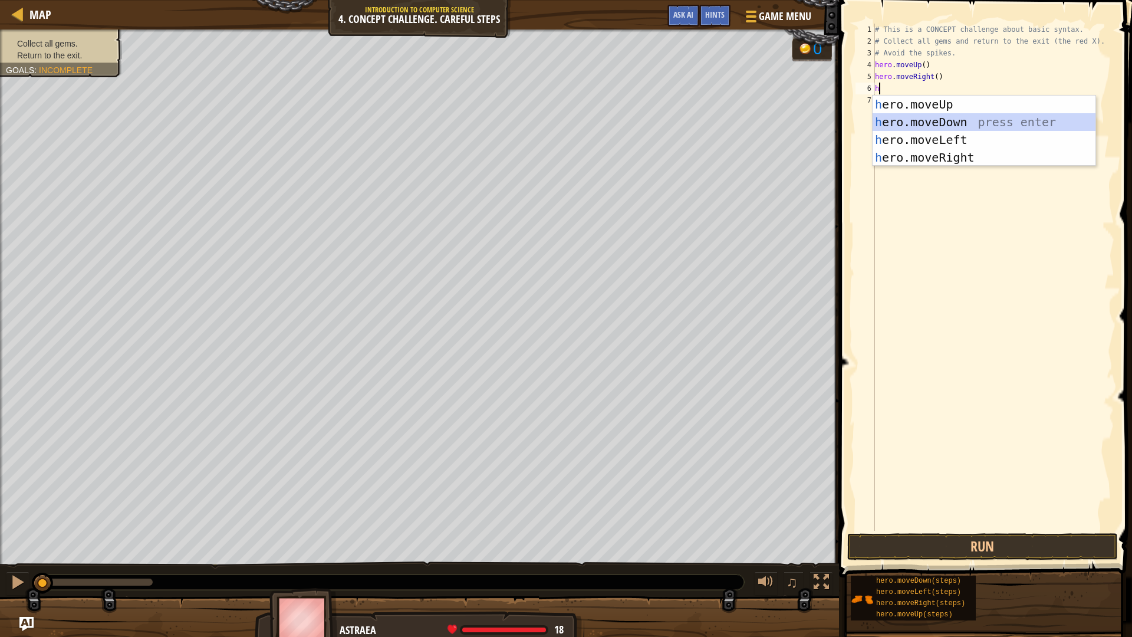
click at [899, 118] on div "h ero.moveUp press enter h ero.moveDown press enter h ero.moveLeft press enter …" at bounding box center [984, 149] width 223 height 106
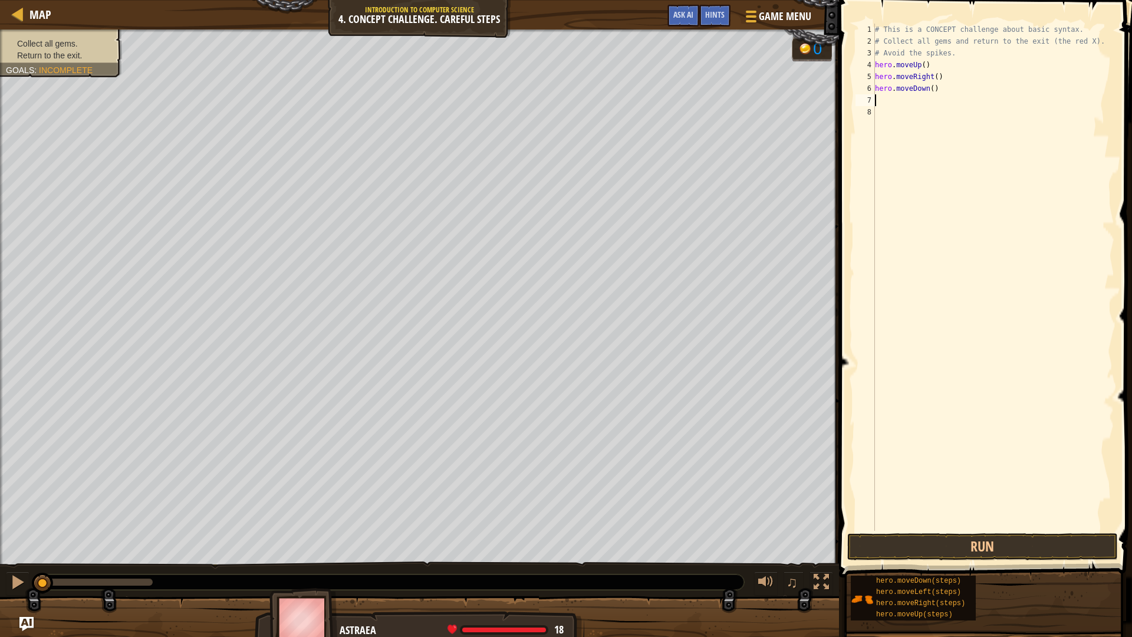
type textarea "h"
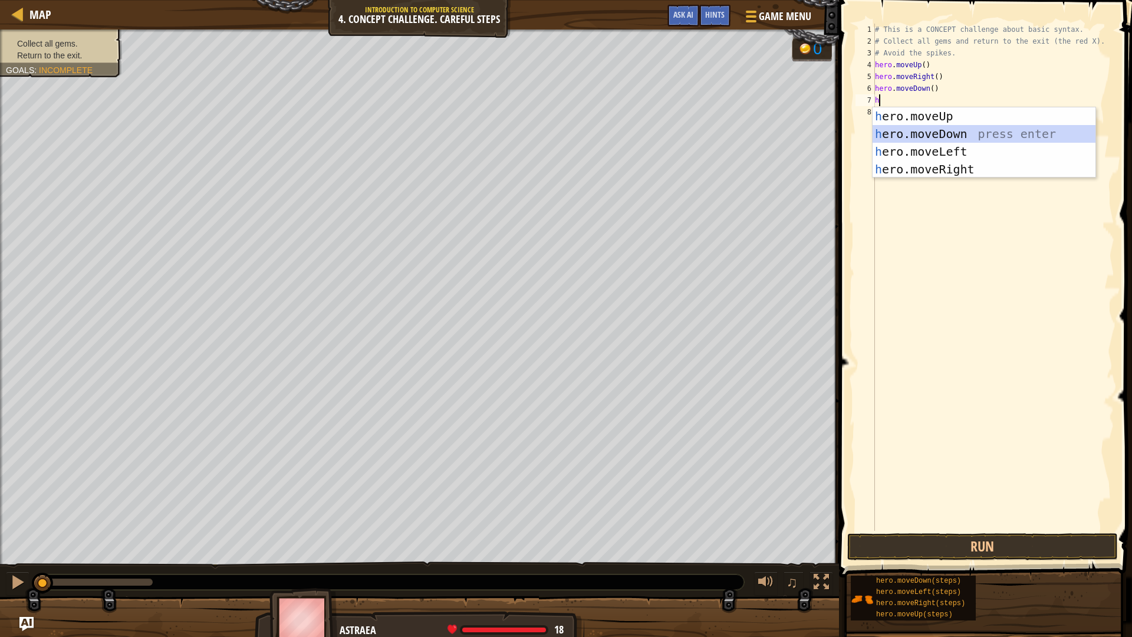
click at [922, 139] on div "h ero.moveUp press enter h ero.moveDown press enter h ero.moveLeft press enter …" at bounding box center [984, 160] width 223 height 106
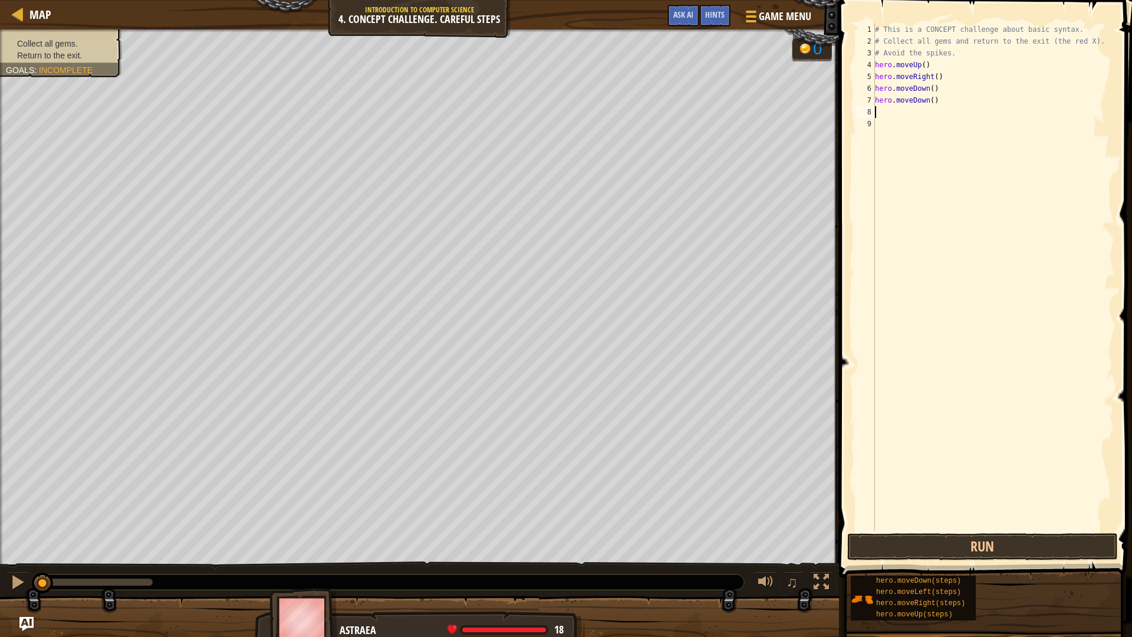
type textarea "h"
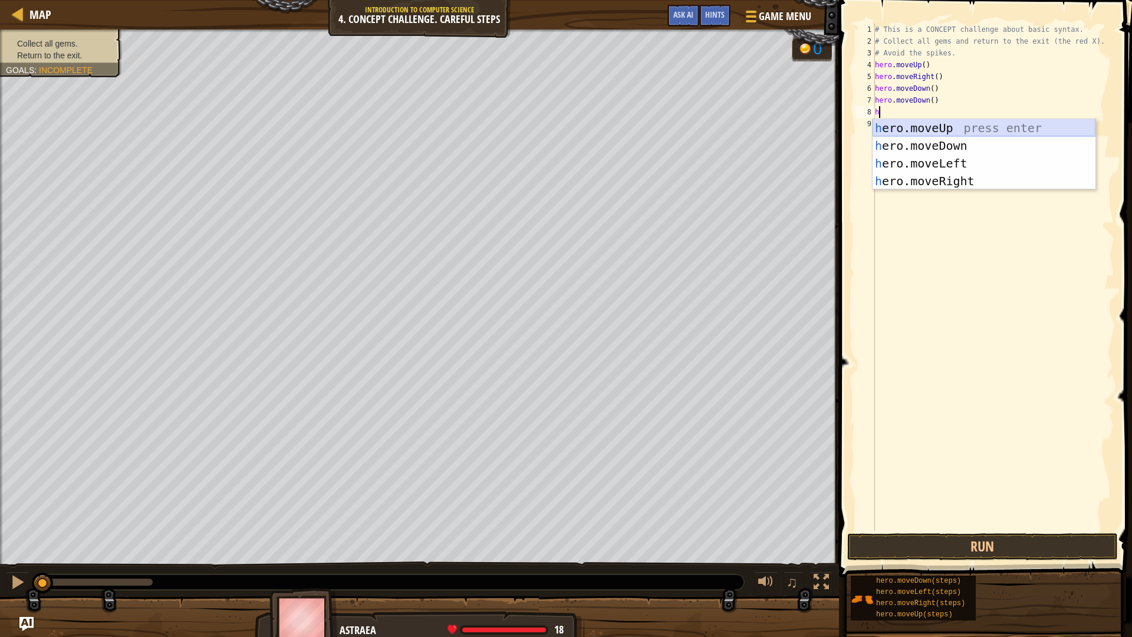
click at [923, 126] on div "h ero.moveUp press enter h ero.moveDown press enter h ero.moveLeft press enter …" at bounding box center [984, 172] width 223 height 106
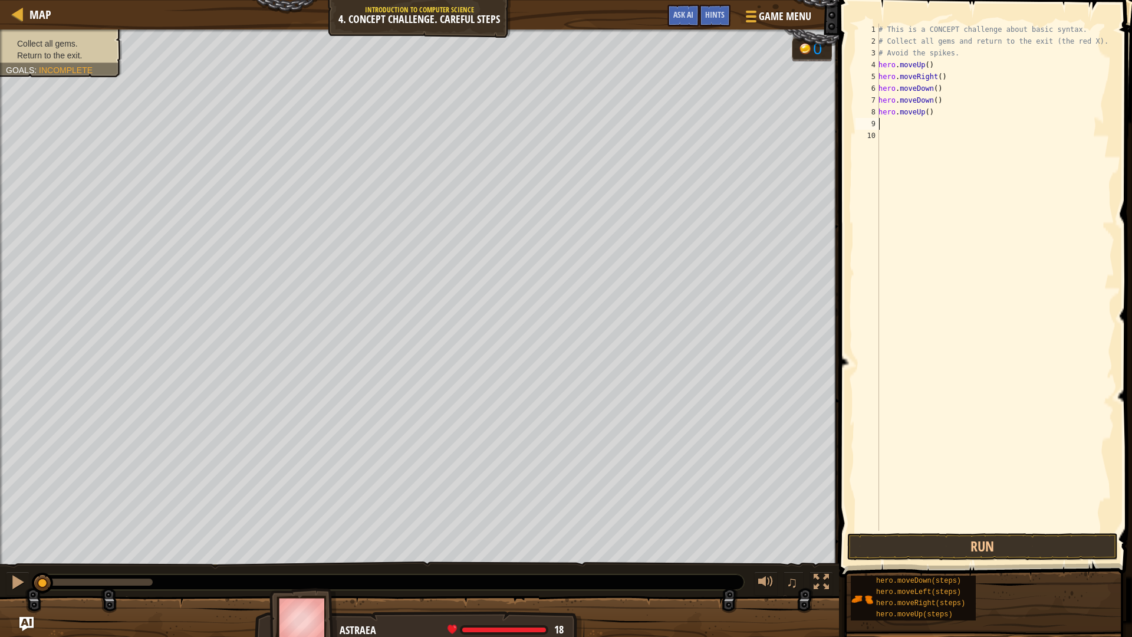
type textarea "h"
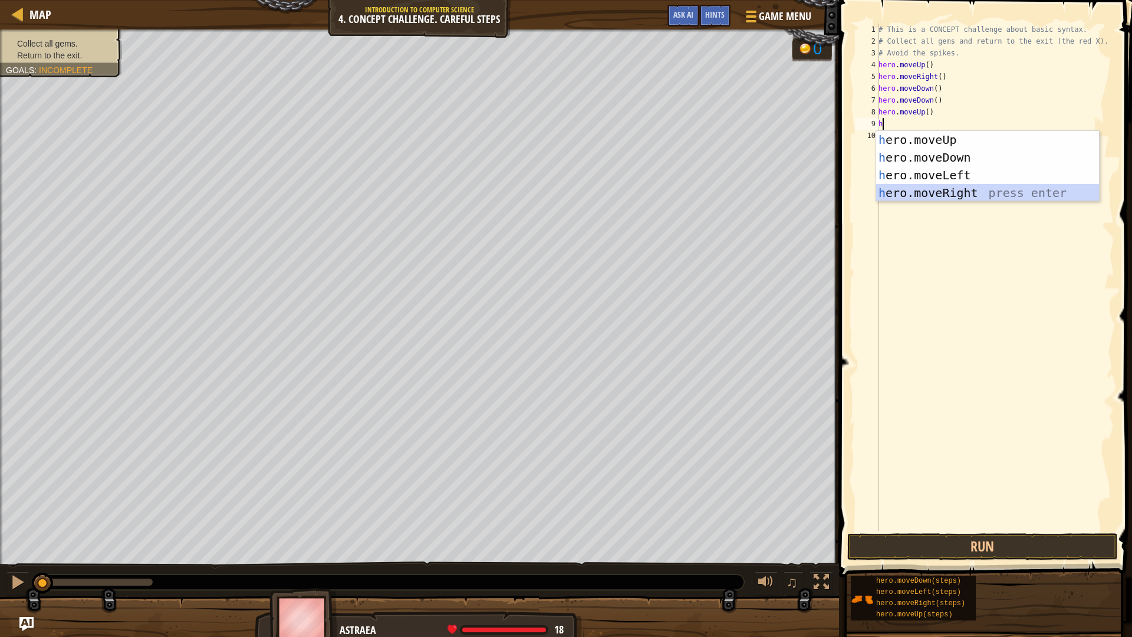
click at [939, 188] on div "h ero.moveUp press enter h ero.moveDown press enter h ero.moveLeft press enter …" at bounding box center [987, 184] width 223 height 106
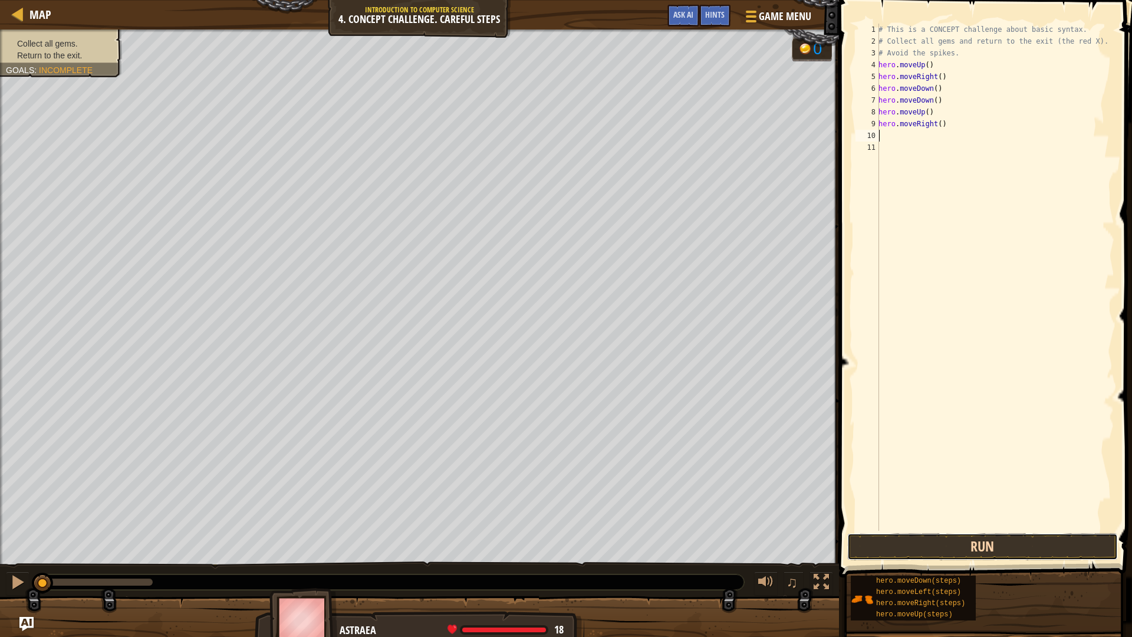
click at [985, 506] on button "Run" at bounding box center [982, 546] width 271 height 27
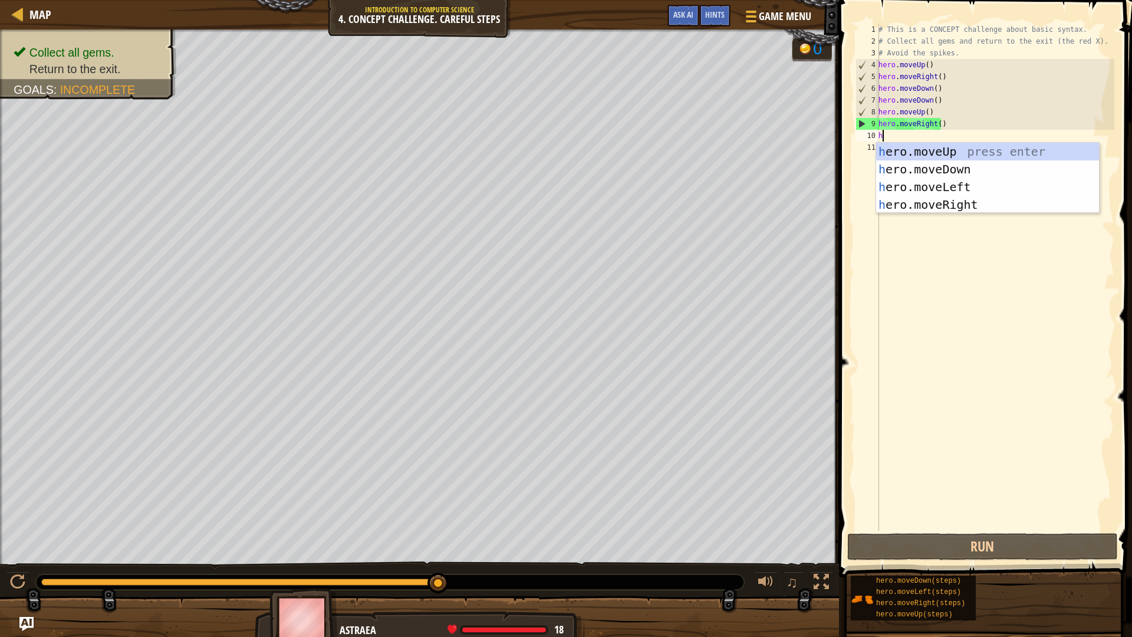
type textarea "h"
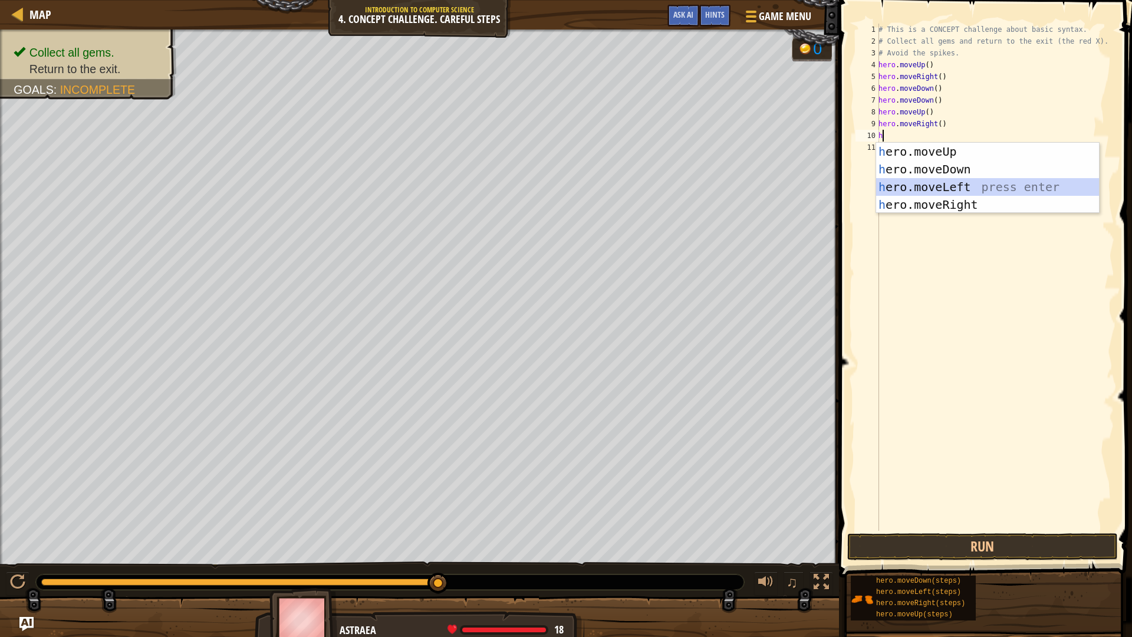
click at [906, 185] on div "h ero.moveUp press enter h ero.moveDown press enter h ero.moveLeft press enter …" at bounding box center [987, 196] width 223 height 106
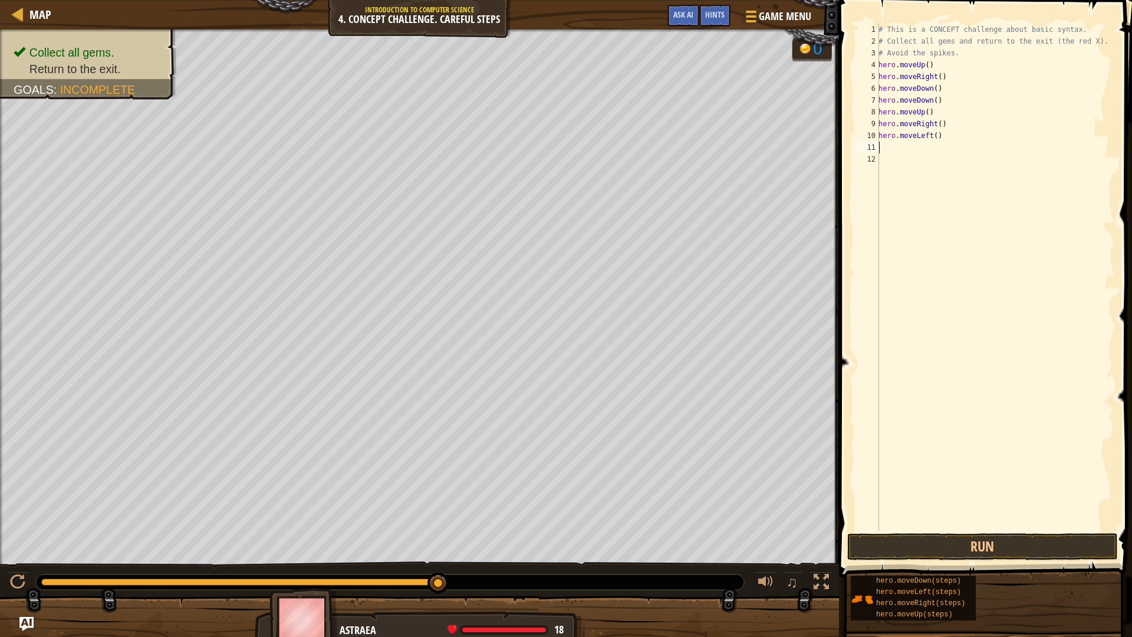
type textarea "h"
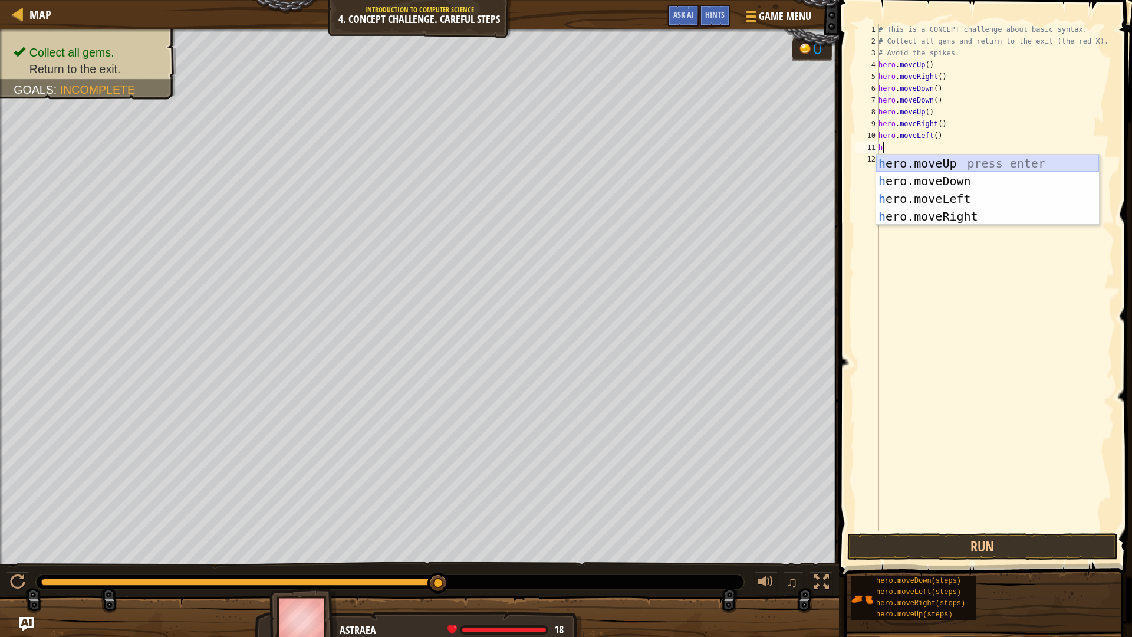
click at [906, 157] on div "h ero.moveUp press enter h ero.moveDown press enter h ero.moveLeft press enter …" at bounding box center [987, 207] width 223 height 106
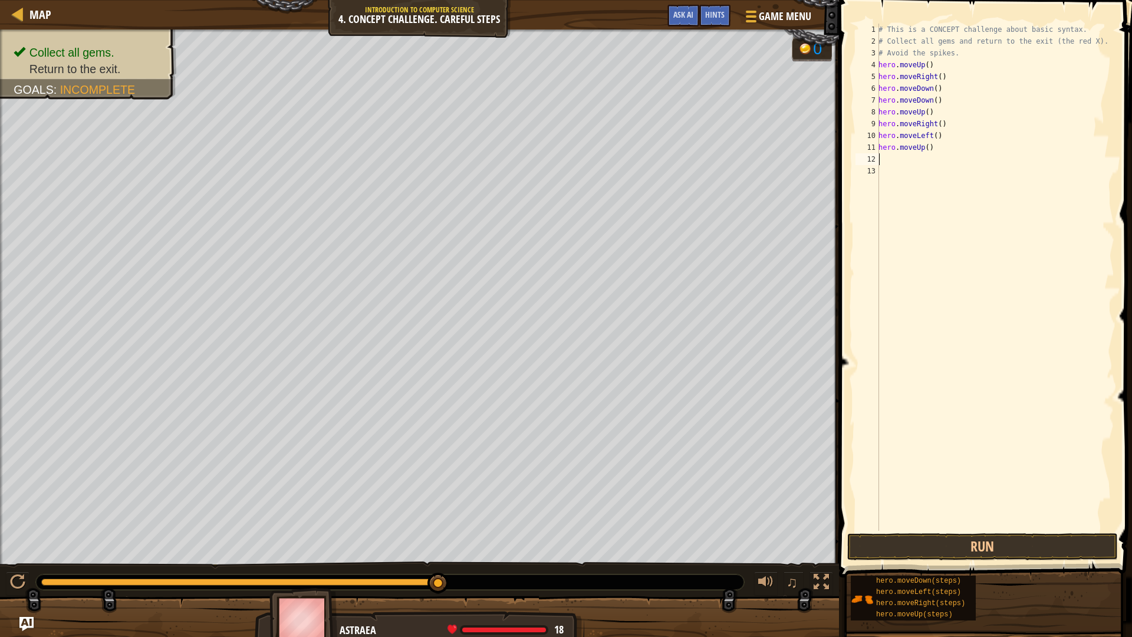
type textarea "h"
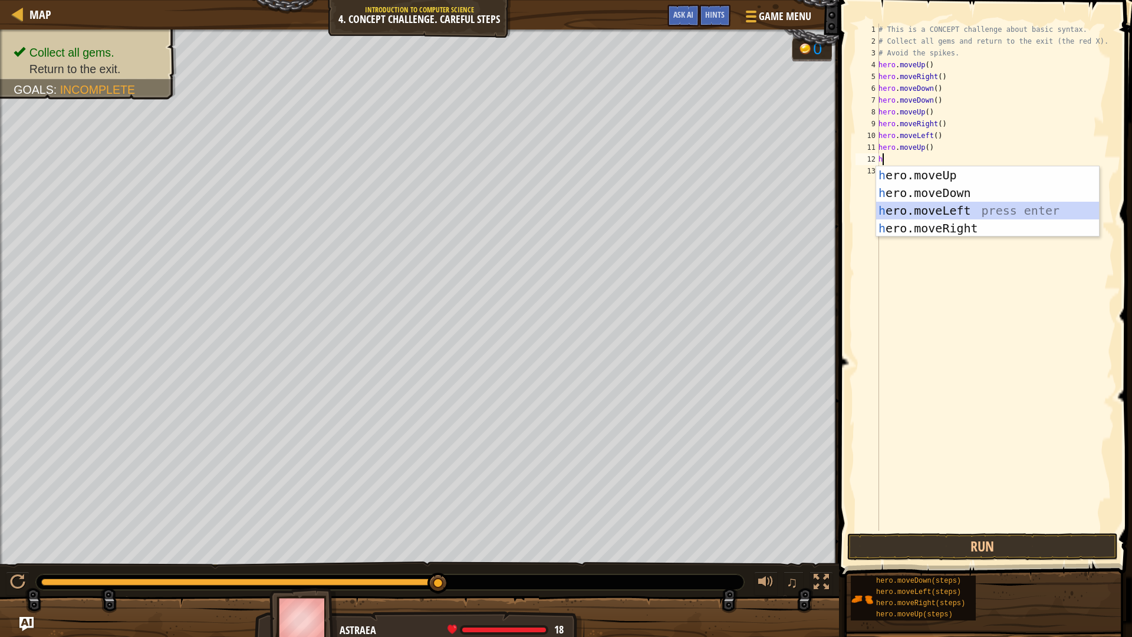
click at [910, 206] on div "h ero.moveUp press enter h ero.moveDown press enter h ero.moveLeft press enter …" at bounding box center [987, 219] width 223 height 106
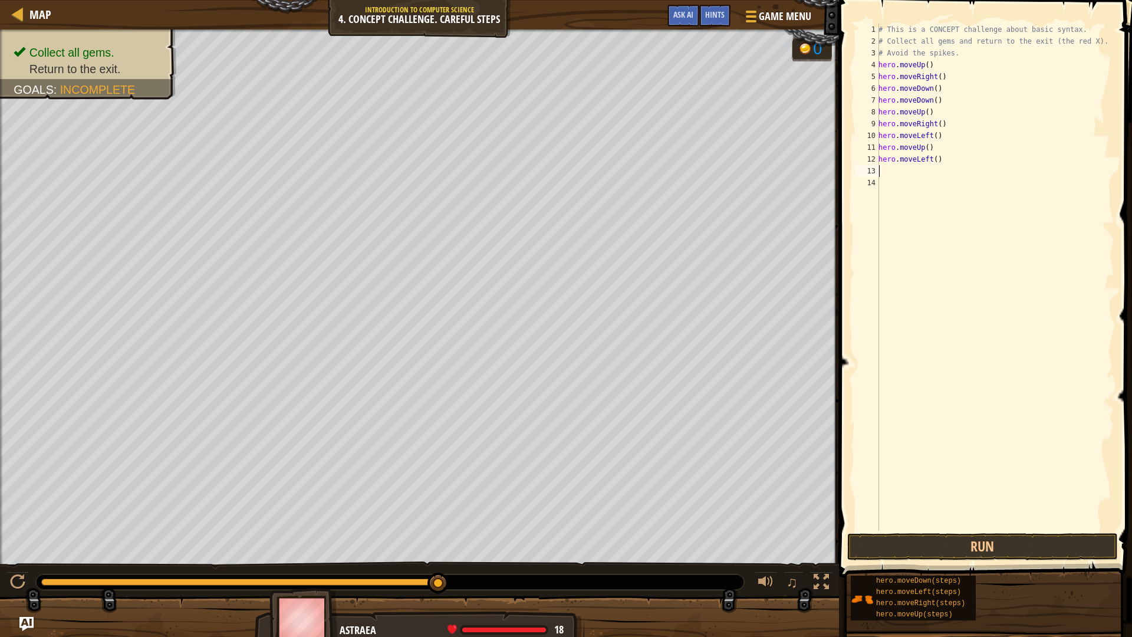
type textarea "h"
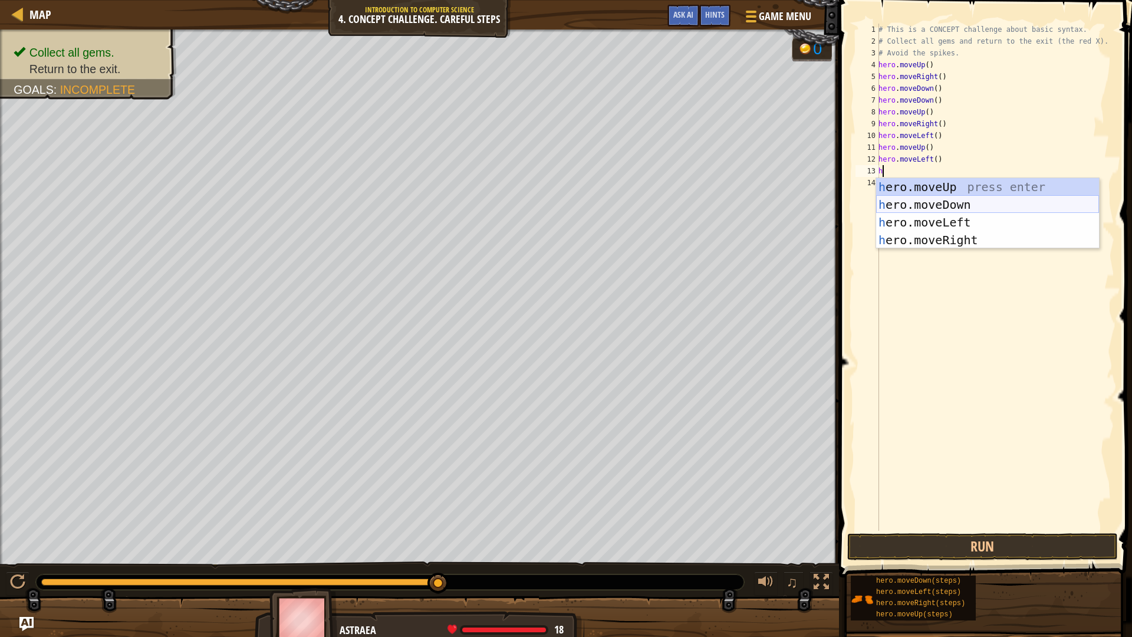
click at [918, 199] on div "h ero.moveUp press enter h ero.moveDown press enter h ero.moveLeft press enter …" at bounding box center [987, 231] width 223 height 106
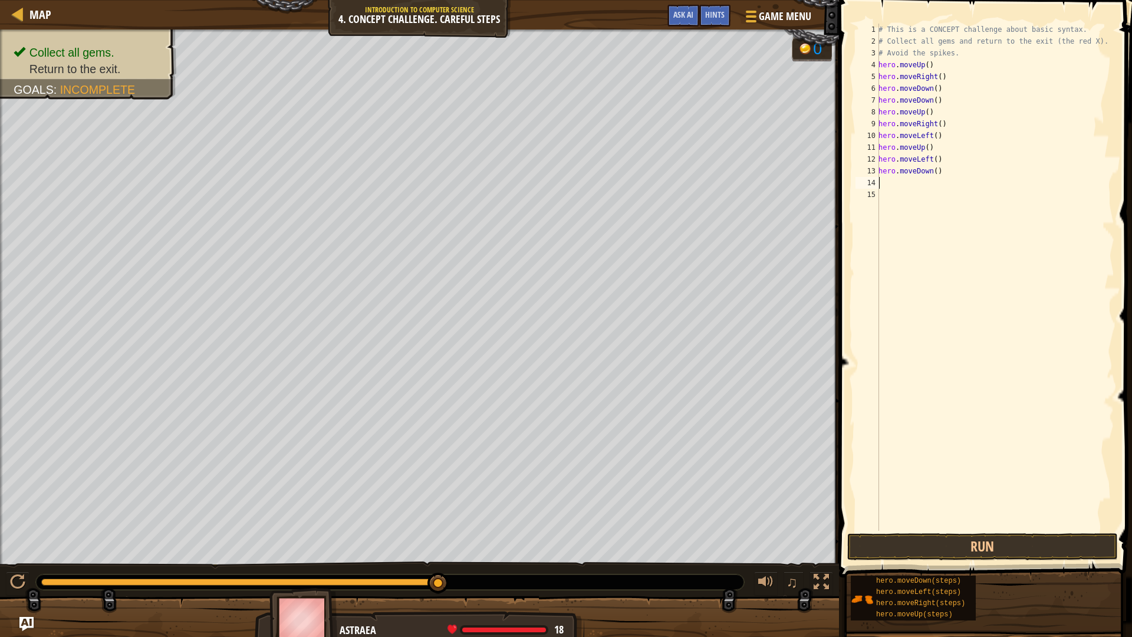
type textarea "h"
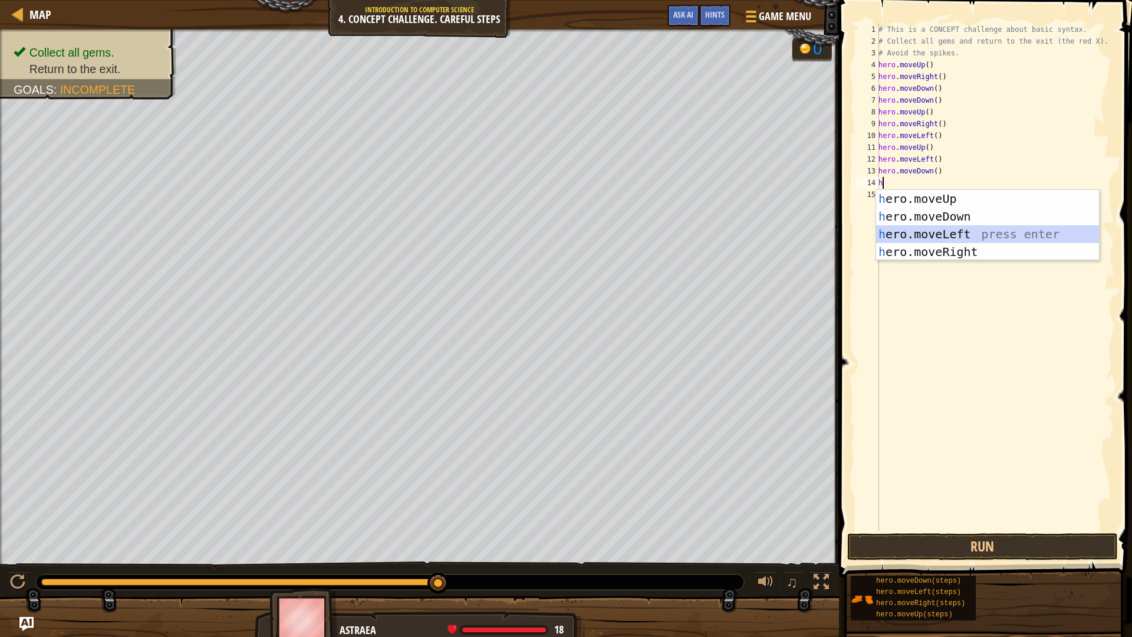
click at [924, 225] on div "h ero.moveUp press enter h ero.moveDown press enter h ero.moveLeft press enter …" at bounding box center [987, 243] width 223 height 106
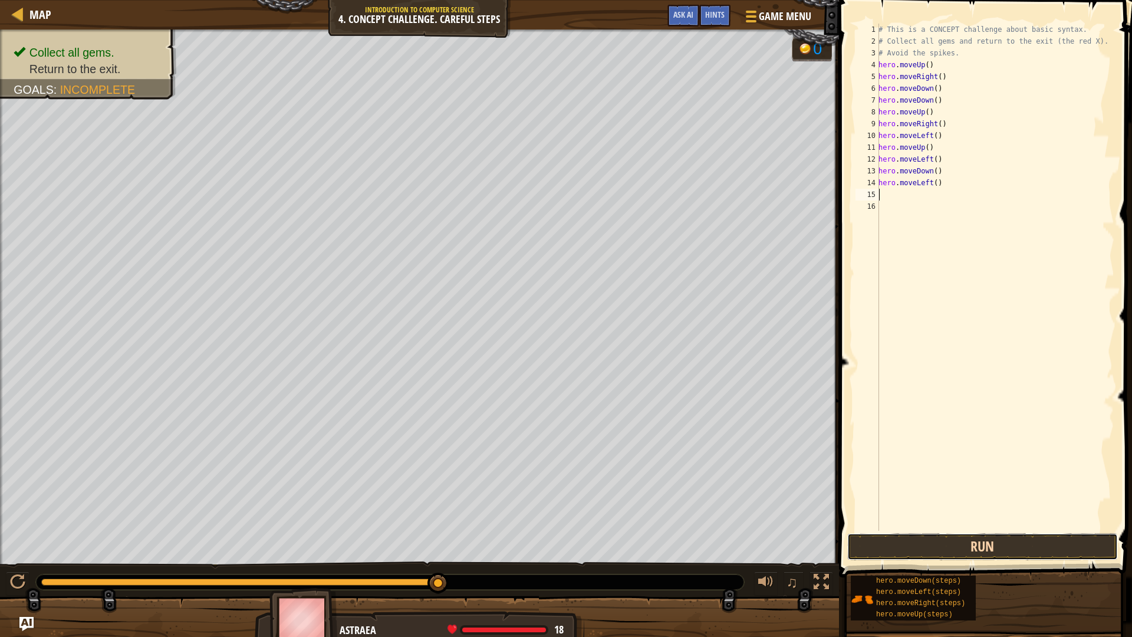
click at [1003, 506] on button "Run" at bounding box center [982, 546] width 271 height 27
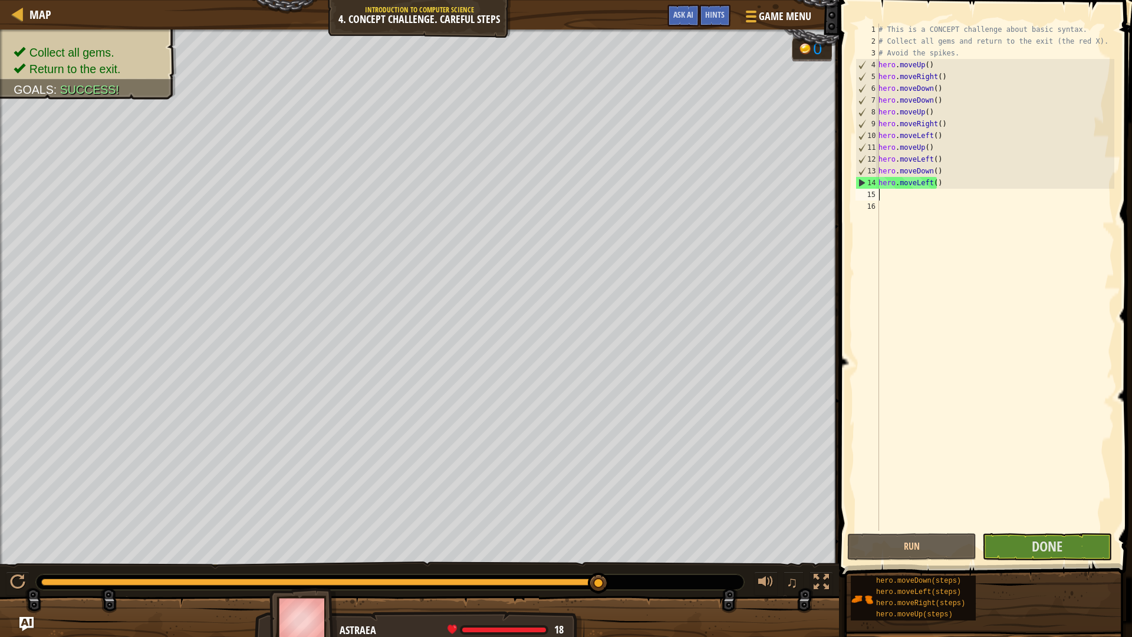
click at [1022, 506] on span at bounding box center [987, 272] width 302 height 612
click at [1037, 506] on span "Done" at bounding box center [1047, 546] width 31 height 19
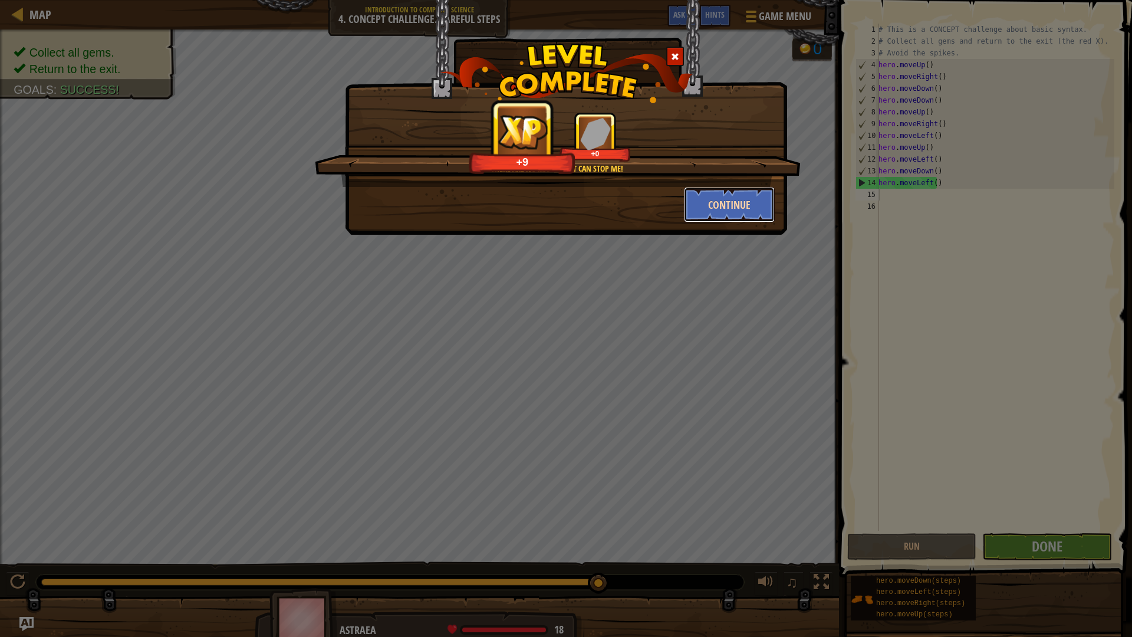
click at [719, 218] on button "Continue" at bounding box center [729, 204] width 91 height 35
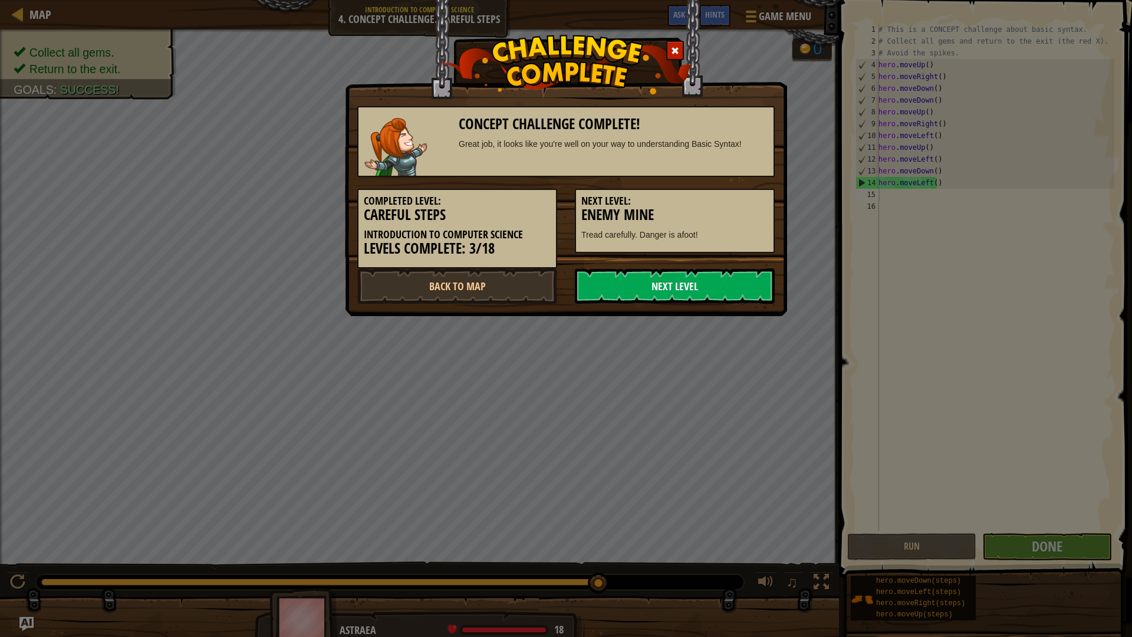
click at [669, 284] on link "Next Level" at bounding box center [675, 285] width 200 height 35
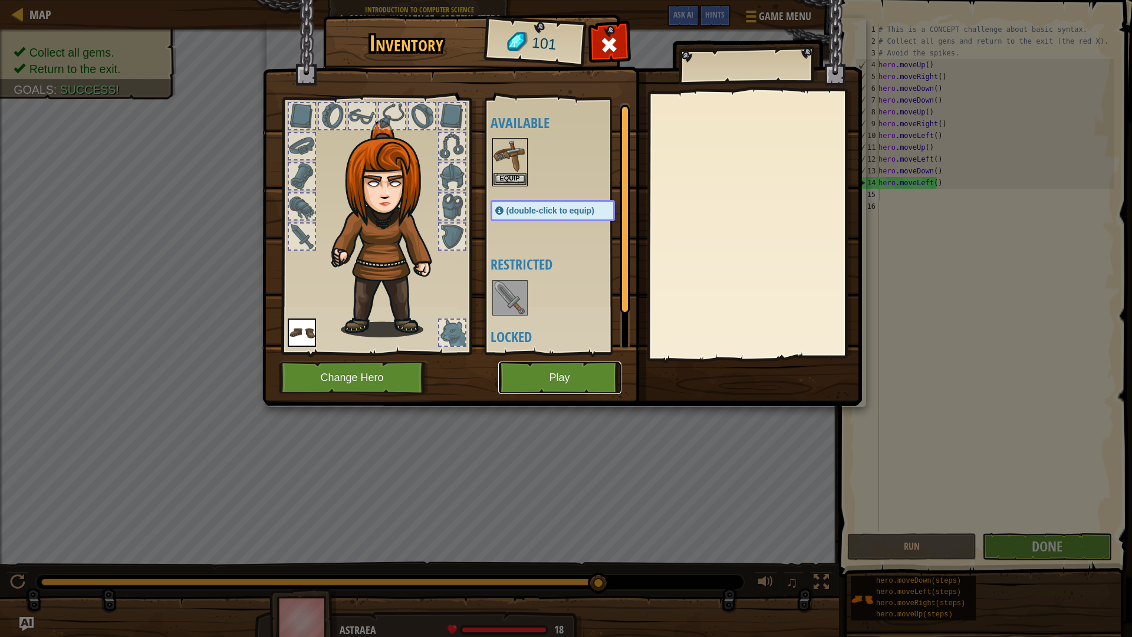
click at [610, 384] on button "Play" at bounding box center [559, 377] width 123 height 32
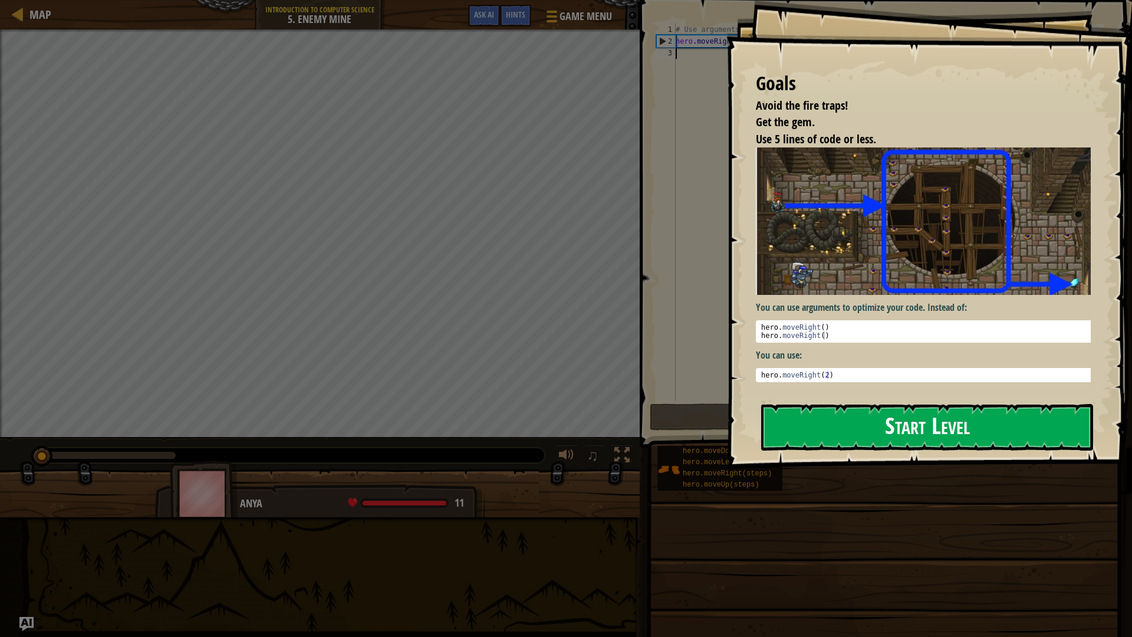
click at [843, 446] on button "Start Level" at bounding box center [927, 427] width 332 height 47
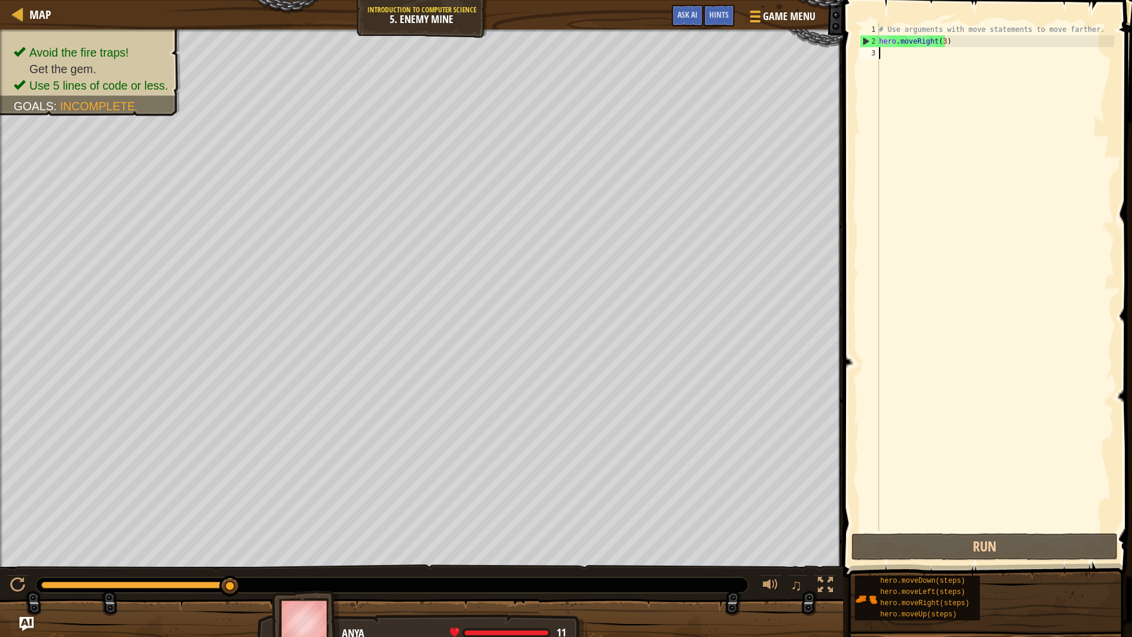
click at [916, 113] on div "# Use arguments with move statements to move farther. hero . moveRight ( 3 )" at bounding box center [996, 289] width 238 height 531
type textarea "h"
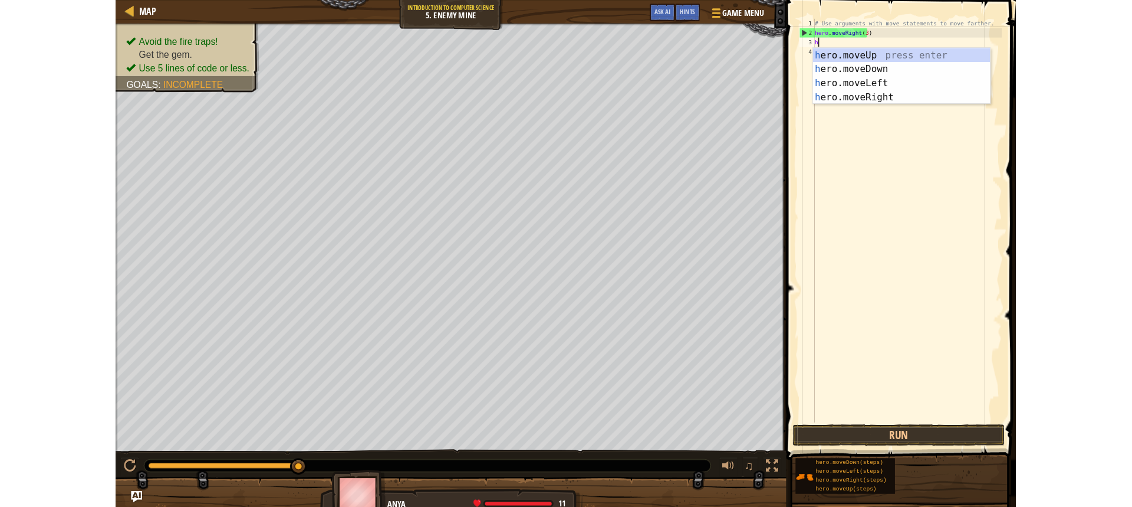
scroll to position [5, 0]
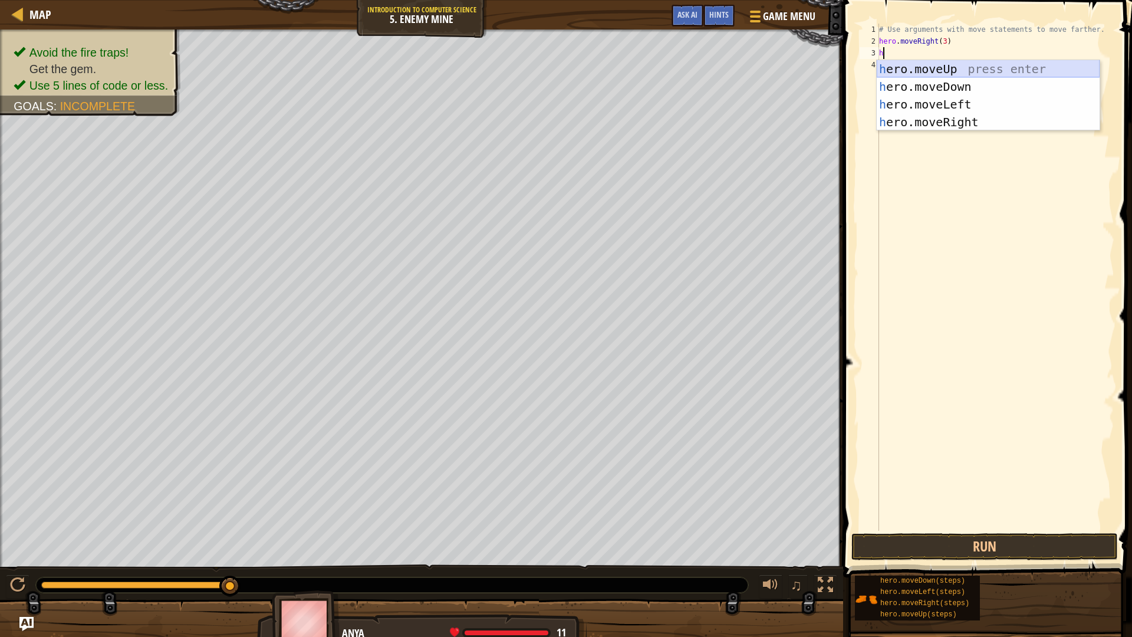
click at [921, 71] on div "h ero.moveUp press enter h ero.moveDown press enter h ero.moveLeft press enter …" at bounding box center [988, 113] width 223 height 106
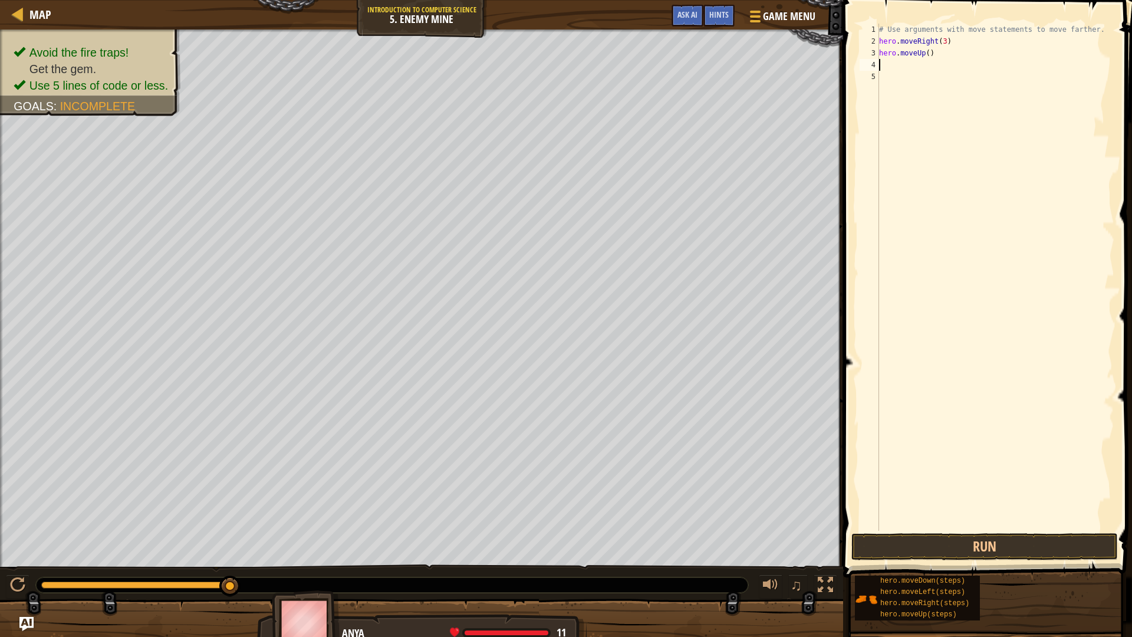
type textarea "h"
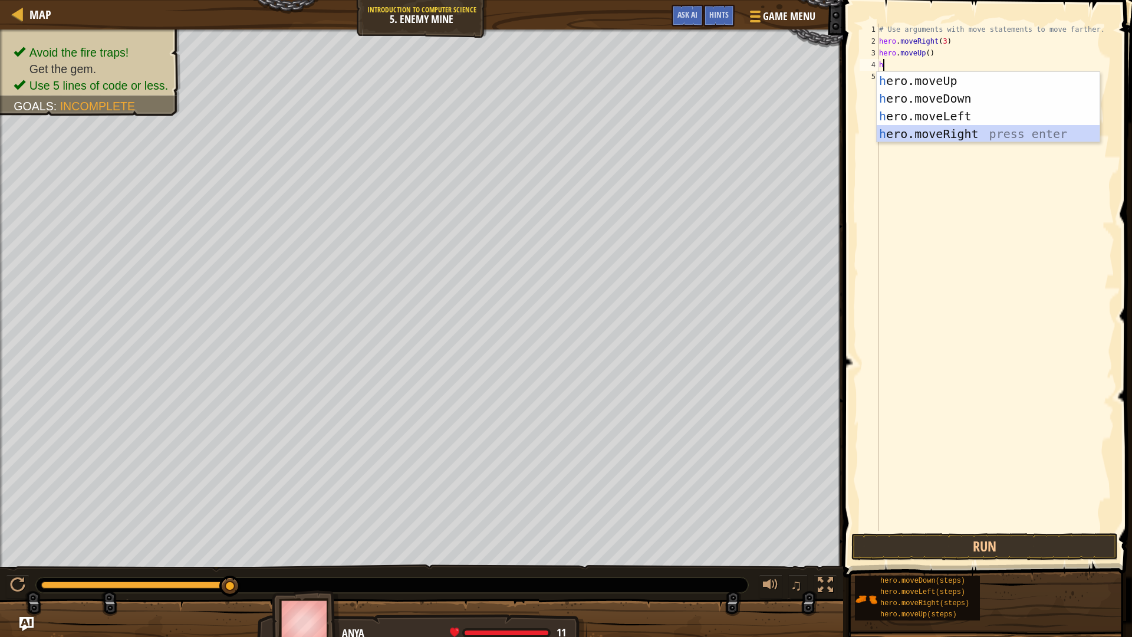
click at [935, 130] on div "h ero.moveUp press enter h ero.moveDown press enter h ero.moveLeft press enter …" at bounding box center [988, 125] width 223 height 106
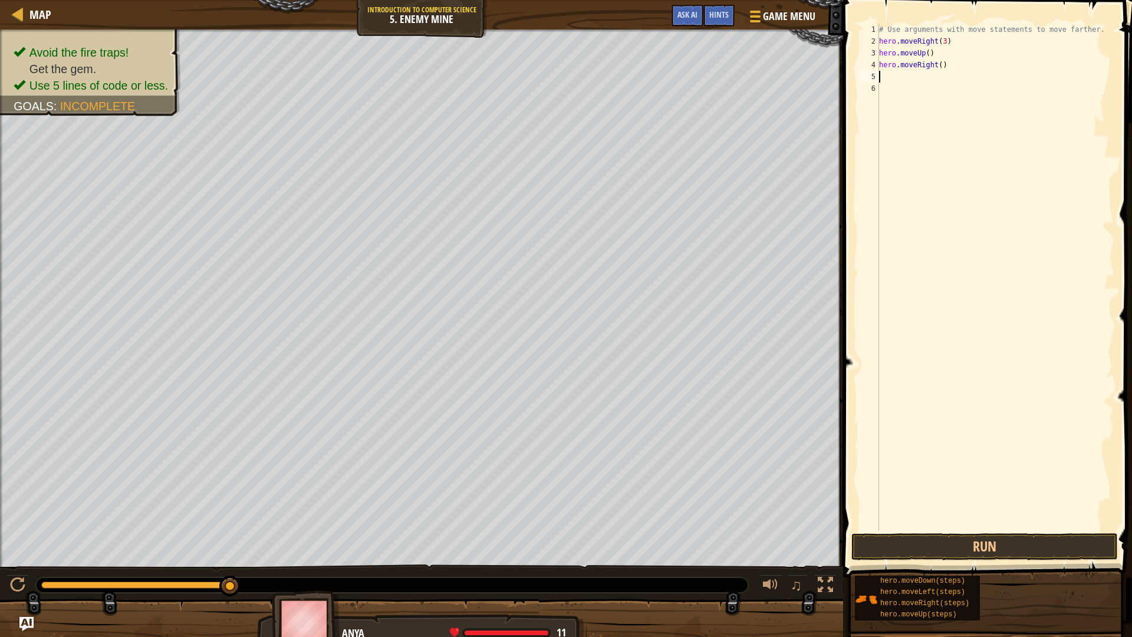
type textarea "h"
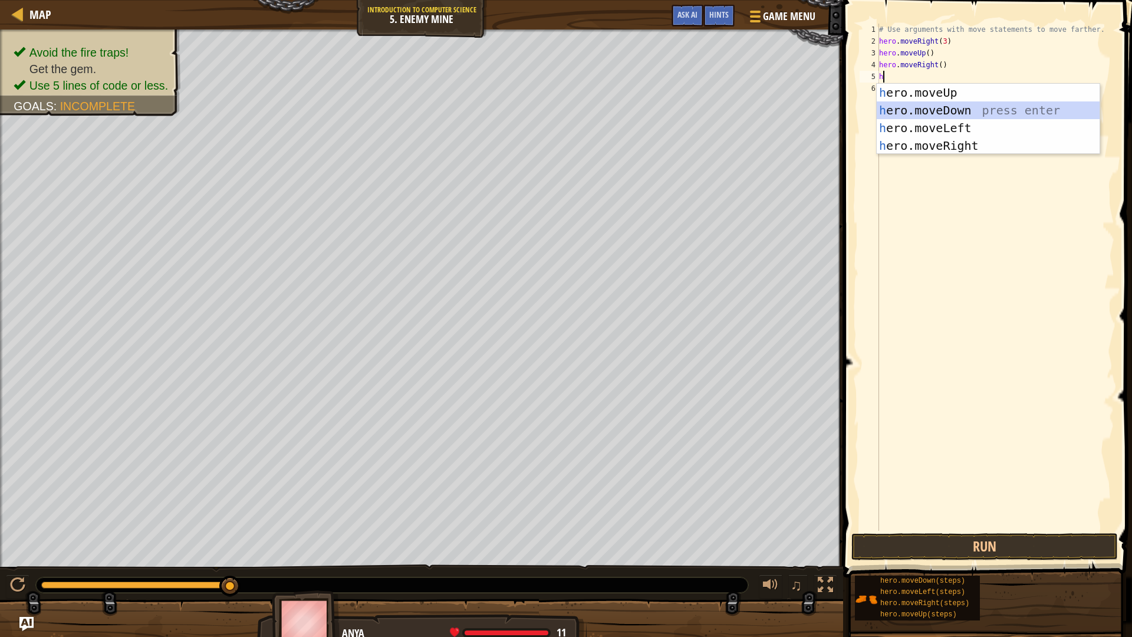
click at [925, 116] on div "h ero.moveUp press enter h ero.moveDown press enter h ero.moveLeft press enter …" at bounding box center [988, 137] width 223 height 106
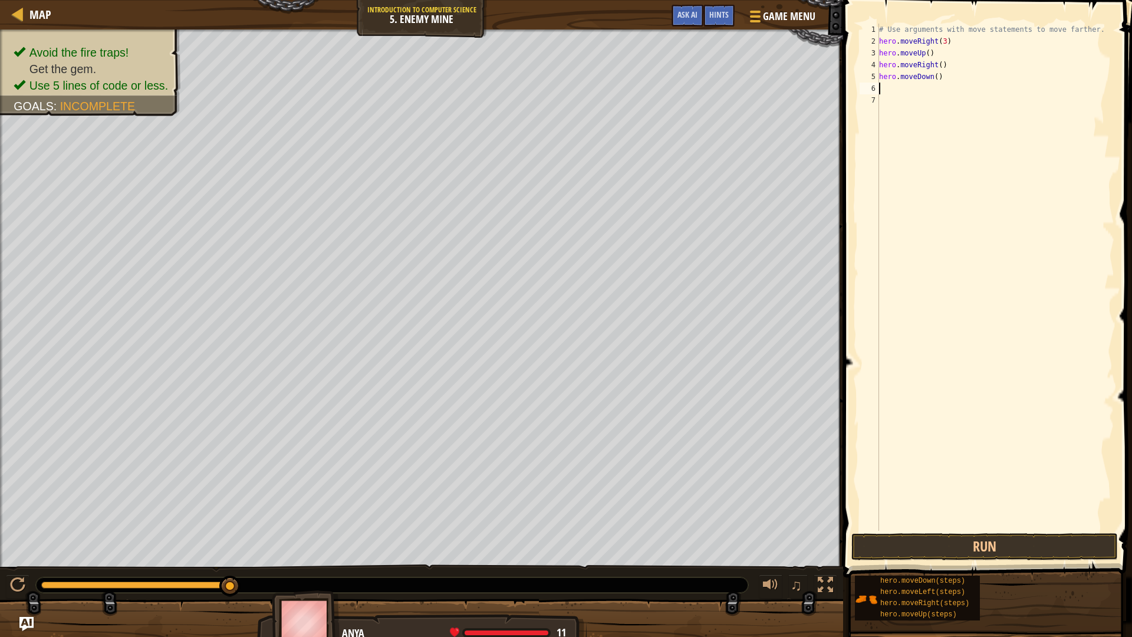
type textarea "h"
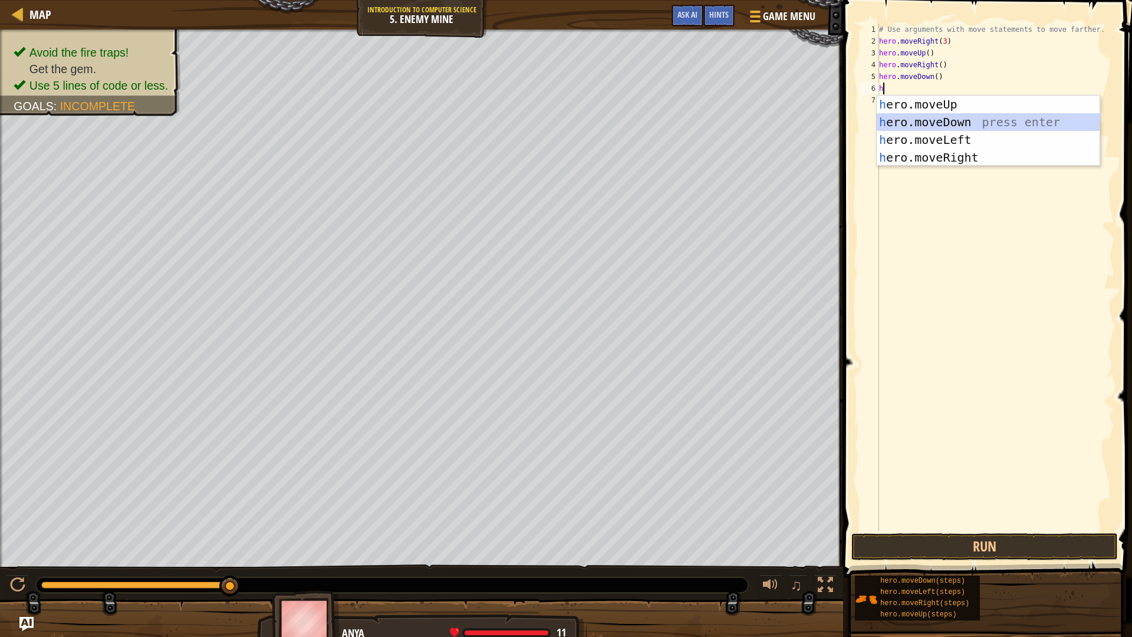
click at [923, 115] on div "h ero.moveUp press enter h ero.moveDown press enter h ero.moveLeft press enter …" at bounding box center [988, 149] width 223 height 106
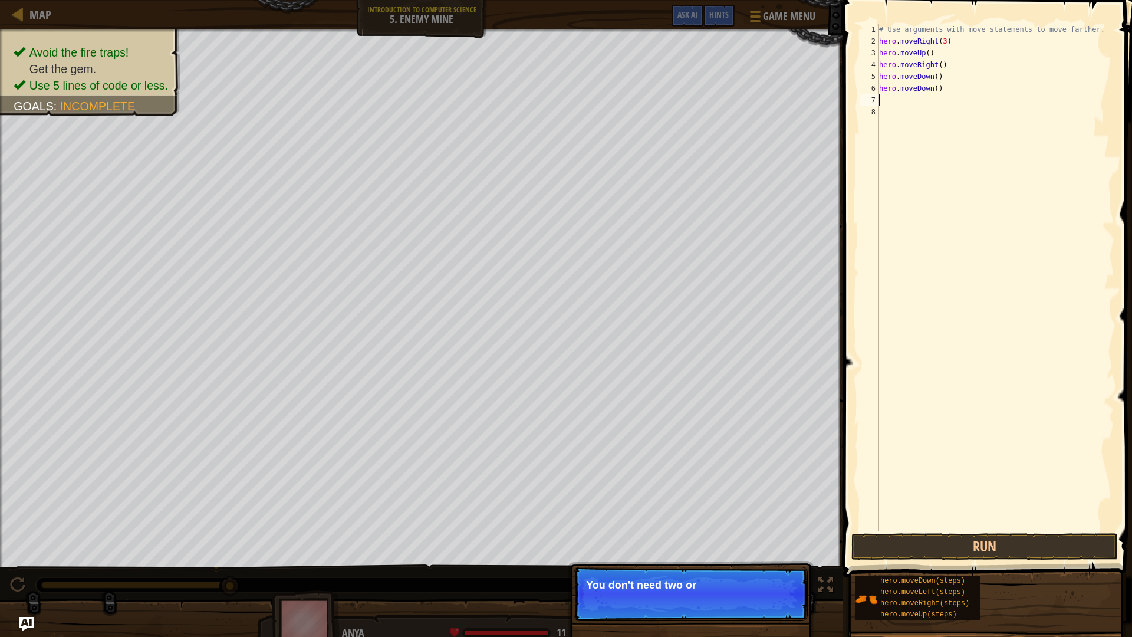
type textarea "h"
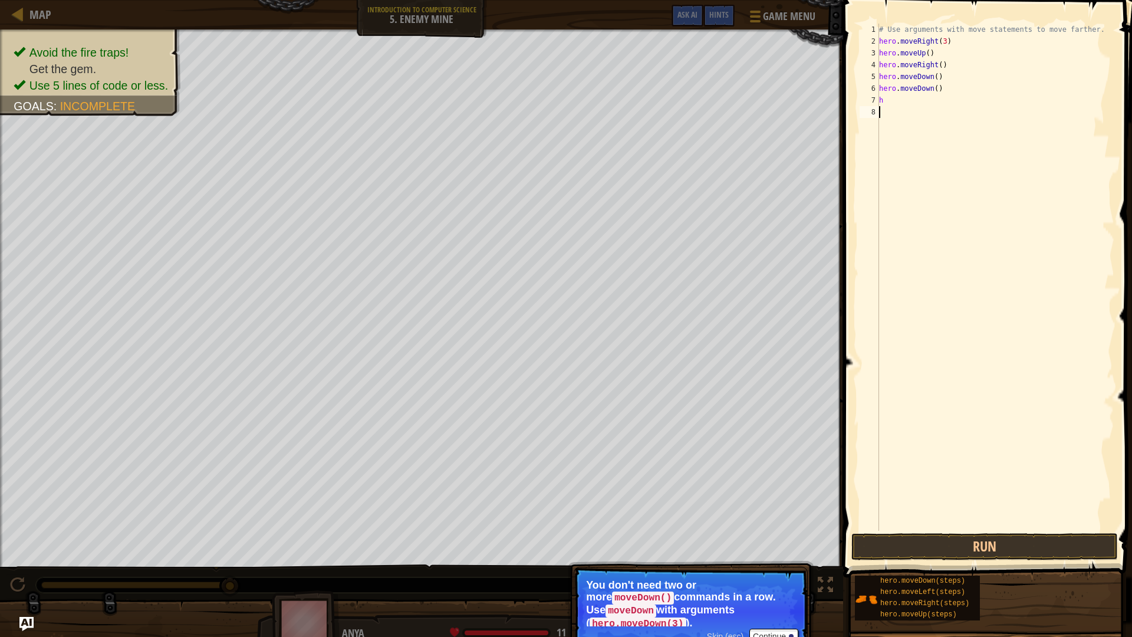
click at [936, 245] on div "# Use arguments with move statements to move farther. hero . moveRight ( 3 ) he…" at bounding box center [996, 289] width 238 height 531
type textarea "h"
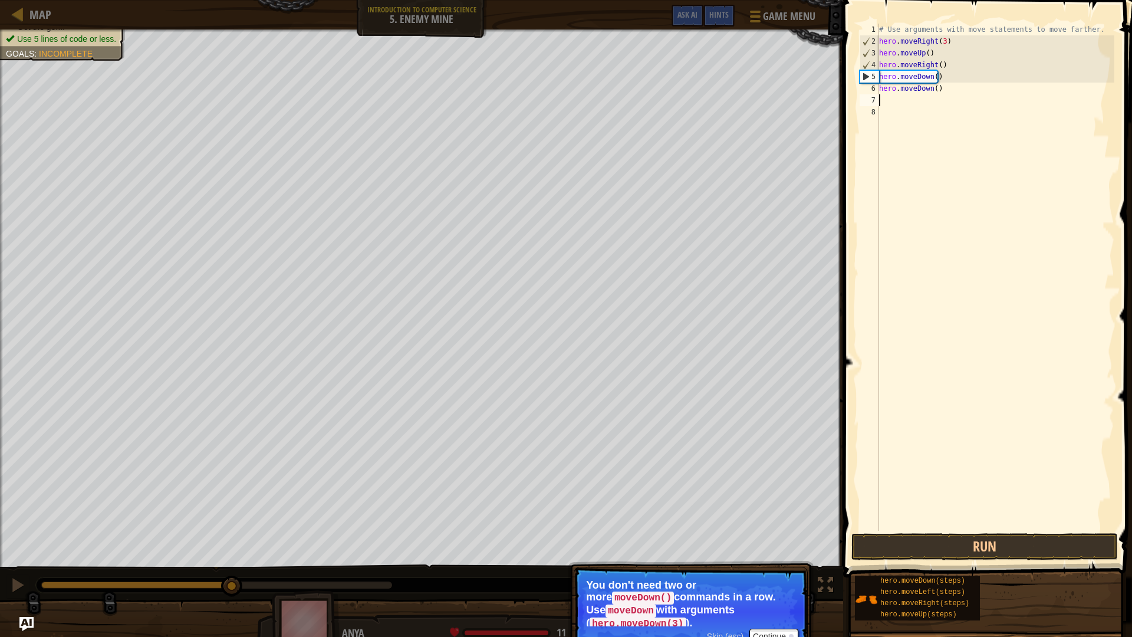
type textarea "h"
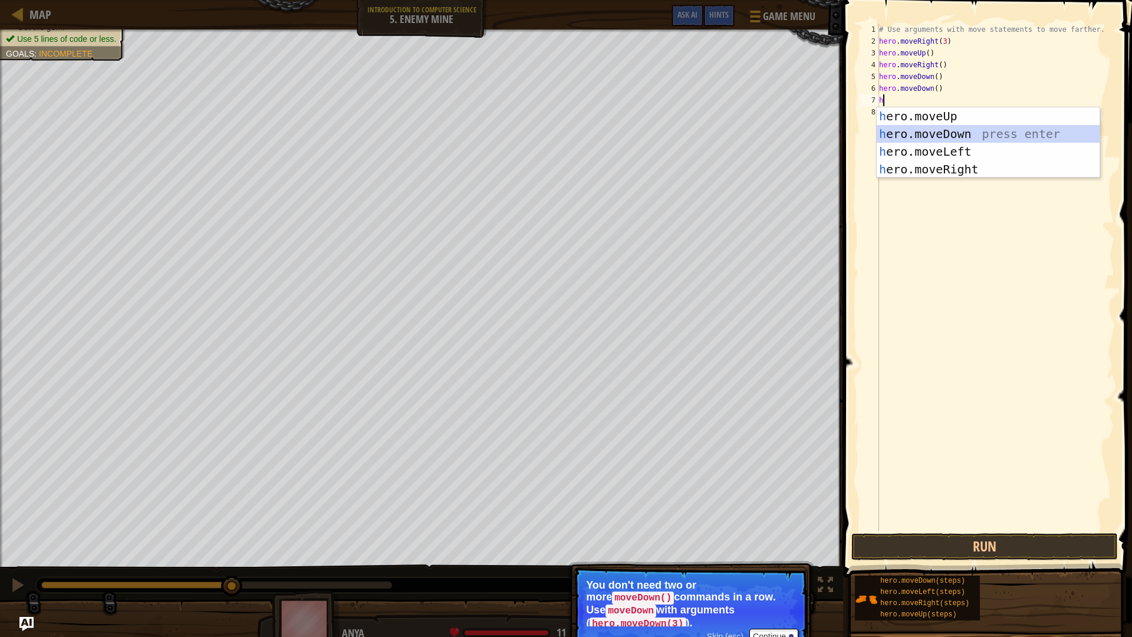
click at [940, 137] on div "h ero.moveUp press enter h ero.moveDown press enter h ero.moveLeft press enter …" at bounding box center [988, 160] width 223 height 106
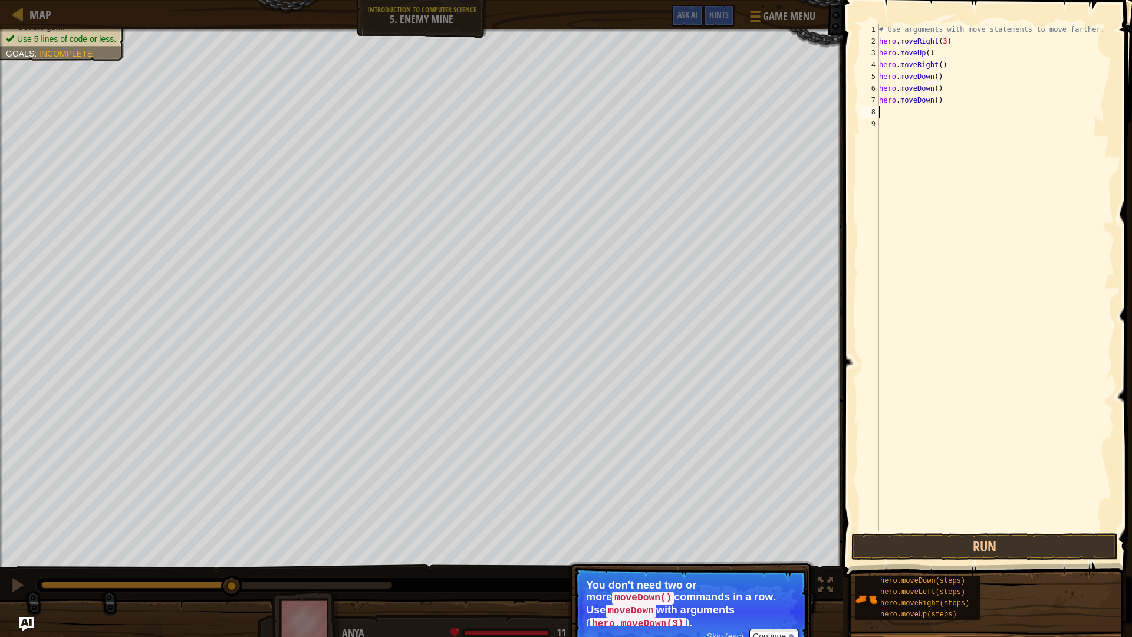
type textarea "h"
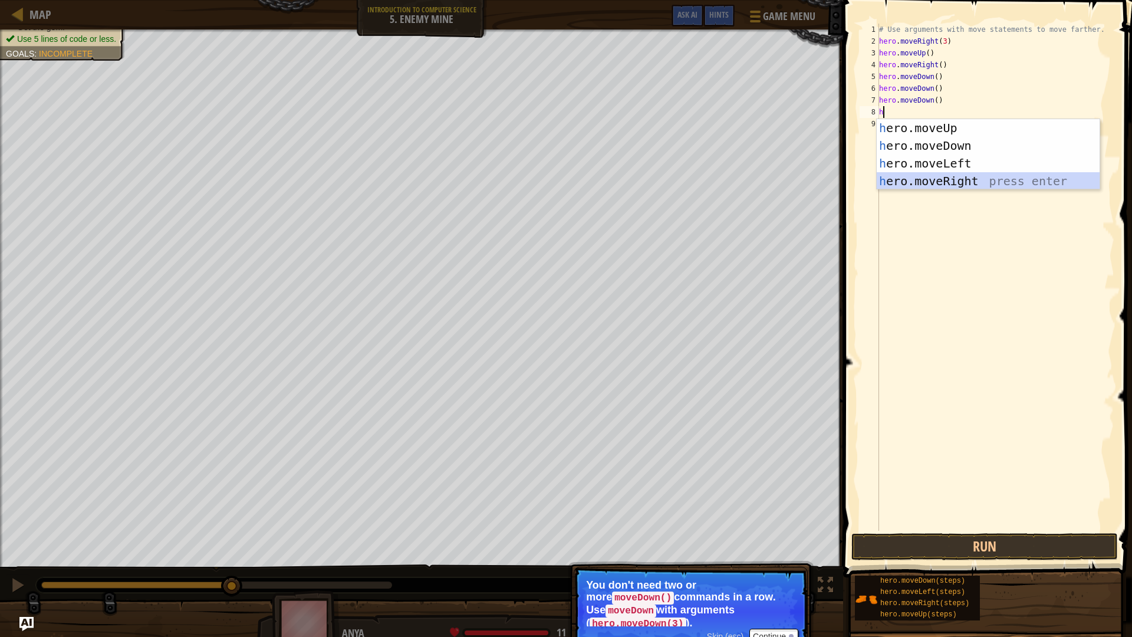
click at [970, 176] on div "h ero.moveUp press enter h ero.moveDown press enter h ero.moveLeft press enter …" at bounding box center [988, 172] width 223 height 106
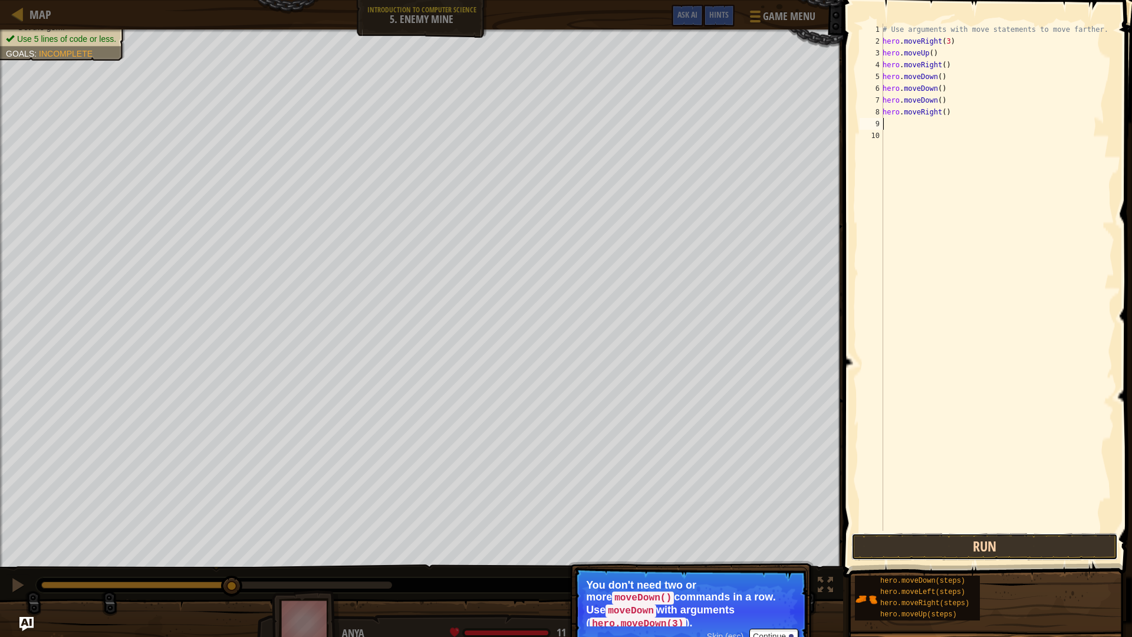
click at [957, 506] on button "Run" at bounding box center [984, 546] width 267 height 27
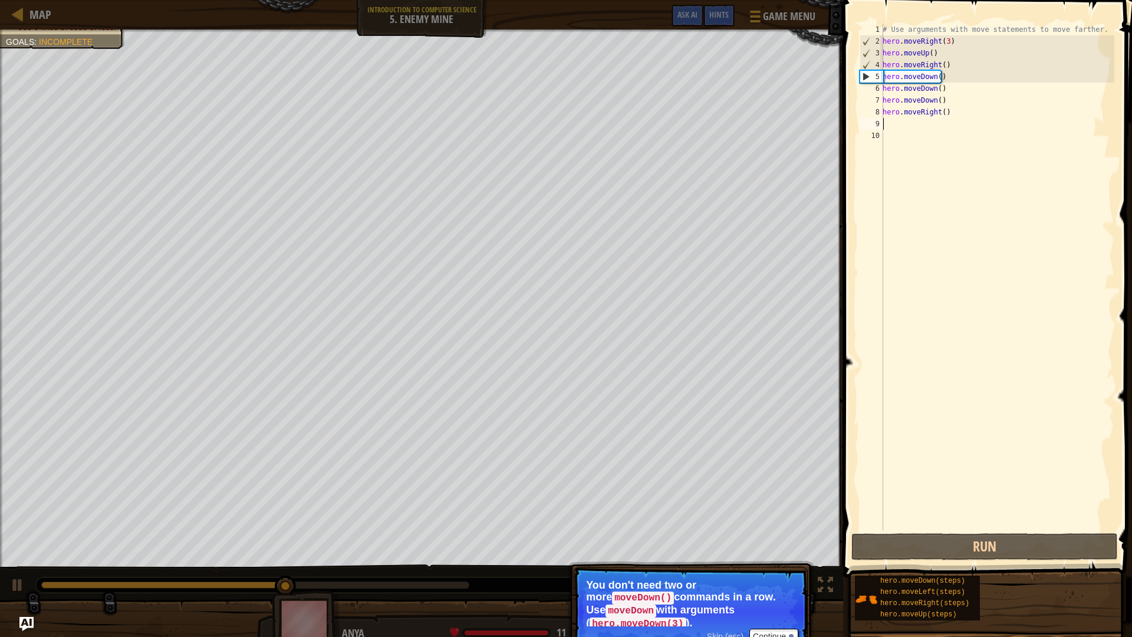
type textarea "h"
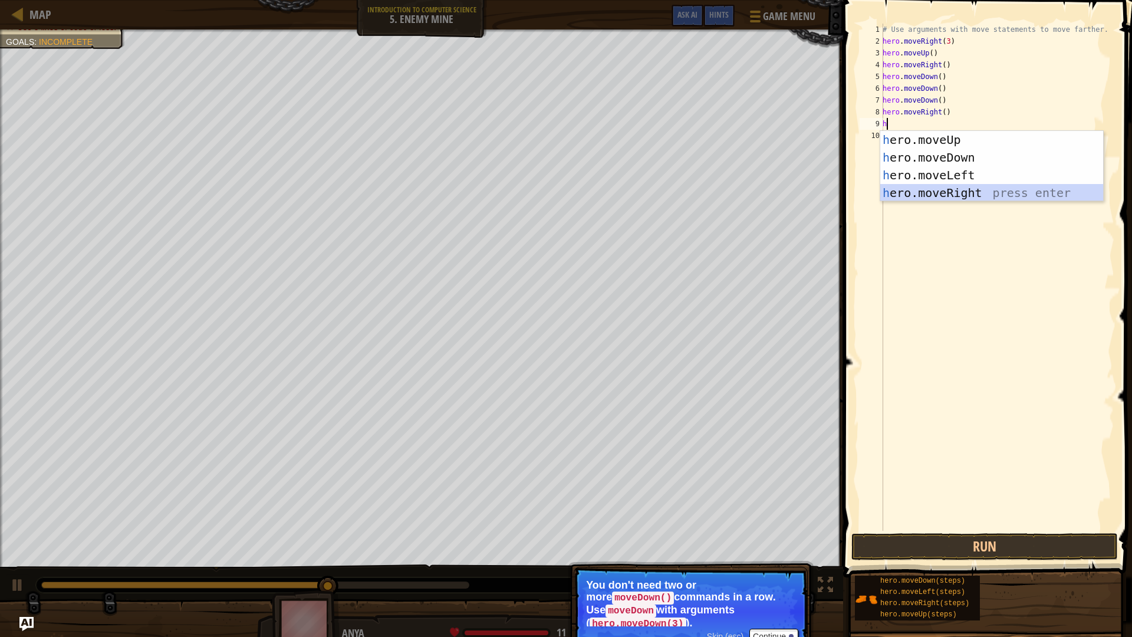
click at [948, 190] on div "h ero.moveUp press enter h ero.moveDown press enter h ero.moveLeft press enter …" at bounding box center [991, 184] width 223 height 106
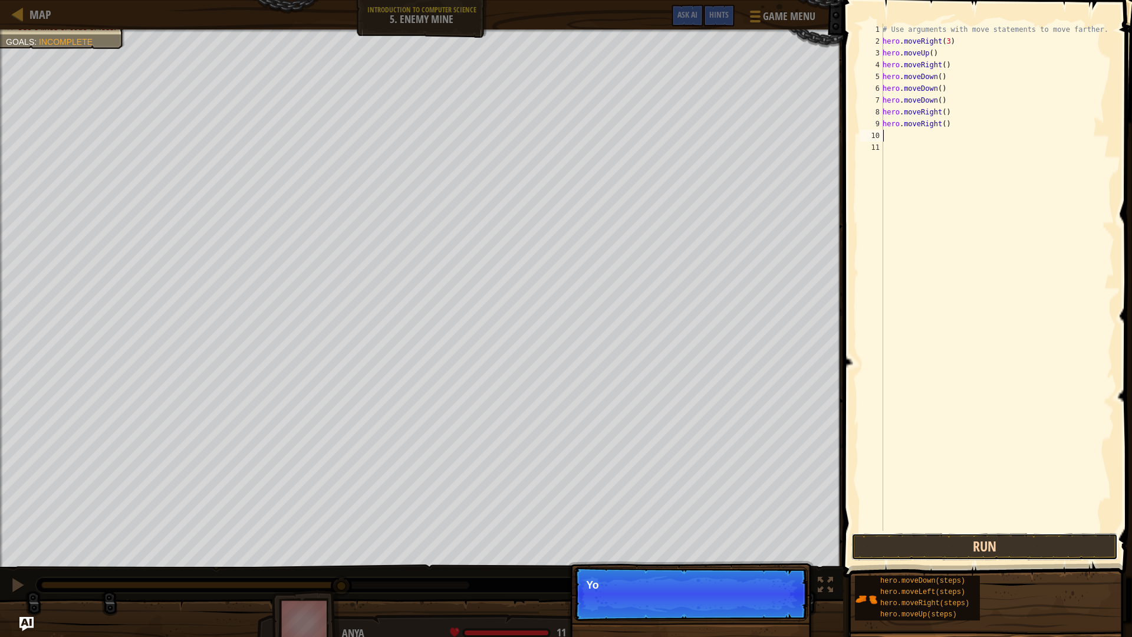
click at [1017, 506] on button "Run" at bounding box center [984, 546] width 267 height 27
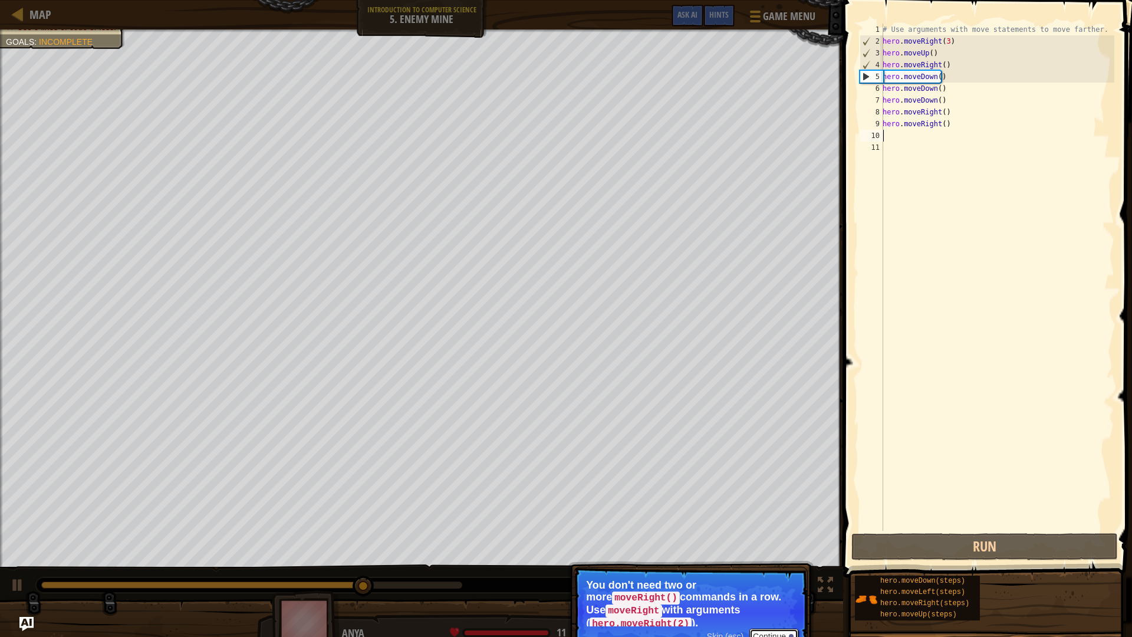
click at [769, 506] on button "Continue" at bounding box center [773, 636] width 49 height 15
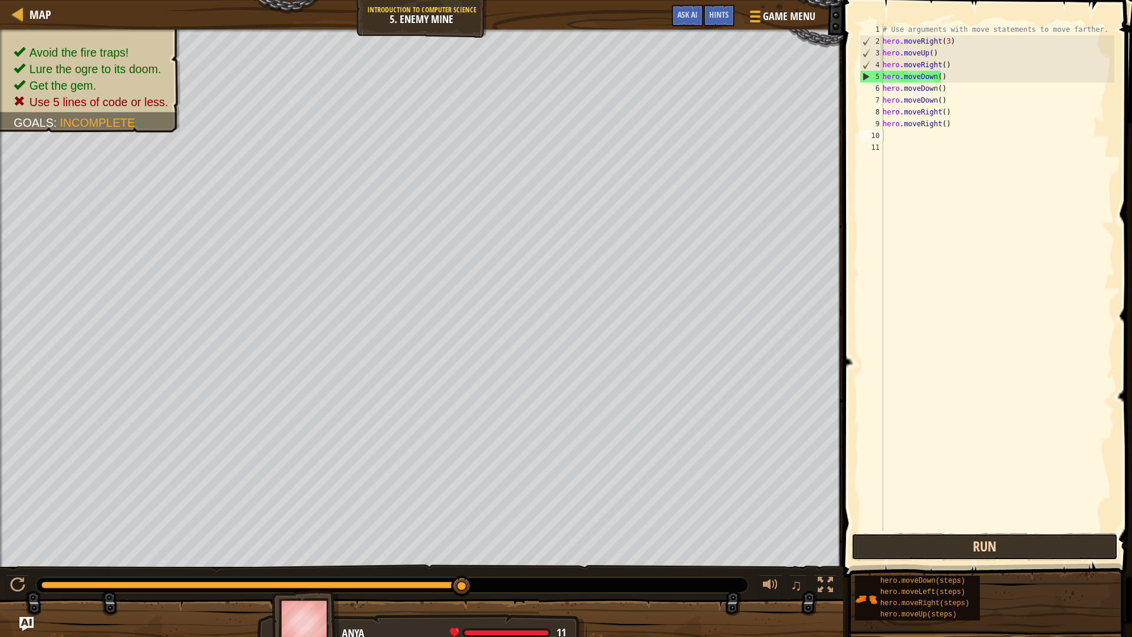
click at [911, 506] on button "Run" at bounding box center [984, 546] width 267 height 27
click at [916, 506] on button "Run" at bounding box center [984, 546] width 267 height 27
click at [932, 506] on button "Run" at bounding box center [984, 546] width 267 height 27
click at [985, 506] on button "Run" at bounding box center [984, 546] width 267 height 27
